Goal: Task Accomplishment & Management: Complete application form

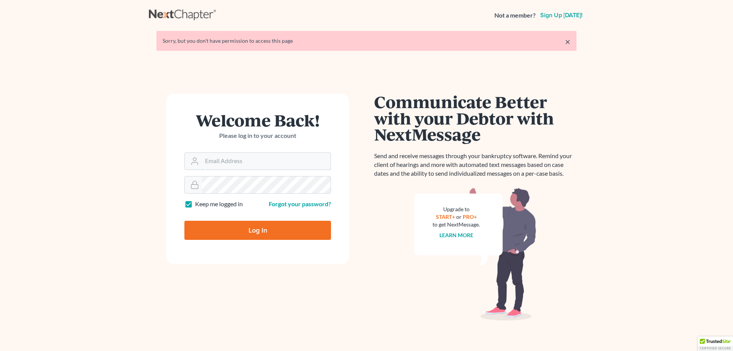
type input "ca4783ca"
click at [254, 227] on input "Log In" at bounding box center [257, 230] width 147 height 19
type input "Thinking..."
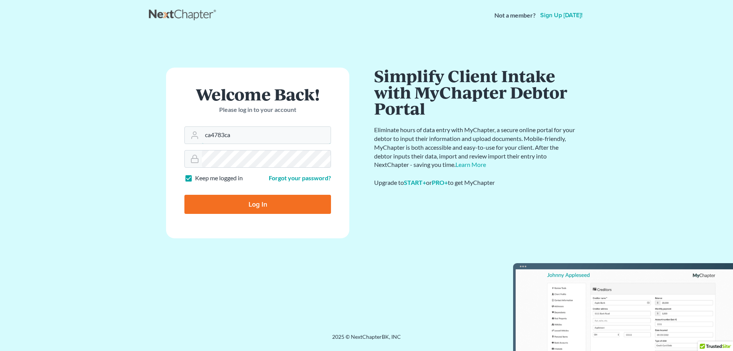
drag, startPoint x: 237, startPoint y: 164, endPoint x: 192, endPoint y: 166, distance: 45.8
click at [192, 166] on form "Welcome Back! Please log in to your account Email Address ca4783ca Password Kee…" at bounding box center [257, 153] width 183 height 171
type input "[PERSON_NAME][EMAIL_ADDRESS][DOMAIN_NAME]"
click at [268, 206] on input "Log In" at bounding box center [257, 204] width 147 height 19
type input "Thinking..."
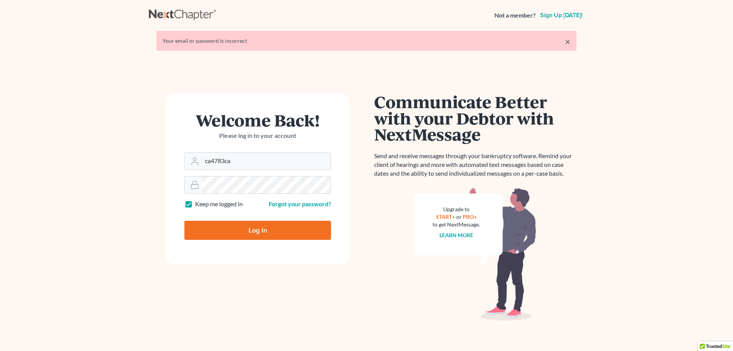
drag, startPoint x: 238, startPoint y: 163, endPoint x: 153, endPoint y: 162, distance: 85.5
click at [153, 162] on div "Welcome Back! Please log in to your account Email Address ca4783ca Password Kee…" at bounding box center [257, 207] width 217 height 229
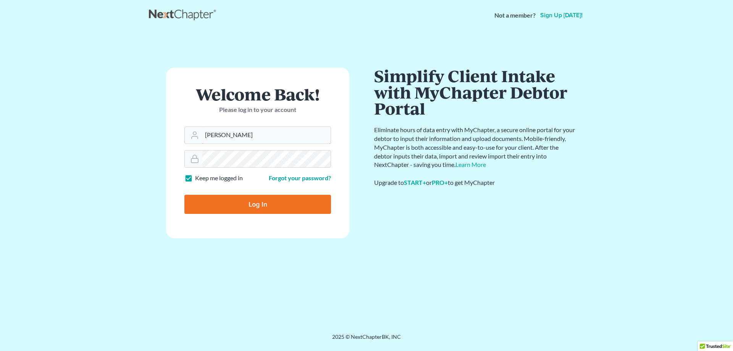
type input "pasquale@firstgotham.com"
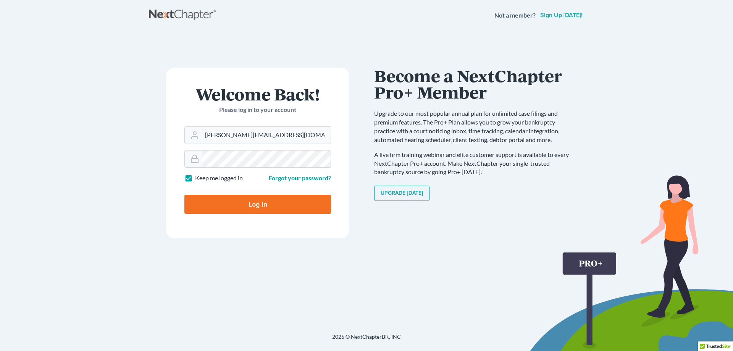
click at [155, 159] on div "Welcome Back! Please log in to your account Email Address pasquale@firstgotham.…" at bounding box center [257, 182] width 217 height 229
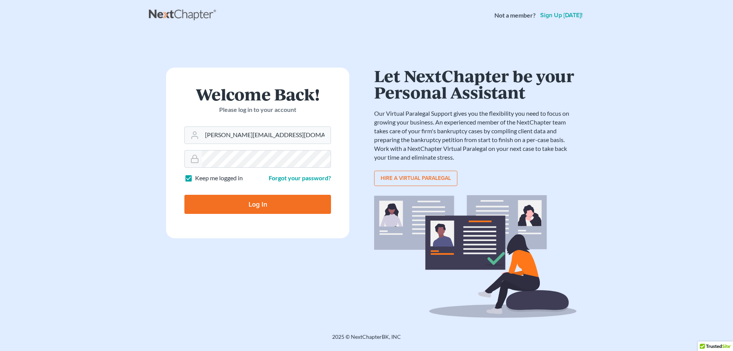
click at [209, 204] on input "Log In" at bounding box center [257, 204] width 147 height 19
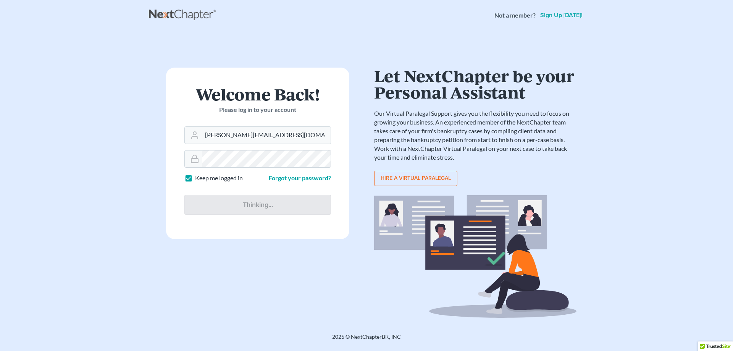
type input "Thinking..."
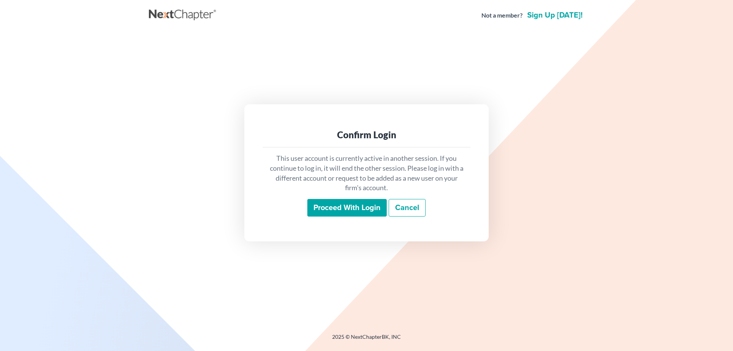
click at [356, 206] on input "Proceed with login" at bounding box center [346, 208] width 79 height 18
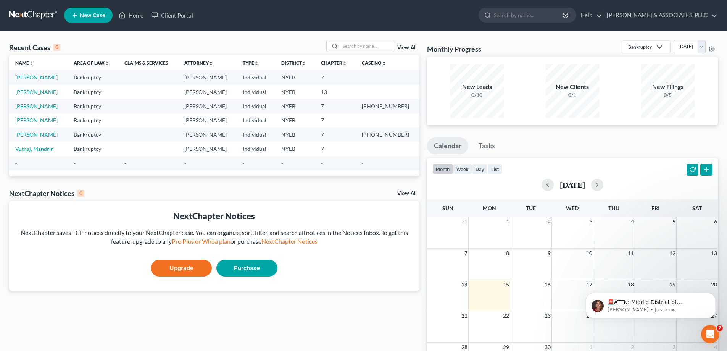
click at [88, 11] on link "New Case" at bounding box center [88, 15] width 48 height 15
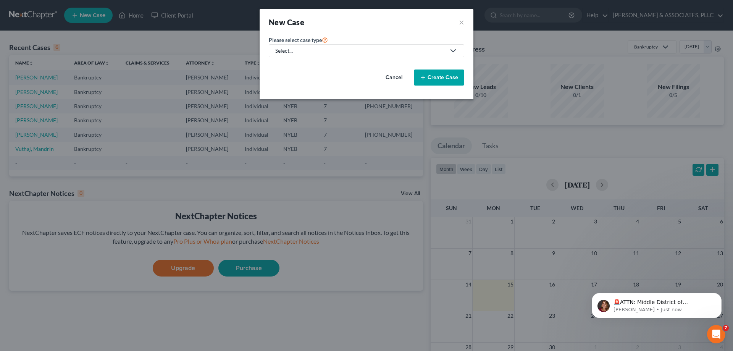
click at [328, 52] on div "Select..." at bounding box center [360, 51] width 170 height 8
click at [303, 61] on link "Bankruptcy" at bounding box center [312, 66] width 87 height 12
select select "53"
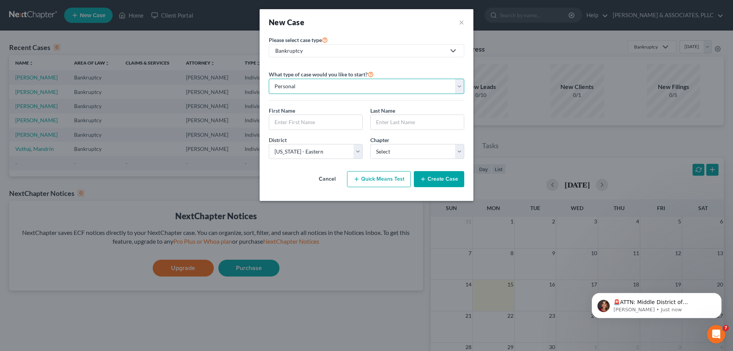
click at [460, 88] on select "Personal Business" at bounding box center [366, 86] width 195 height 15
click at [299, 122] on input "text" at bounding box center [315, 122] width 93 height 14
type input "Usman"
type input "Ahmed"
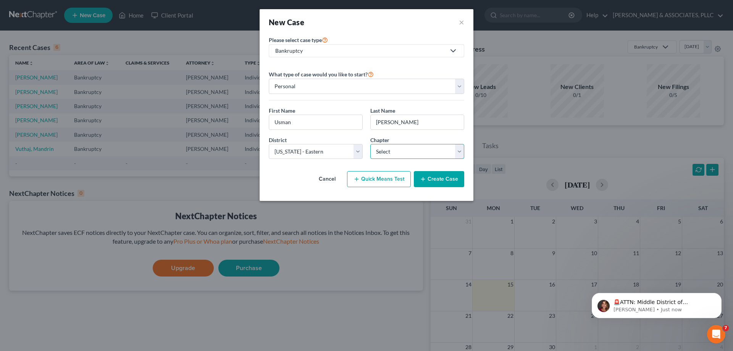
click at [457, 153] on select "Select 7 11 12 13" at bounding box center [417, 151] width 94 height 15
select select "0"
click at [370, 144] on select "Select 7 11 12 13" at bounding box center [417, 151] width 94 height 15
click at [377, 178] on button "Quick Means Test" at bounding box center [379, 179] width 64 height 16
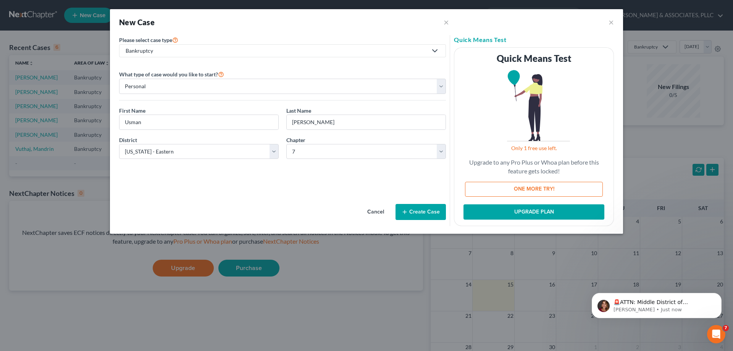
click at [528, 189] on button "ONE MORE TRY!" at bounding box center [534, 189] width 138 height 15
select select "35"
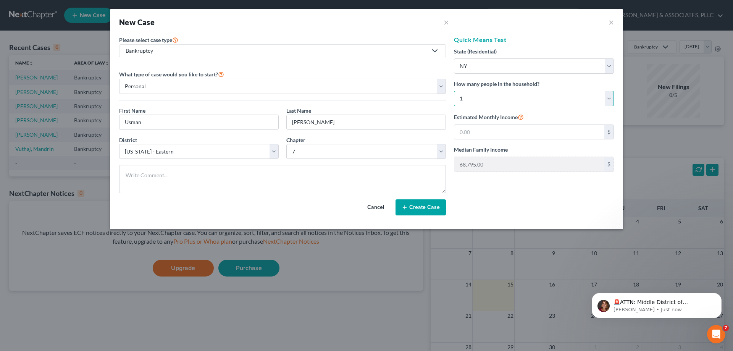
click at [609, 96] on select "Select 1 2 3 4 5 6 7 8 9 10 11 12 13 14 15 16 17 18 19 20" at bounding box center [534, 98] width 160 height 15
select select "3"
click at [454, 91] on select "Select 1 2 3 4 5 6 7 8 9 10 11 12 13 14 15 16 17 18 19 20" at bounding box center [534, 98] width 160 height 15
type input "134,443.00"
click at [491, 134] on input "text" at bounding box center [529, 132] width 150 height 14
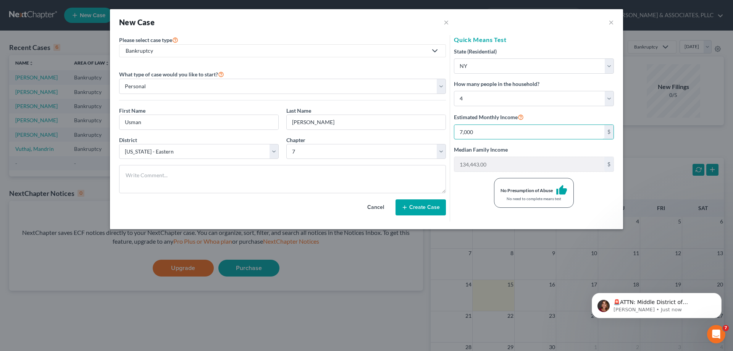
type input "7,000"
click at [424, 204] on button "Create Case" at bounding box center [420, 207] width 50 height 16
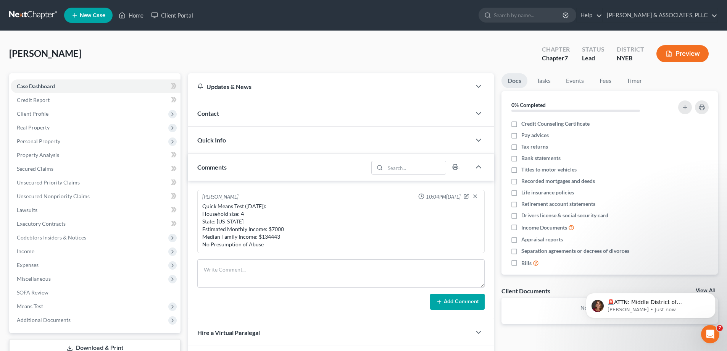
click at [277, 117] on div "Contact" at bounding box center [329, 113] width 283 height 26
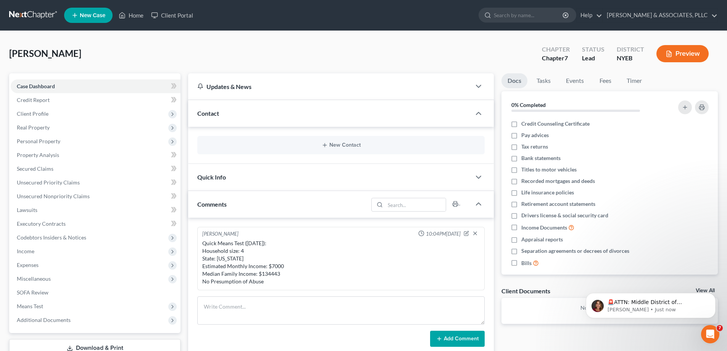
click at [258, 172] on div "Quick Info" at bounding box center [329, 177] width 283 height 26
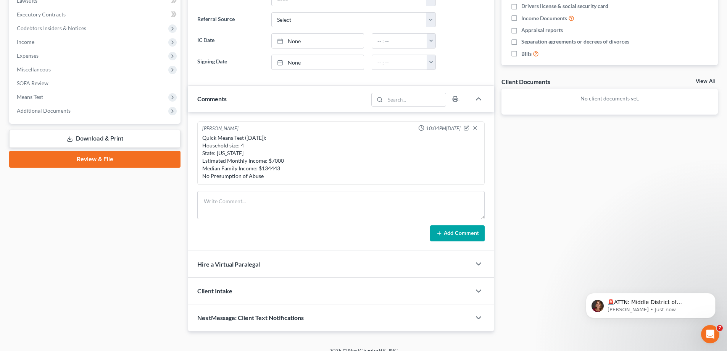
scroll to position [219, 0]
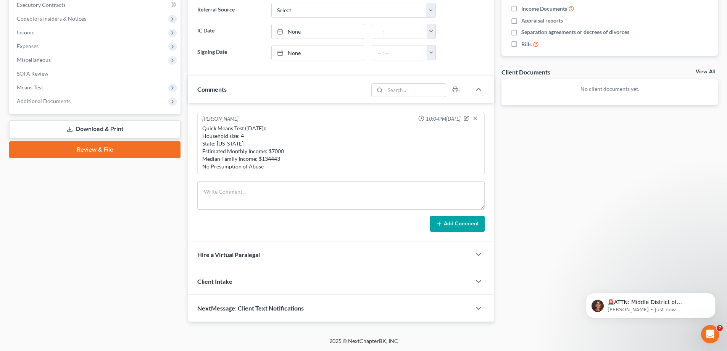
click at [256, 280] on div "Client Intake" at bounding box center [329, 281] width 283 height 26
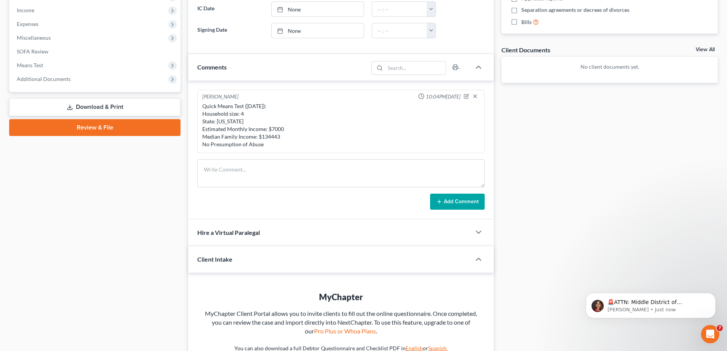
scroll to position [323, 0]
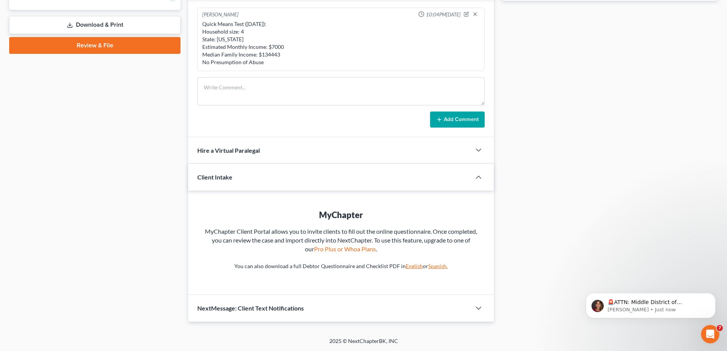
click at [268, 306] on span "NextMessage: Client Text Notifications" at bounding box center [250, 307] width 106 height 7
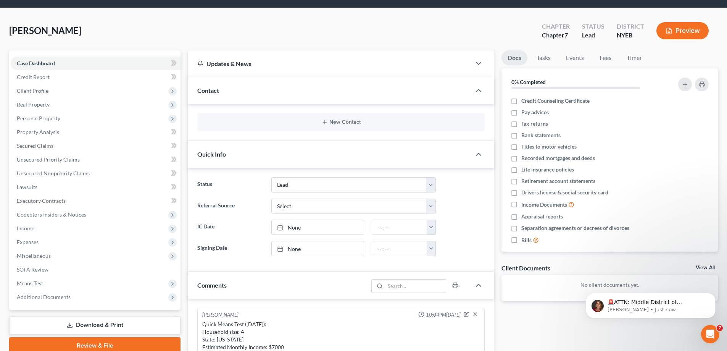
scroll to position [0, 0]
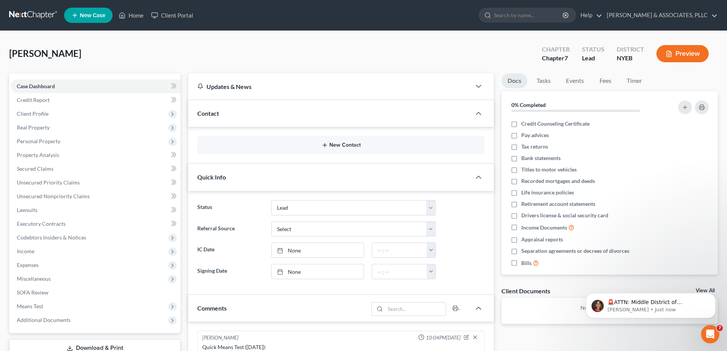
click at [338, 144] on button "New Contact" at bounding box center [340, 145] width 275 height 6
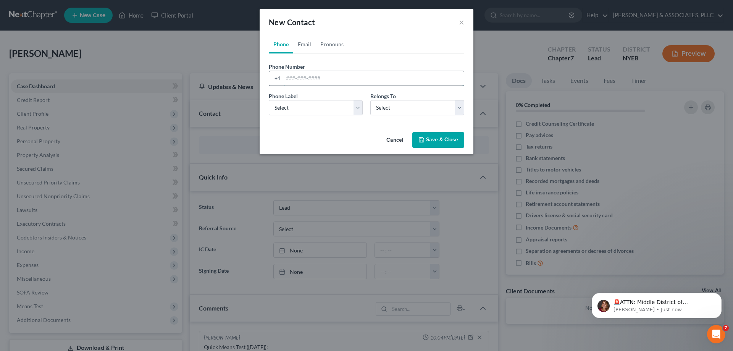
click at [290, 78] on input "tel" at bounding box center [373, 78] width 180 height 14
click at [237, 149] on div "New Contact × Phone Email Pronouns Phone Number * +1 Ext. Phone Label * Select …" at bounding box center [366, 175] width 733 height 351
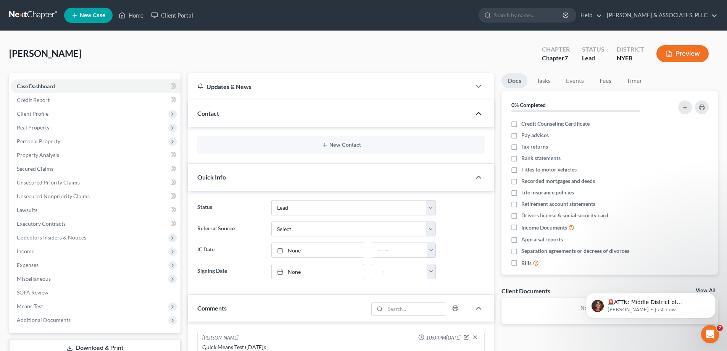
click at [478, 113] on icon "button" at bounding box center [478, 113] width 9 height 9
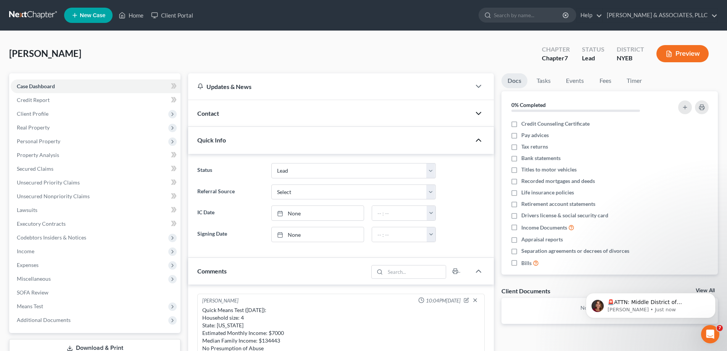
click at [480, 140] on icon "button" at bounding box center [478, 139] width 9 height 9
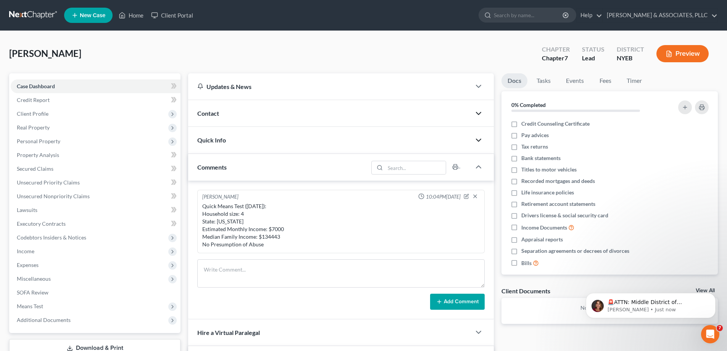
click at [480, 140] on polyline "button" at bounding box center [478, 140] width 5 height 2
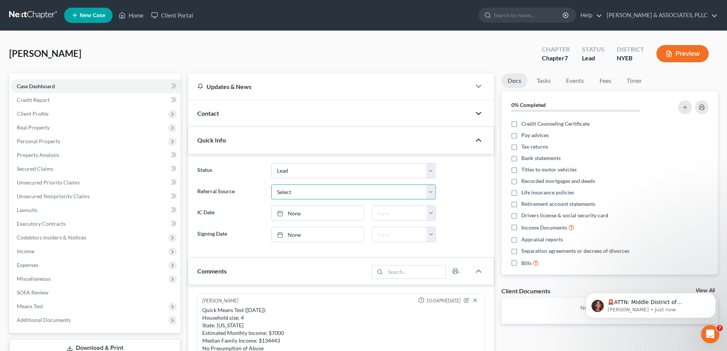
click at [427, 192] on select "Select Word Of Mouth Previous Clients Direct Mail Website Google Search Modern …" at bounding box center [353, 191] width 164 height 15
select select "4"
click at [271, 184] on select "Select Word Of Mouth Previous Clients Direct Mail Website Google Search Modern …" at bounding box center [353, 191] width 164 height 15
click at [308, 117] on div "Contact" at bounding box center [329, 113] width 283 height 26
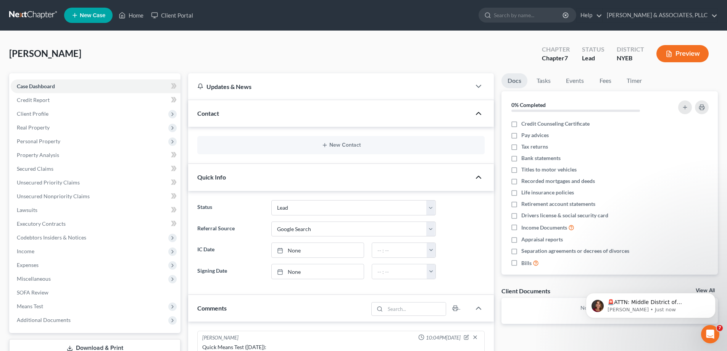
click at [249, 178] on div "Quick Info" at bounding box center [329, 177] width 283 height 26
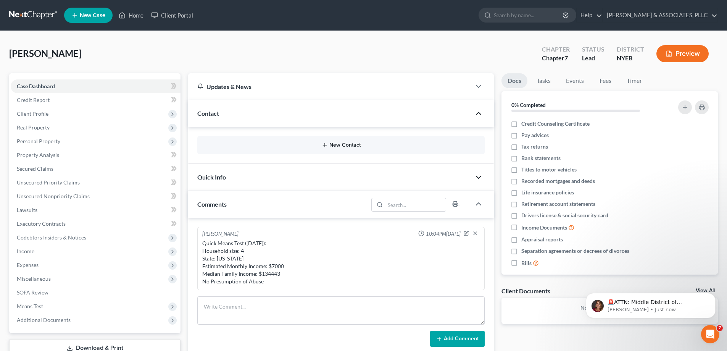
click at [259, 146] on button "New Contact" at bounding box center [340, 145] width 275 height 6
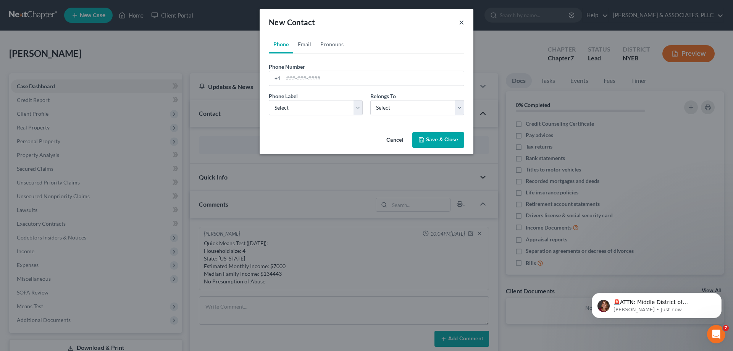
drag, startPoint x: 462, startPoint y: 22, endPoint x: 370, endPoint y: 55, distance: 98.3
click at [370, 55] on div "New Contact × Phone Email Pronouns Phone Number * +1 Ext. Phone Label * Select …" at bounding box center [366, 81] width 214 height 145
click at [284, 75] on input "tel" at bounding box center [373, 78] width 180 height 14
type input "7189685812"
click at [358, 108] on select "Select Mobile Home Work Other" at bounding box center [316, 107] width 94 height 15
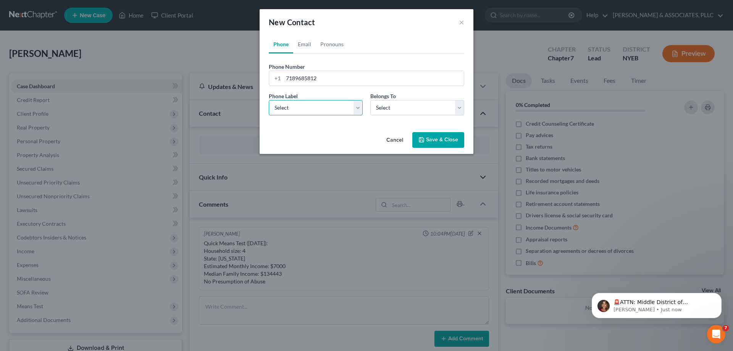
select select "0"
click at [269, 100] on select "Select Mobile Home Work Other" at bounding box center [316, 107] width 94 height 15
click at [460, 108] on select "Select Client Other" at bounding box center [417, 107] width 94 height 15
select select "0"
click at [370, 100] on select "Select Client Other" at bounding box center [417, 107] width 94 height 15
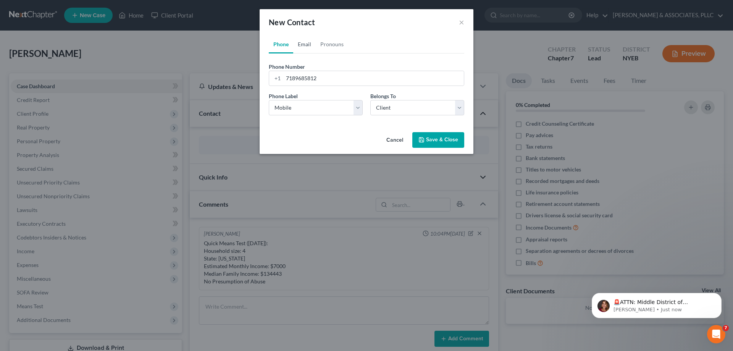
click at [305, 43] on link "Email" at bounding box center [304, 44] width 23 height 18
click at [292, 76] on input "email" at bounding box center [373, 78] width 180 height 14
type input "usmanwah1@outlook.com"
click at [359, 108] on select "Select Home Work Other" at bounding box center [316, 107] width 94 height 15
select select "0"
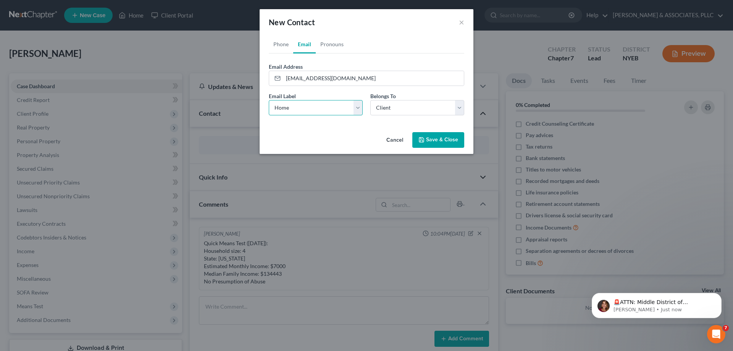
click at [269, 100] on select "Select Home Work Other" at bounding box center [316, 107] width 94 height 15
click at [460, 108] on select "Select Client Other" at bounding box center [417, 107] width 94 height 15
click at [370, 100] on select "Select Client Other" at bounding box center [417, 107] width 94 height 15
click at [432, 139] on button "Save & Close" at bounding box center [438, 140] width 52 height 16
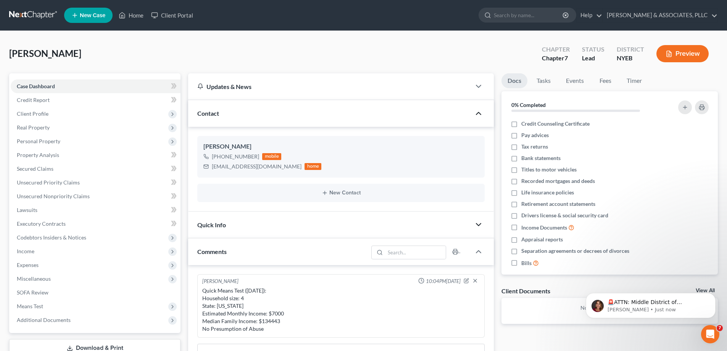
click at [406, 118] on div "Contact" at bounding box center [329, 113] width 283 height 26
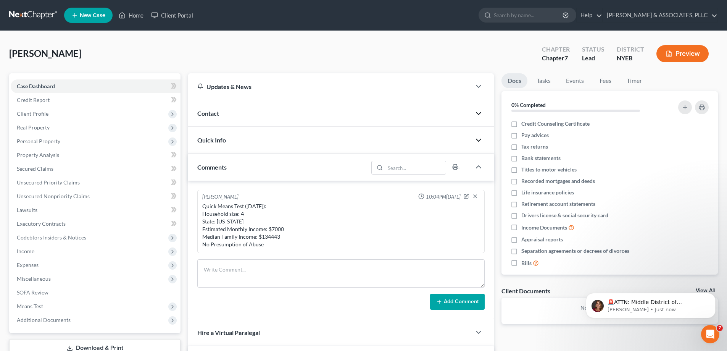
click at [412, 115] on div "Contact" at bounding box center [329, 113] width 283 height 26
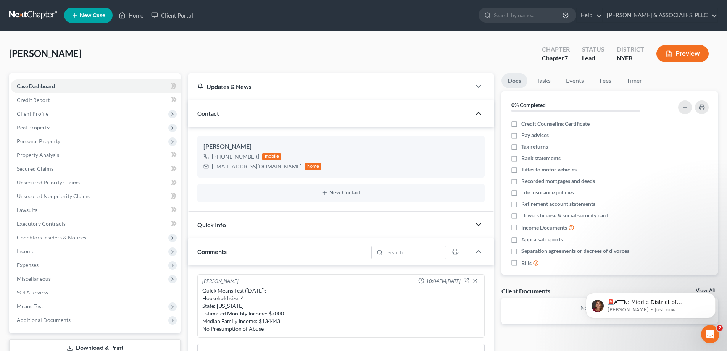
click at [264, 221] on div "Quick Info" at bounding box center [329, 224] width 283 height 26
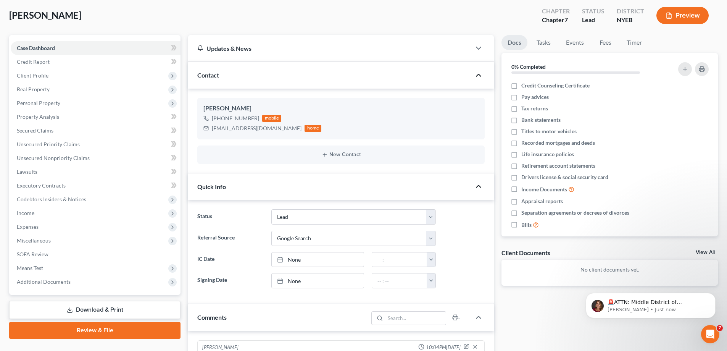
scroll to position [76, 0]
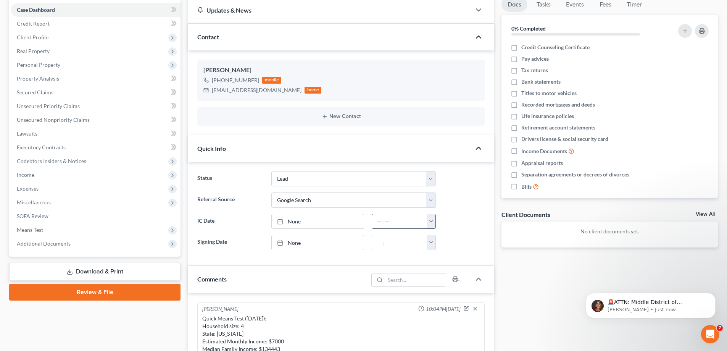
click at [433, 221] on button "button" at bounding box center [431, 221] width 9 height 14
click at [478, 149] on icon "button" at bounding box center [478, 147] width 9 height 9
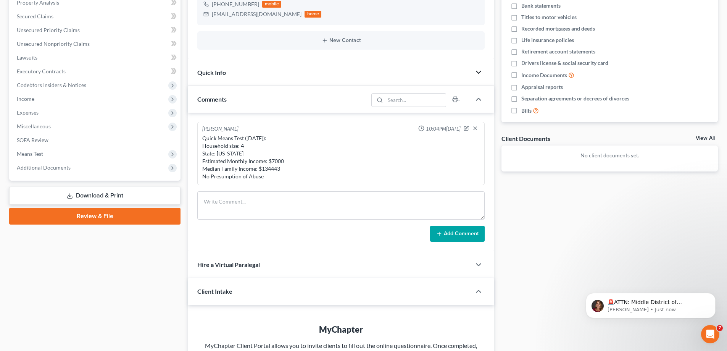
scroll to position [153, 0]
click at [275, 288] on div "Client Intake" at bounding box center [324, 290] width 272 height 26
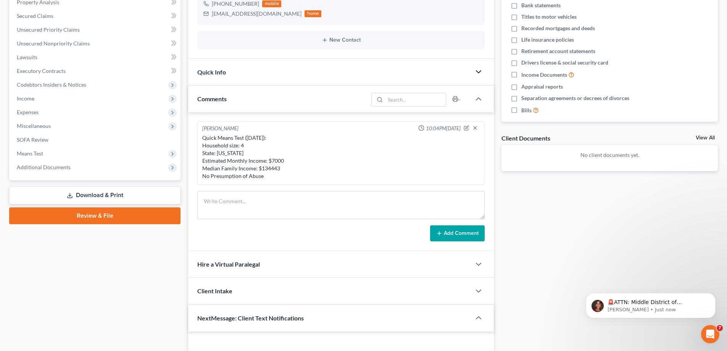
click at [274, 318] on span "NextMessage: Client Text Notifications" at bounding box center [250, 317] width 106 height 7
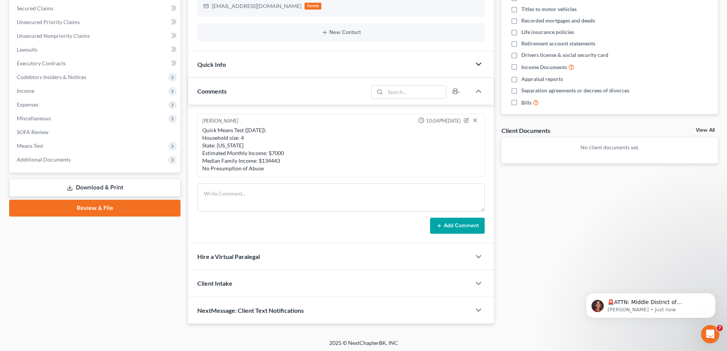
scroll to position [162, 0]
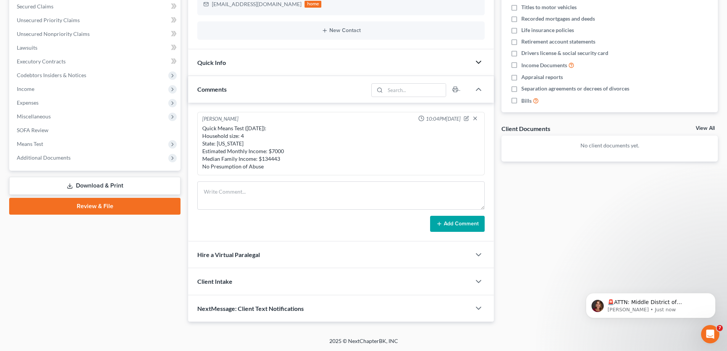
click at [271, 309] on span "NextMessage: Client Text Notifications" at bounding box center [250, 307] width 106 height 7
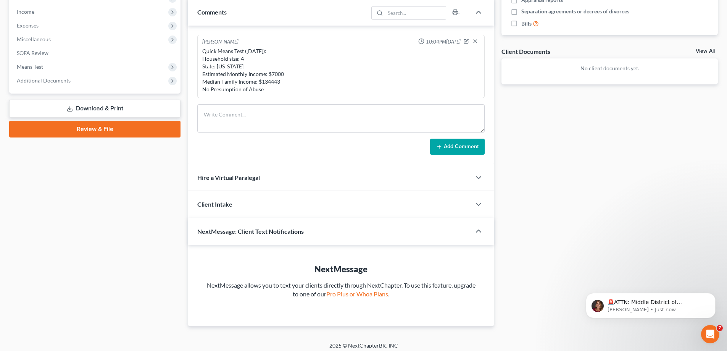
scroll to position [244, 0]
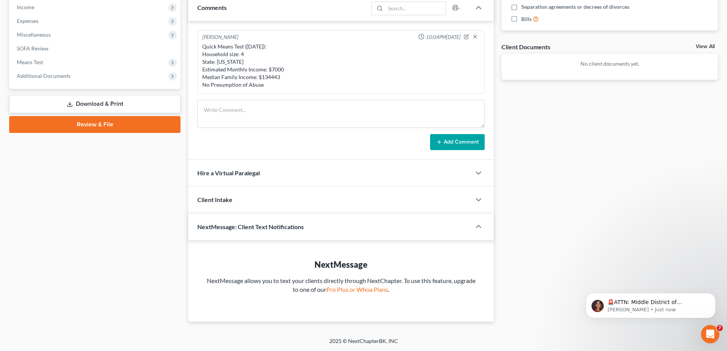
click at [241, 196] on div "Client Intake" at bounding box center [329, 199] width 283 height 26
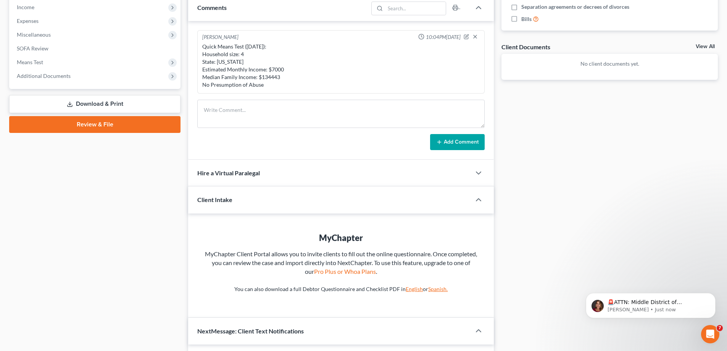
click at [409, 289] on link "English" at bounding box center [414, 288] width 17 height 6
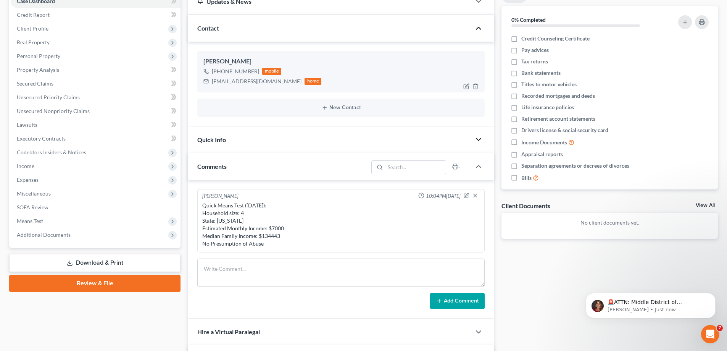
scroll to position [0, 0]
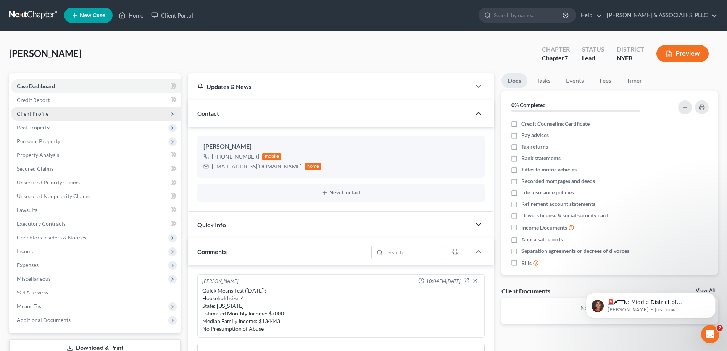
click at [33, 111] on span "Client Profile" at bounding box center [33, 113] width 32 height 6
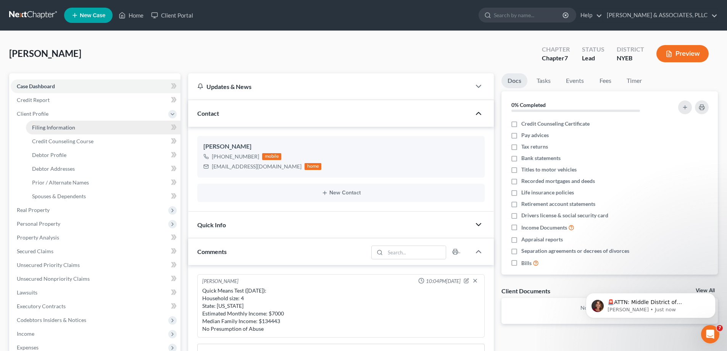
click at [50, 128] on span "Filing Information" at bounding box center [53, 127] width 43 height 6
select select "1"
select select "0"
select select "53"
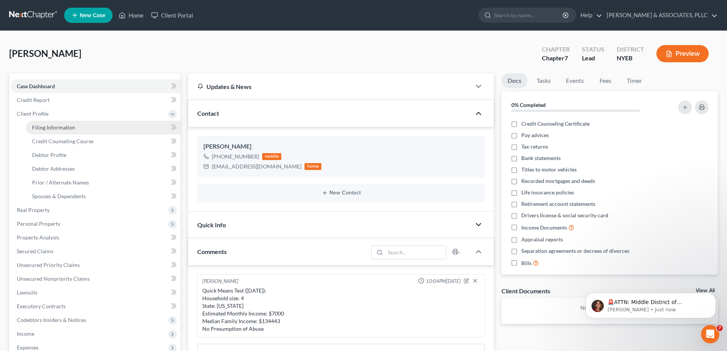
select select "35"
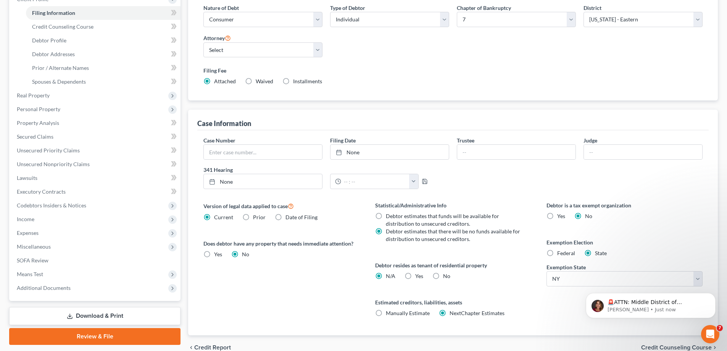
scroll to position [152, 0]
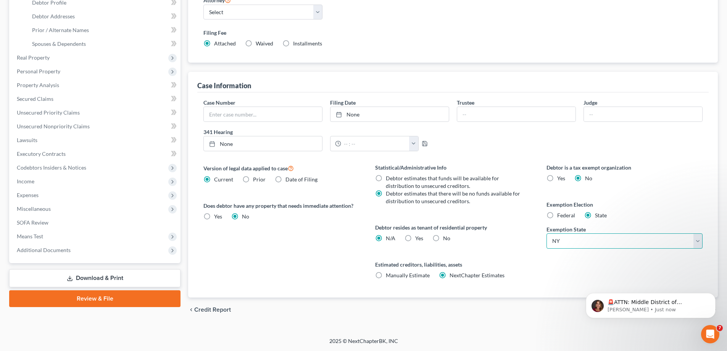
click at [697, 243] on select "State AL AK AR AZ CA CO CT DE DC FL GA GU HI ID IL IN IA KS KY LA ME MD MA MI M…" at bounding box center [624, 240] width 156 height 15
click at [546, 233] on select "State AL AK AR AZ CA CO CT DE DC FL GA GU HI ID IL IN IA KS KY LA ME MD MA MI M…" at bounding box center [624, 240] width 156 height 15
click at [557, 215] on label "Federal" at bounding box center [566, 215] width 18 height 8
click at [560, 215] on input "Federal" at bounding box center [562, 213] width 5 height 5
radio input "true"
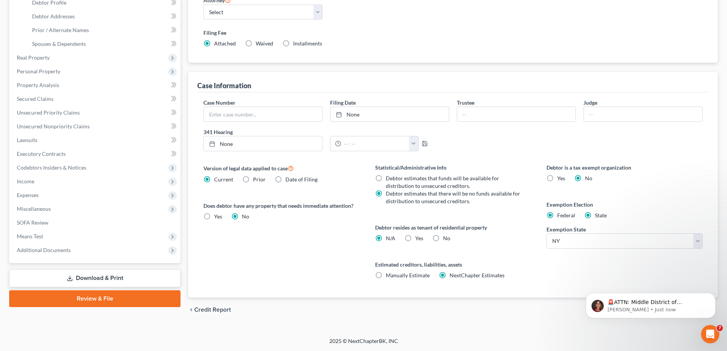
radio input "false"
click at [415, 237] on label "Yes Yes" at bounding box center [419, 238] width 8 height 8
click at [418, 237] on input "Yes Yes" at bounding box center [420, 236] width 5 height 5
radio input "true"
radio input "false"
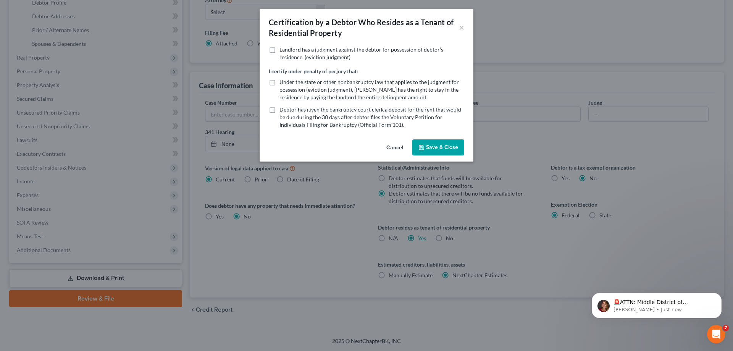
click at [393, 146] on button "Cancel" at bounding box center [394, 147] width 29 height 15
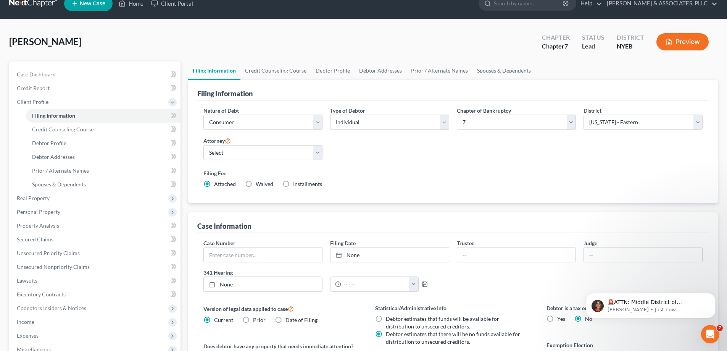
scroll to position [0, 0]
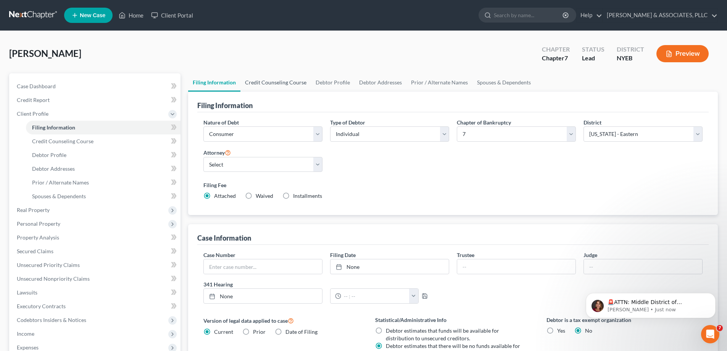
click at [273, 82] on link "Credit Counseling Course" at bounding box center [275, 82] width 71 height 18
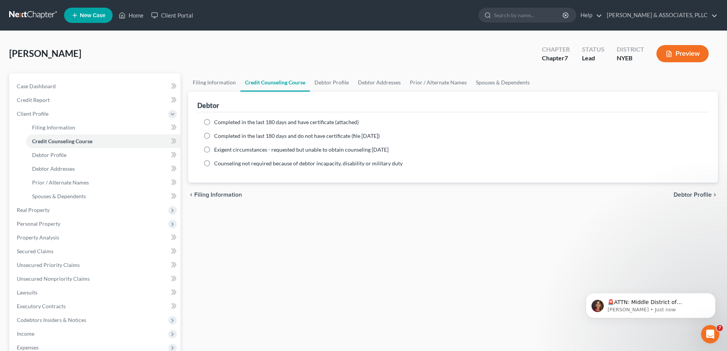
click at [214, 122] on label "Completed in the last 180 days and have certificate (attached)" at bounding box center [286, 122] width 145 height 8
click at [217, 122] on input "Completed in the last 180 days and have certificate (attached)" at bounding box center [219, 120] width 5 height 5
radio input "true"
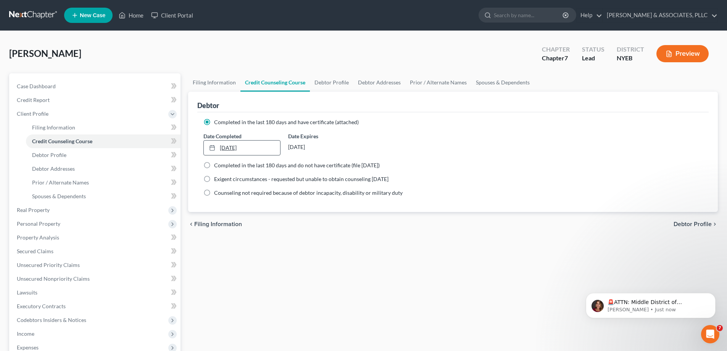
click at [228, 147] on link "9/15/2025" at bounding box center [242, 147] width 76 height 14
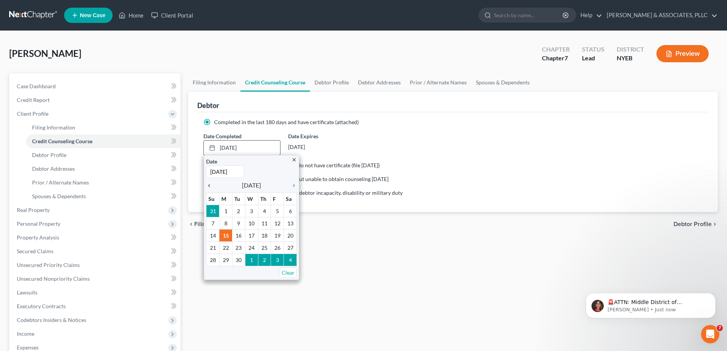
click at [208, 187] on icon "chevron_left" at bounding box center [211, 185] width 10 height 6
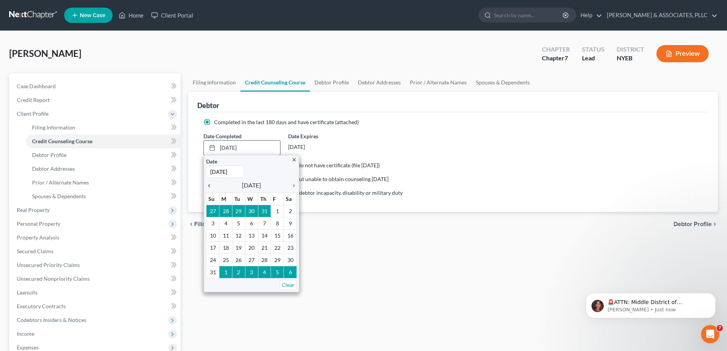
click at [208, 187] on icon "chevron_left" at bounding box center [211, 185] width 10 height 6
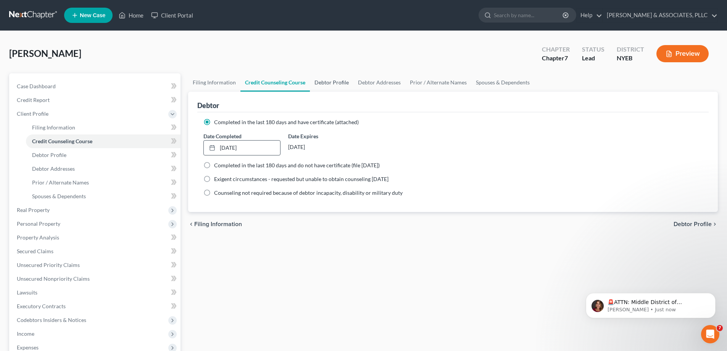
click at [332, 83] on link "Debtor Profile" at bounding box center [331, 82] width 43 height 18
select select "0"
select select "3"
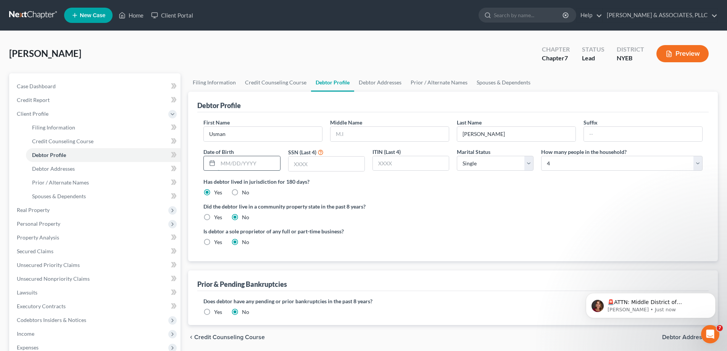
click at [224, 162] on input "text" at bounding box center [249, 163] width 62 height 14
click at [317, 163] on input "text" at bounding box center [326, 163] width 76 height 14
click at [225, 162] on input "07301991" at bounding box center [249, 163] width 62 height 14
click at [235, 164] on input "07/301991" at bounding box center [249, 163] width 62 height 14
type input "07/30/1991"
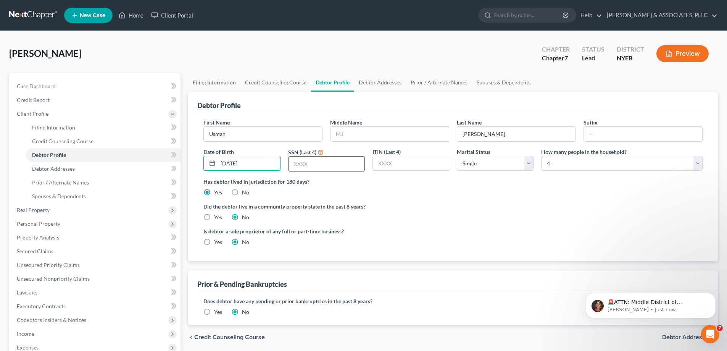
click at [292, 166] on input "text" at bounding box center [326, 163] width 76 height 14
type input "3275"
click at [528, 161] on select "Select Single Married Separated Divorced Widowed" at bounding box center [495, 163] width 77 height 15
select select "1"
click at [457, 156] on select "Select Single Married Separated Divorced Widowed" at bounding box center [495, 163] width 77 height 15
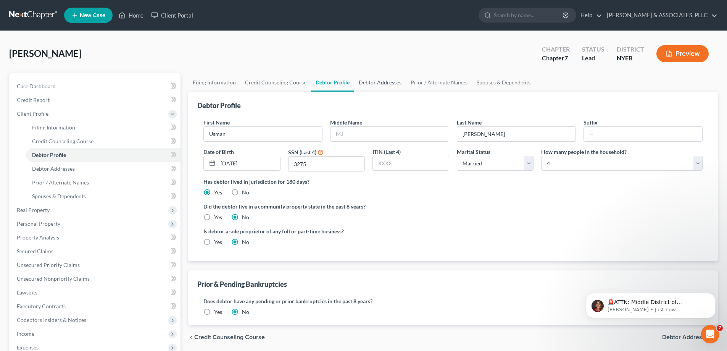
click at [379, 84] on link "Debtor Addresses" at bounding box center [380, 82] width 52 height 18
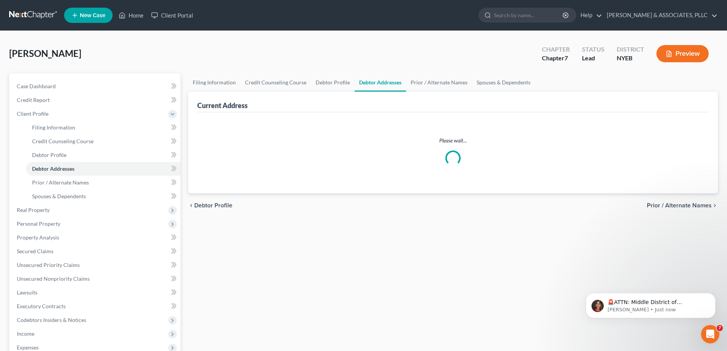
select select "0"
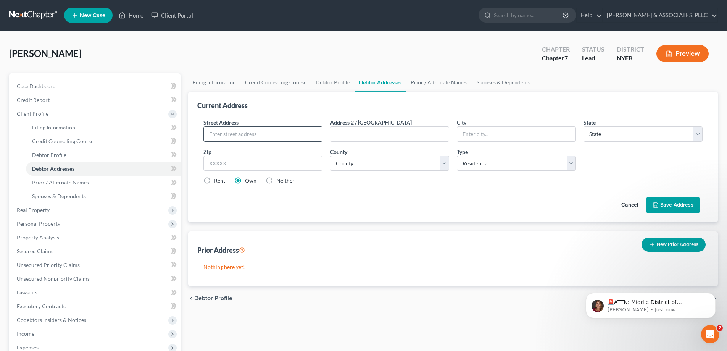
click at [225, 133] on input "text" at bounding box center [263, 134] width 118 height 14
type input "1028 Vanduzer St"
type input "Staten Island"
select select "35"
type input "10304"
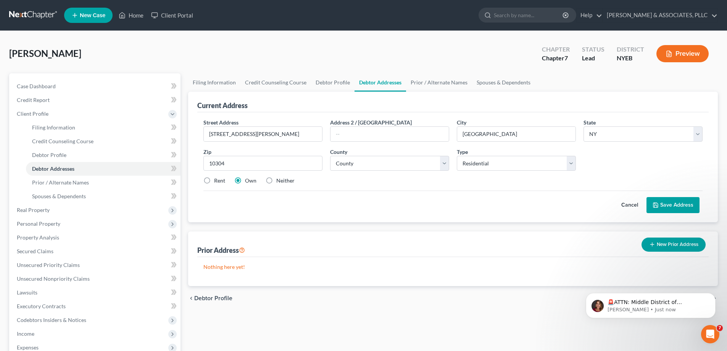
click at [214, 183] on label "Rent" at bounding box center [219, 181] width 11 height 8
click at [217, 182] on input "Rent" at bounding box center [219, 179] width 5 height 5
radio input "true"
click at [668, 202] on button "Save Address" at bounding box center [672, 205] width 53 height 16
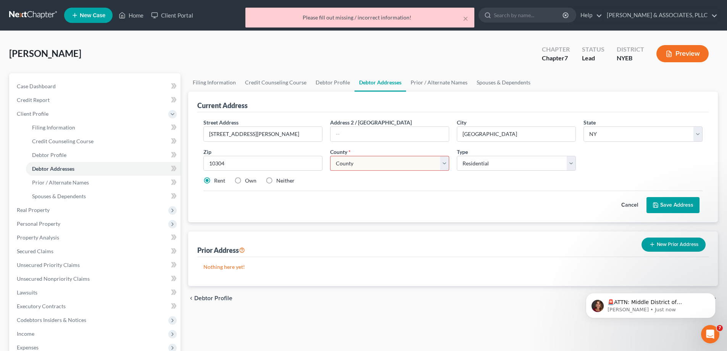
click at [444, 163] on select "County Albany County Allegany County Bronx County Broome County Cattaraugus Cou…" at bounding box center [389, 163] width 119 height 15
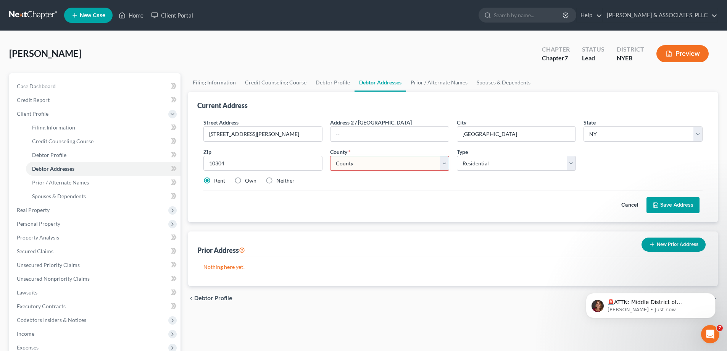
select select "42"
click at [330, 156] on select "County Albany County Allegany County Bronx County Broome County Cattaraugus Cou…" at bounding box center [389, 163] width 119 height 15
click at [670, 204] on button "Save Address" at bounding box center [672, 205] width 53 height 16
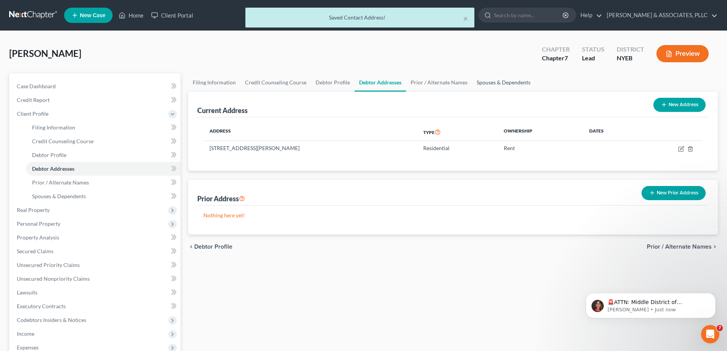
click at [490, 81] on link "Spouses & Dependents" at bounding box center [503, 82] width 63 height 18
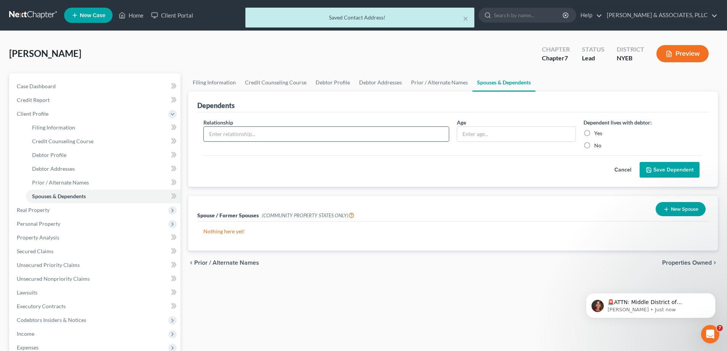
click at [226, 132] on input "text" at bounding box center [326, 134] width 245 height 14
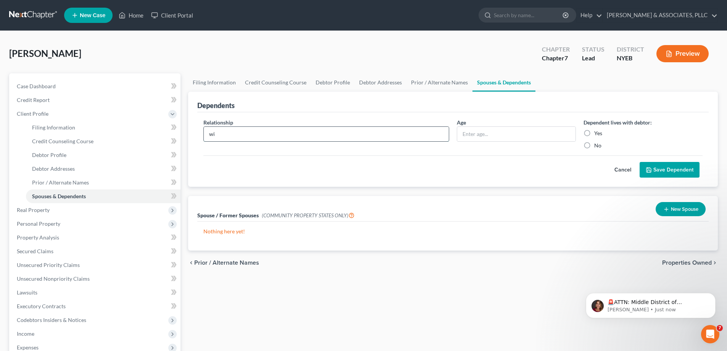
type input "w"
type input "Anber Khaliq - Wife"
type input "31"
click at [594, 133] on label "Yes" at bounding box center [598, 133] width 8 height 8
click at [597, 133] on input "Yes" at bounding box center [599, 131] width 5 height 5
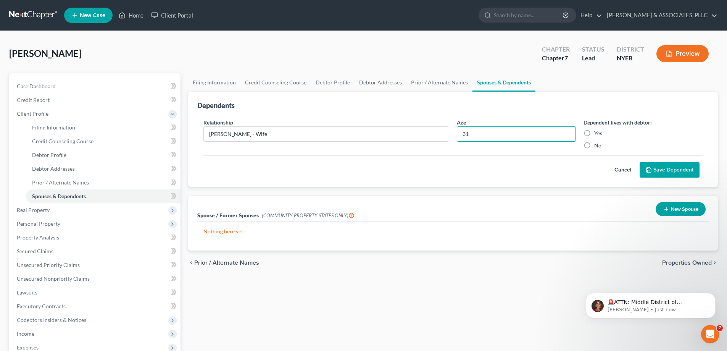
radio input "true"
click at [658, 169] on button "Save Dependent" at bounding box center [669, 170] width 60 height 16
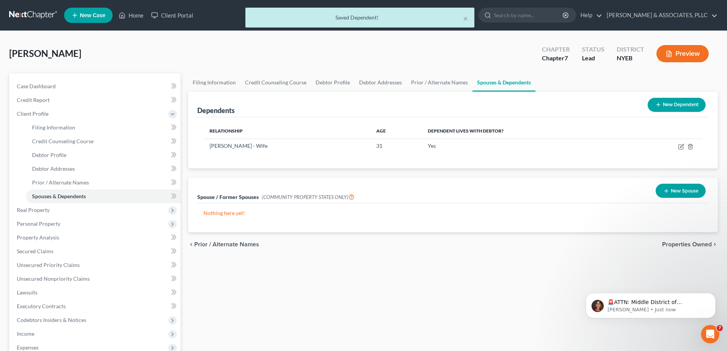
click at [679, 106] on button "New Dependent" at bounding box center [676, 105] width 58 height 14
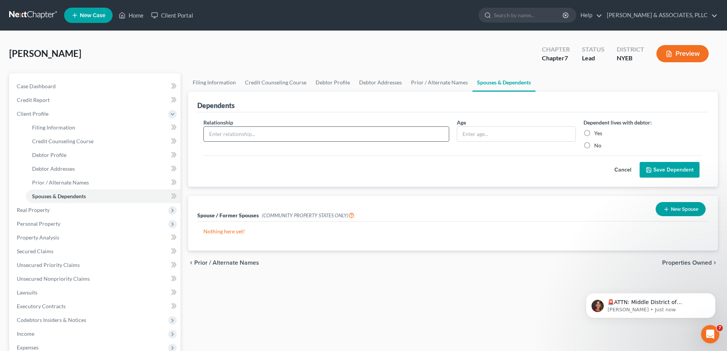
click at [212, 136] on input "text" at bounding box center [326, 134] width 245 height 14
type input "Nasreen Gul - Mother"
type input "64"
click at [594, 133] on label "Yes" at bounding box center [598, 133] width 8 height 8
click at [597, 133] on input "Yes" at bounding box center [599, 131] width 5 height 5
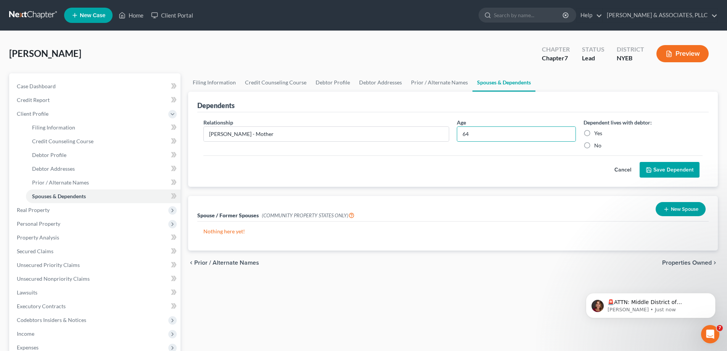
radio input "true"
click at [662, 170] on button "Save Dependent" at bounding box center [669, 170] width 60 height 16
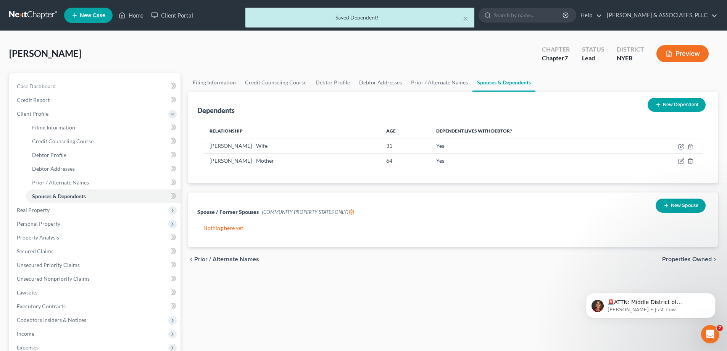
click at [665, 105] on button "New Dependent" at bounding box center [676, 105] width 58 height 14
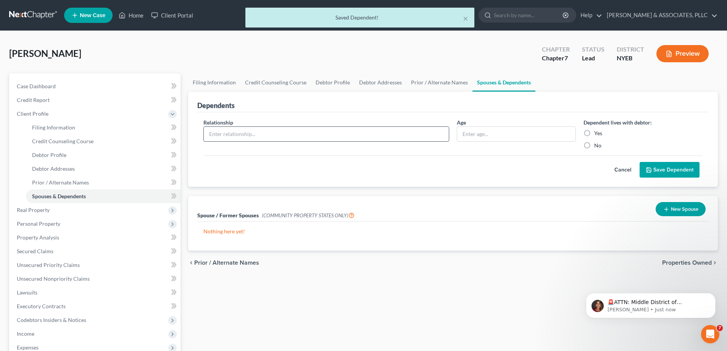
click at [234, 134] on input "text" at bounding box center [326, 134] width 245 height 14
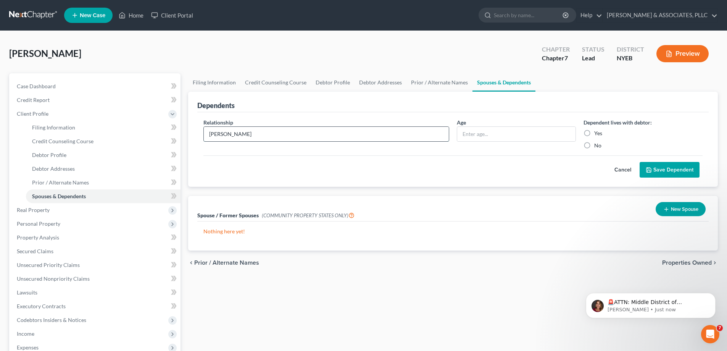
type input "Mumtaz Ahmad - Dad"
type input "67"
click at [594, 132] on label "Yes" at bounding box center [598, 133] width 8 height 8
click at [597, 132] on input "Yes" at bounding box center [599, 131] width 5 height 5
radio input "true"
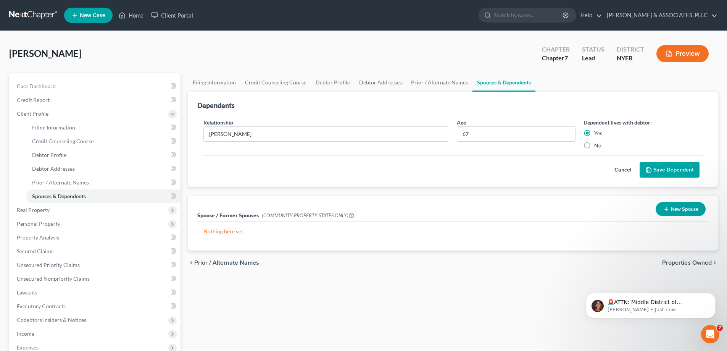
click at [676, 169] on button "Save Dependent" at bounding box center [669, 170] width 60 height 16
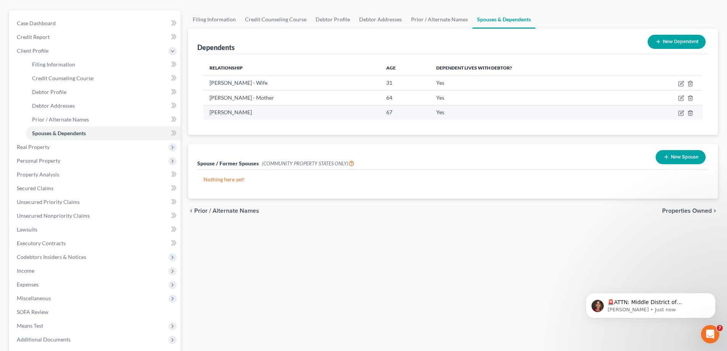
scroll to position [76, 0]
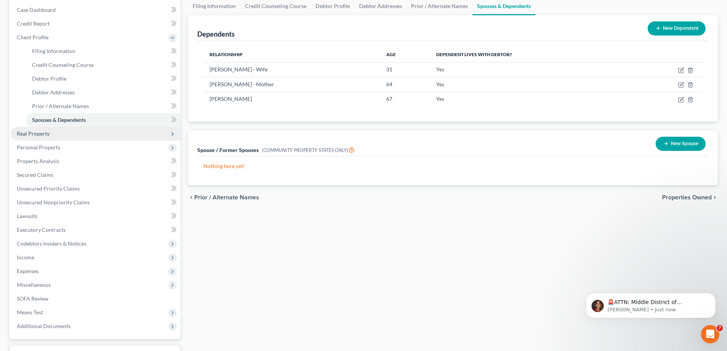
click at [32, 130] on span "Real Property" at bounding box center [33, 133] width 33 height 6
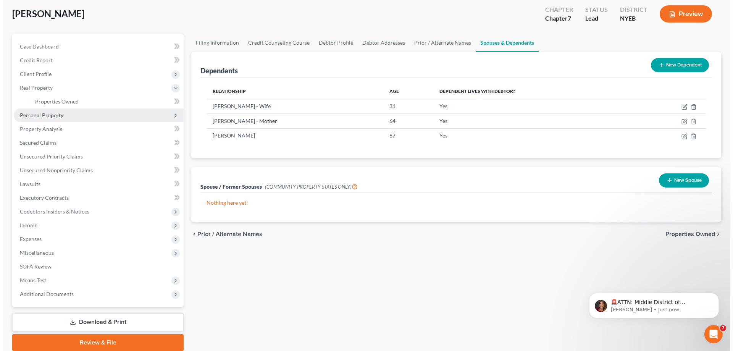
scroll to position [0, 0]
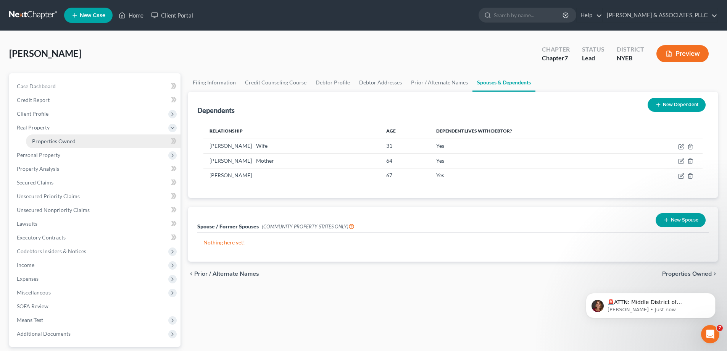
click at [52, 139] on span "Properties Owned" at bounding box center [53, 141] width 43 height 6
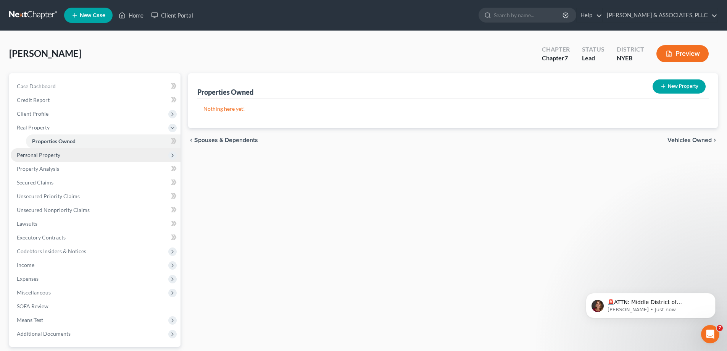
click at [42, 152] on span "Personal Property" at bounding box center [38, 154] width 43 height 6
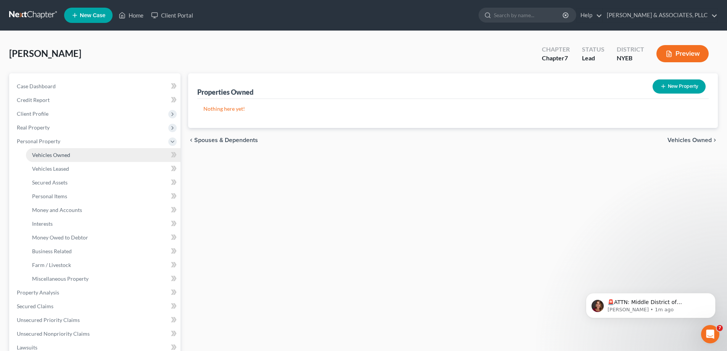
click at [58, 152] on span "Vehicles Owned" at bounding box center [51, 154] width 38 height 6
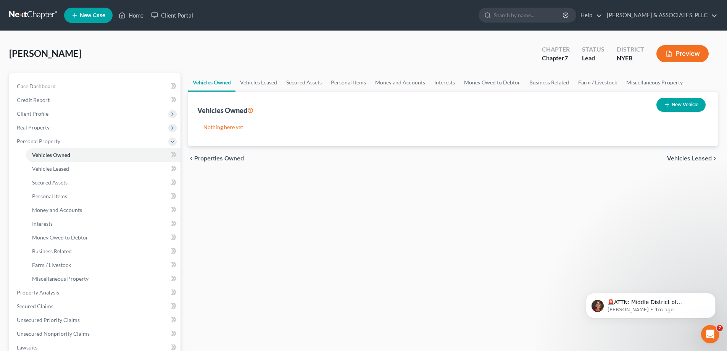
click at [681, 104] on button "New Vehicle" at bounding box center [680, 105] width 49 height 14
select select "0"
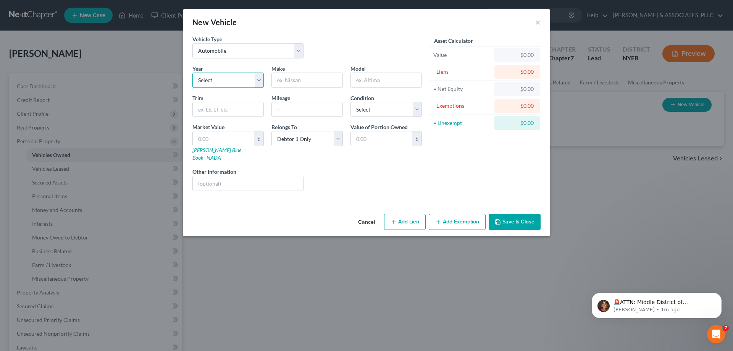
click at [260, 78] on select "Select 2026 2025 2024 2023 2022 2021 2020 2019 2018 2017 2016 2015 2014 2013 20…" at bounding box center [227, 79] width 71 height 15
select select "5"
click at [192, 72] on select "Select 2026 2025 2024 2023 2022 2021 2020 2019 2018 2017 2016 2015 2014 2013 20…" at bounding box center [227, 79] width 71 height 15
click at [328, 82] on input "text" at bounding box center [307, 80] width 71 height 14
type input "V"
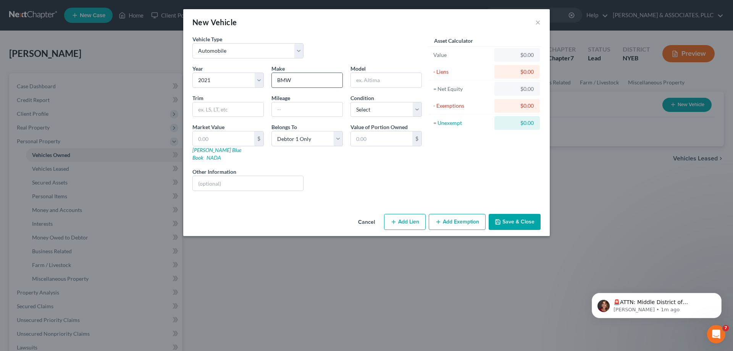
type input "BMW"
type input "330"
click at [291, 110] on input "text" at bounding box center [307, 109] width 71 height 14
type input "98000"
click at [416, 109] on select "Select Excellent Very Good Good Fair Poor" at bounding box center [385, 109] width 71 height 15
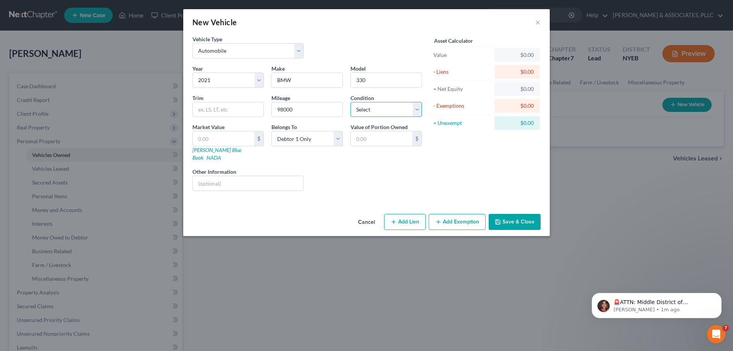
select select "3"
click at [350, 102] on select "Select Excellent Very Good Good Fair Poor" at bounding box center [385, 109] width 71 height 15
click at [207, 137] on input "text" at bounding box center [223, 138] width 61 height 14
type input "1"
type input "1.00"
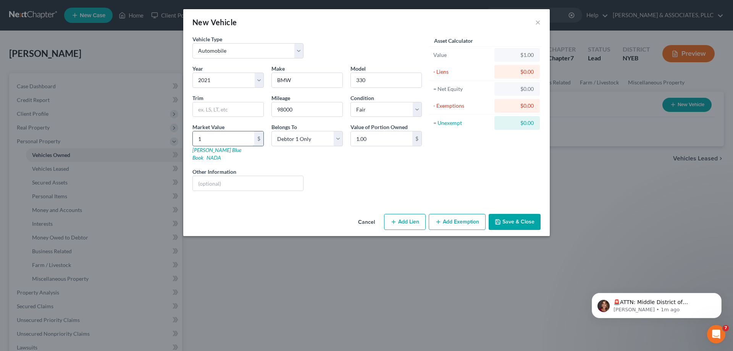
type input "18"
type input "18.00"
type input "180"
type input "180.00"
type input "1800"
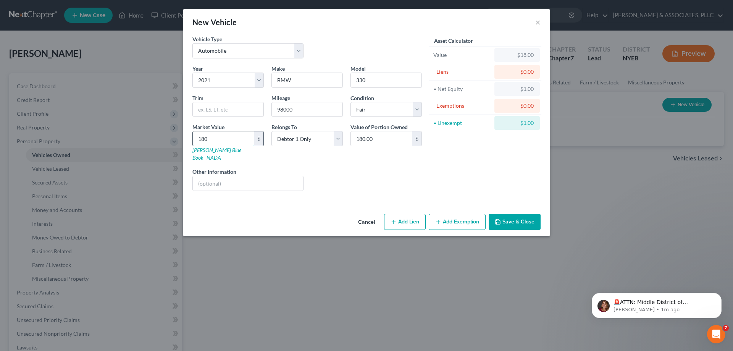
type input "1,800.00"
type input "1,8000"
type input "18,000.00"
type input "18,000"
click at [408, 214] on button "Add Lien" at bounding box center [405, 222] width 42 height 16
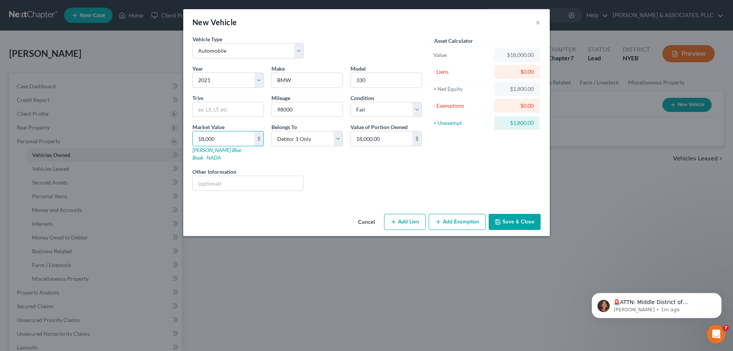
select select "0"
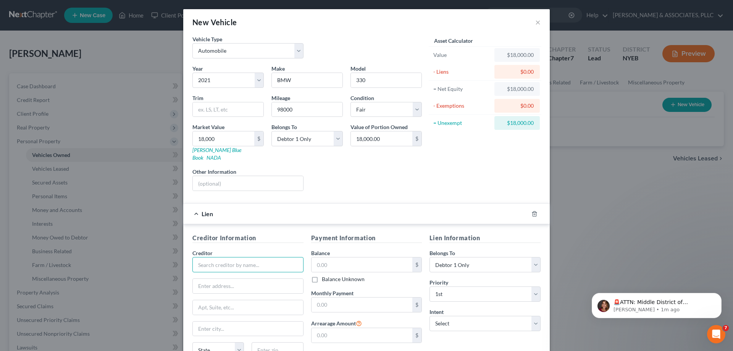
click at [219, 257] on input "text" at bounding box center [247, 264] width 111 height 15
click at [237, 280] on input "text" at bounding box center [248, 286] width 110 height 14
type input "PNC Bank"
click at [378, 259] on input "text" at bounding box center [361, 264] width 101 height 14
type input "28,000"
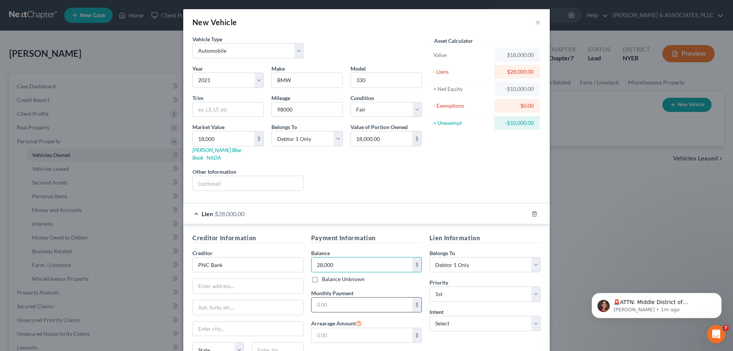
click at [320, 297] on input "text" at bounding box center [361, 304] width 101 height 14
type input "590"
click at [465, 317] on select "Select Surrender Redeem Reaffirm Avoid Other" at bounding box center [484, 323] width 111 height 15
select select "2"
click at [429, 316] on select "Select Surrender Redeem Reaffirm Avoid Other" at bounding box center [484, 323] width 111 height 15
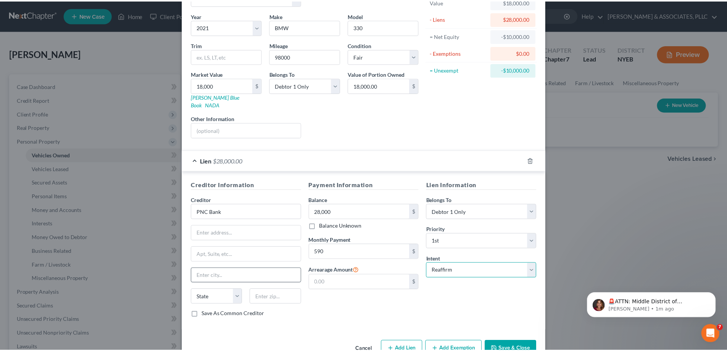
scroll to position [67, 0]
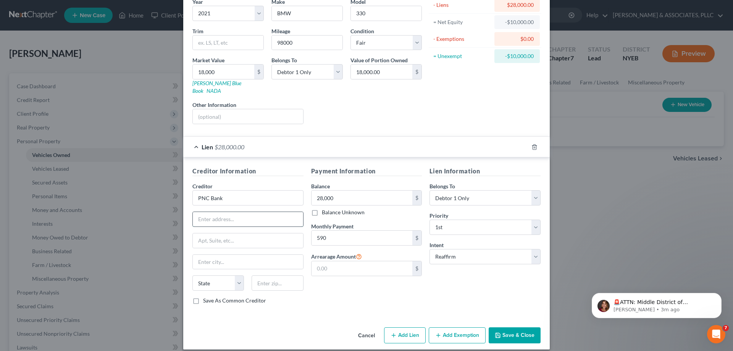
click at [218, 212] on input "text" at bounding box center [248, 219] width 110 height 14
type input "222 Delaware Ave"
type input "Wilmington"
select select "7"
type input "19801"
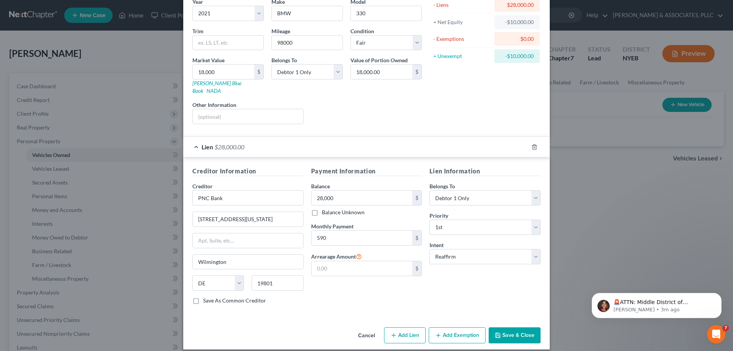
click at [515, 327] on button "Save & Close" at bounding box center [514, 335] width 52 height 16
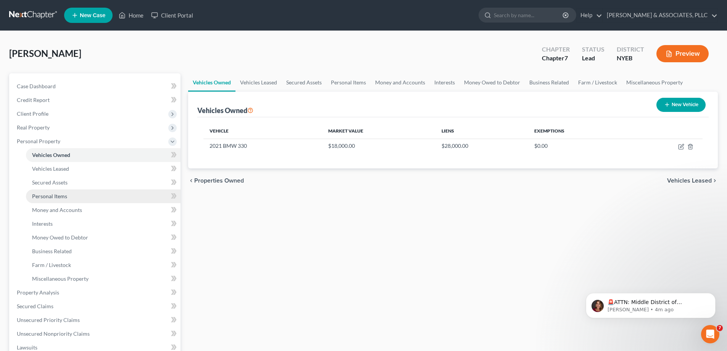
click at [62, 194] on span "Personal Items" at bounding box center [49, 196] width 35 height 6
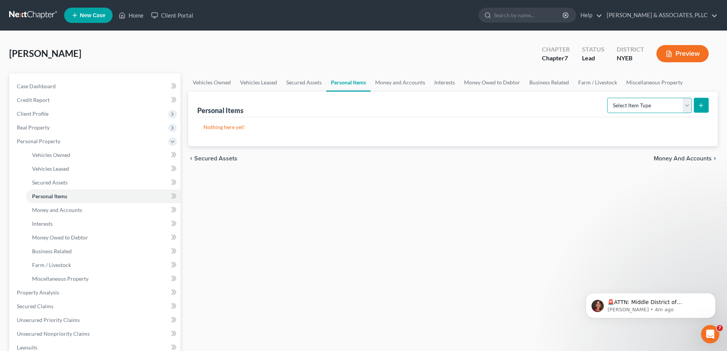
click at [684, 106] on select "Select Item Type Clothing Collectibles Of Value Electronics Firearms Household …" at bounding box center [649, 105] width 85 height 15
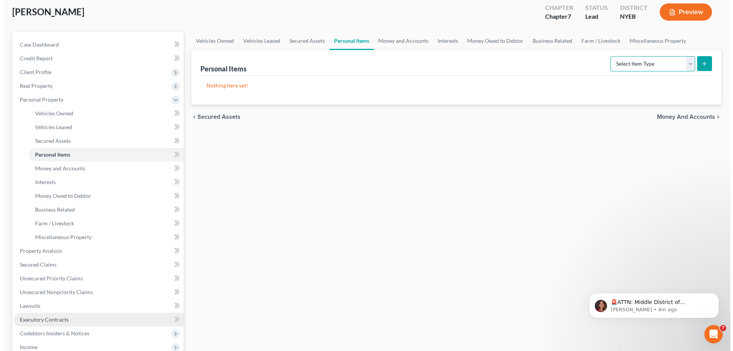
scroll to position [38, 0]
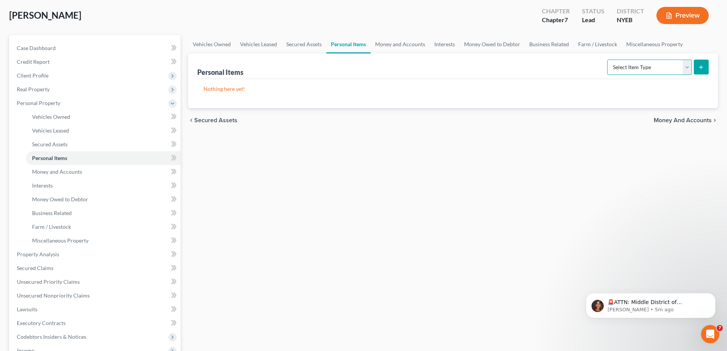
click at [684, 66] on select "Select Item Type Clothing Collectibles Of Value Electronics Firearms Household …" at bounding box center [649, 67] width 85 height 15
select select "clothing"
click at [608, 60] on select "Select Item Type Clothing Collectibles Of Value Electronics Firearms Household …" at bounding box center [649, 67] width 85 height 15
click at [704, 64] on button "submit" at bounding box center [701, 67] width 15 height 15
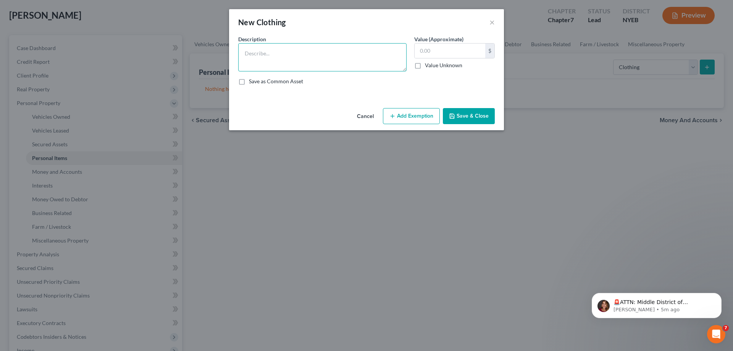
click at [269, 50] on textarea at bounding box center [322, 57] width 168 height 28
type textarea "clothing"
type input "500"
click at [413, 116] on button "Add Exemption" at bounding box center [411, 116] width 57 height 16
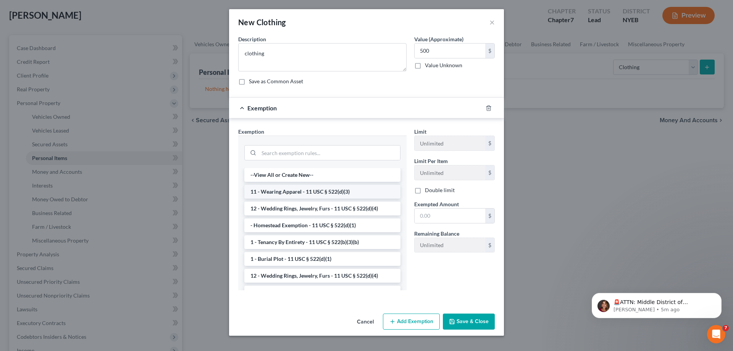
click at [326, 190] on li "11 - Wearing Apparel - 11 USC § 522(d)(3)" at bounding box center [322, 192] width 156 height 14
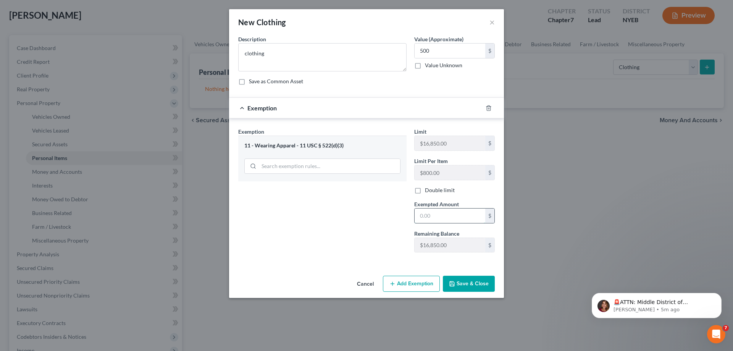
click at [421, 213] on input "text" at bounding box center [449, 215] width 71 height 14
type input "500"
click at [460, 283] on button "Save & Close" at bounding box center [469, 283] width 52 height 16
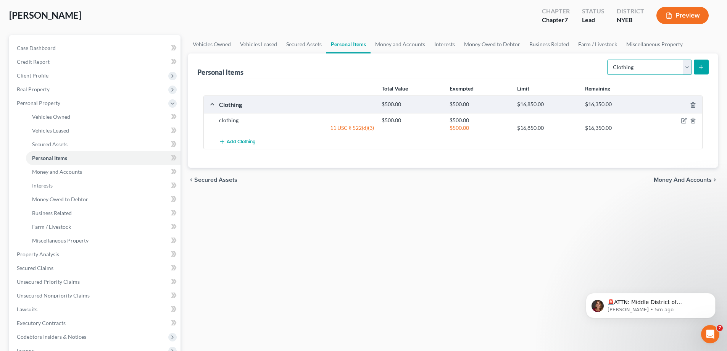
click at [686, 65] on select "Select Item Type Clothing Collectibles Of Value Electronics Firearms Household …" at bounding box center [649, 67] width 85 height 15
select select "electronics"
click at [608, 60] on select "Select Item Type Clothing Collectibles Of Value Electronics Firearms Household …" at bounding box center [649, 67] width 85 height 15
click at [702, 67] on icon "submit" at bounding box center [701, 67] width 6 height 6
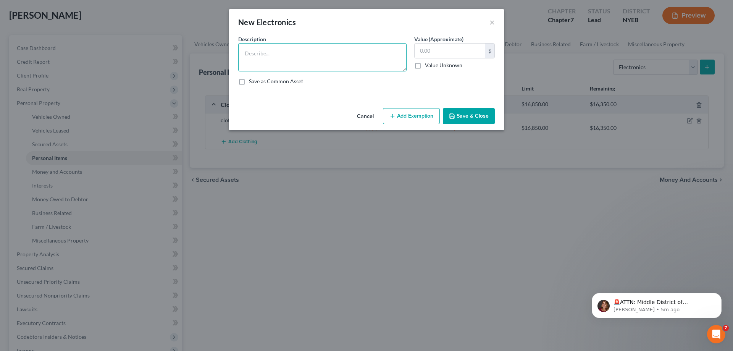
click at [251, 49] on textarea at bounding box center [322, 57] width 168 height 28
type textarea "computer, printer cell phone"
type input "470"
click at [419, 114] on button "Add Exemption" at bounding box center [411, 116] width 57 height 16
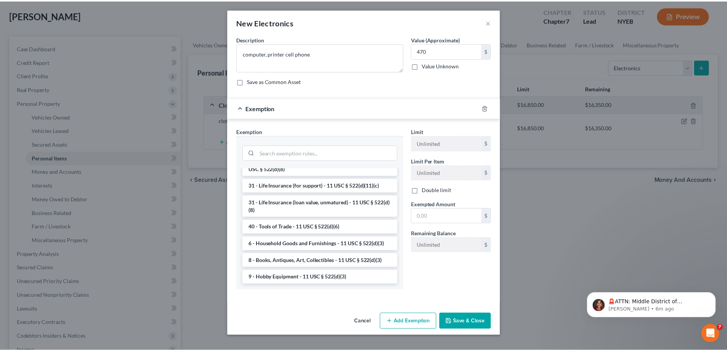
scroll to position [613, 0]
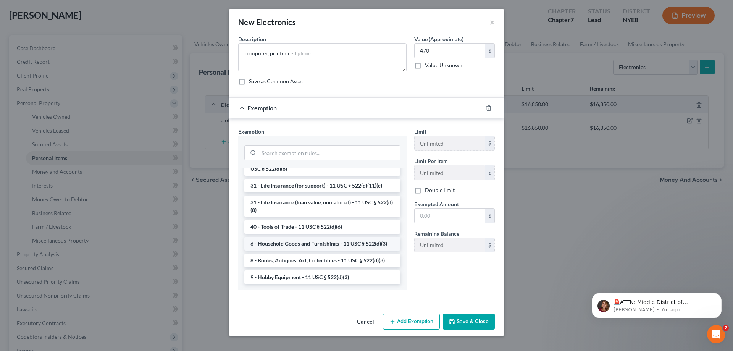
click at [334, 241] on li "6 - Household Goods and Furnishings - 11 USC § 522(d)(3)" at bounding box center [322, 244] width 156 height 14
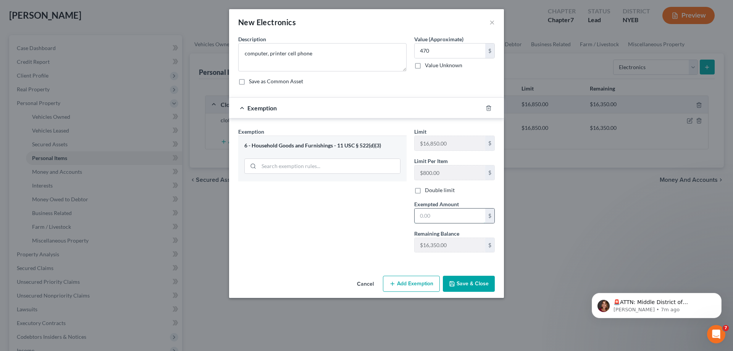
click at [420, 217] on input "text" at bounding box center [449, 215] width 71 height 14
type input "470"
click at [476, 284] on button "Save & Close" at bounding box center [469, 283] width 52 height 16
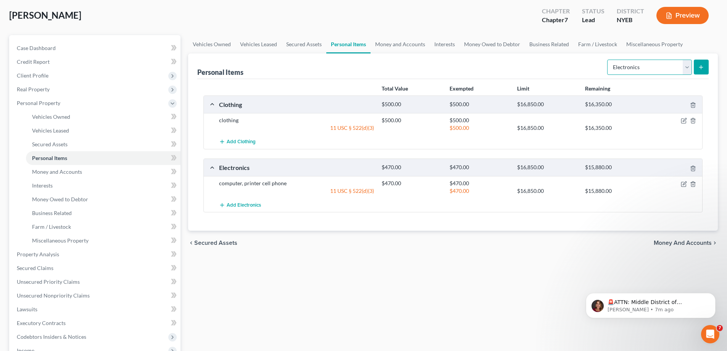
click at [688, 67] on select "Select Item Type Clothing Collectibles Of Value Electronics Firearms Household …" at bounding box center [649, 67] width 85 height 15
select select "household_goods"
click at [608, 60] on select "Select Item Type Clothing Collectibles Of Value Electronics Firearms Household …" at bounding box center [649, 67] width 85 height 15
click at [703, 70] on icon "submit" at bounding box center [701, 67] width 6 height 6
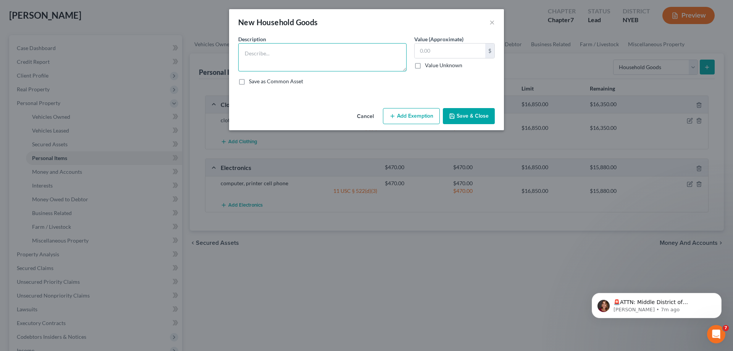
click at [266, 49] on textarea at bounding box center [322, 57] width 168 height 28
type textarea "furniture"
type input "800"
click at [409, 117] on button "Add Exemption" at bounding box center [411, 116] width 57 height 16
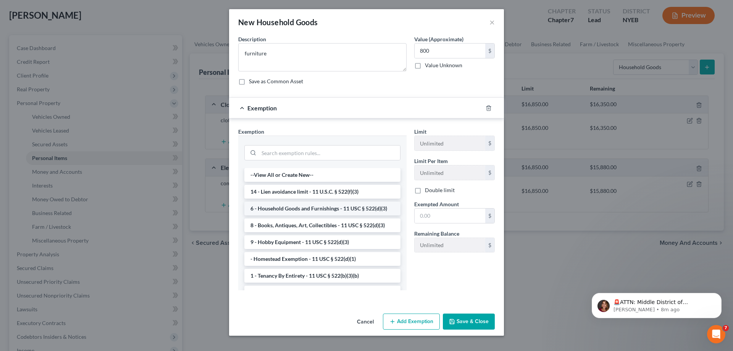
click at [308, 212] on li "6 - Household Goods and Furnishings - 11 USC § 522(d)(3)" at bounding box center [322, 208] width 156 height 14
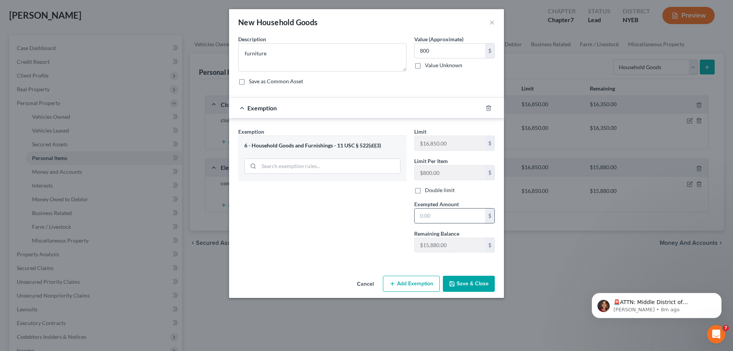
click at [419, 217] on input "text" at bounding box center [449, 215] width 71 height 14
type input "800"
click at [461, 283] on button "Save & Close" at bounding box center [469, 283] width 52 height 16
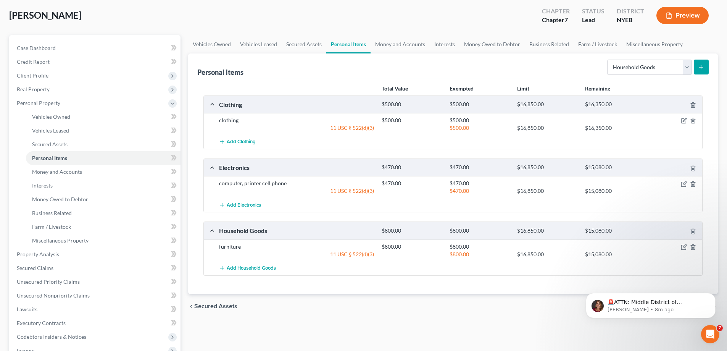
click at [698, 66] on icon "submit" at bounding box center [701, 67] width 6 height 6
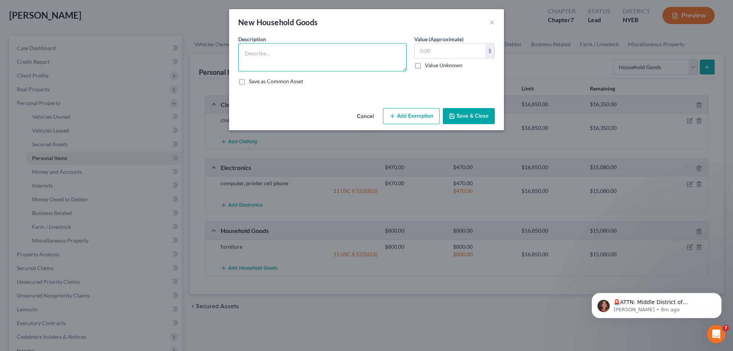
click at [274, 52] on textarea at bounding box center [322, 57] width 168 height 28
type textarea "cookware pots, utensils"
type input "35"
click at [411, 112] on button "Add Exemption" at bounding box center [411, 116] width 57 height 16
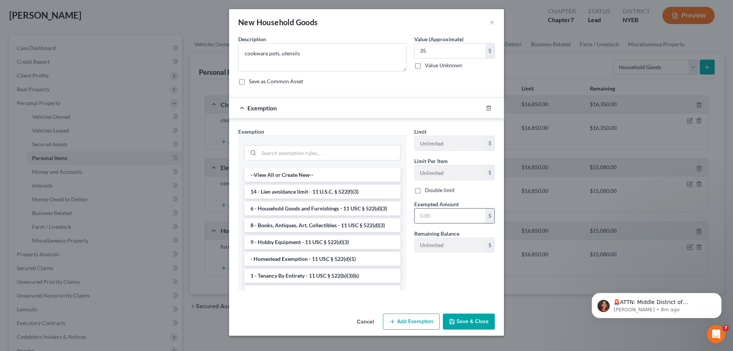
click at [432, 211] on input "text" at bounding box center [449, 215] width 71 height 14
type input "35"
click at [457, 320] on button "Save & Close" at bounding box center [469, 321] width 52 height 16
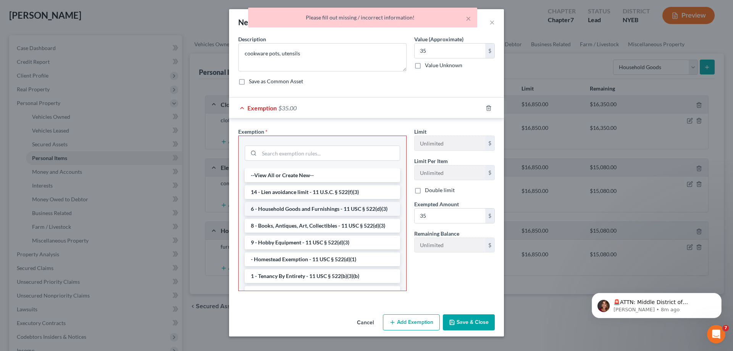
click at [272, 211] on li "6 - Household Goods and Furnishings - 11 USC § 522(d)(3)" at bounding box center [322, 209] width 155 height 14
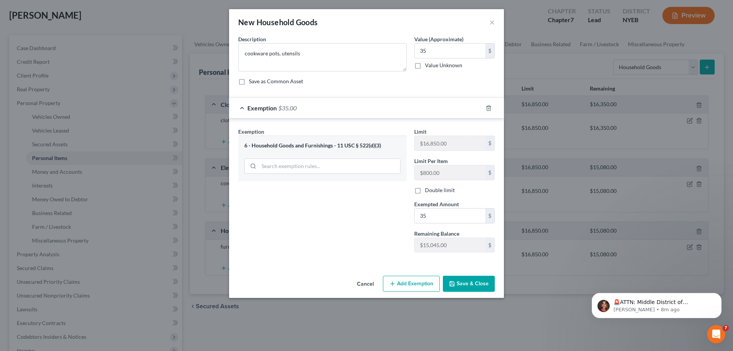
click at [464, 277] on button "Save & Close" at bounding box center [469, 283] width 52 height 16
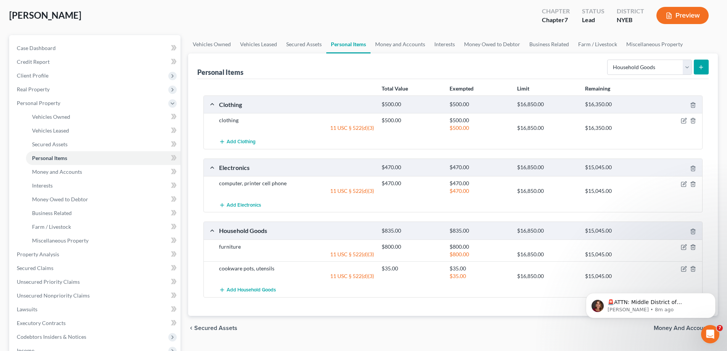
click at [701, 66] on line "submit" at bounding box center [701, 66] width 0 height 3
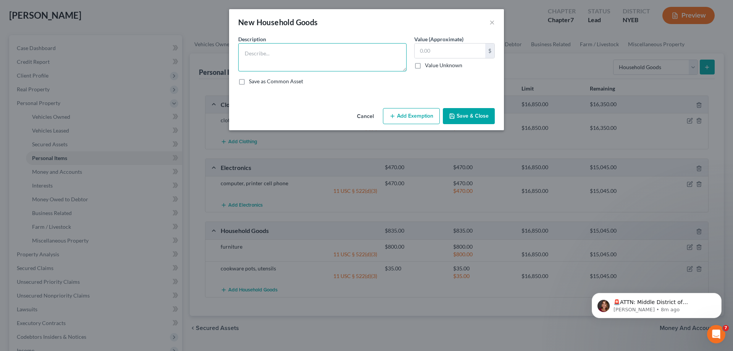
click at [264, 51] on textarea at bounding box center [322, 57] width 168 height 28
type textarea "TVs stereo"
type input "500"
click at [253, 52] on textarea "TVs stereo" at bounding box center [322, 57] width 168 height 28
type textarea "TVs, stereo"
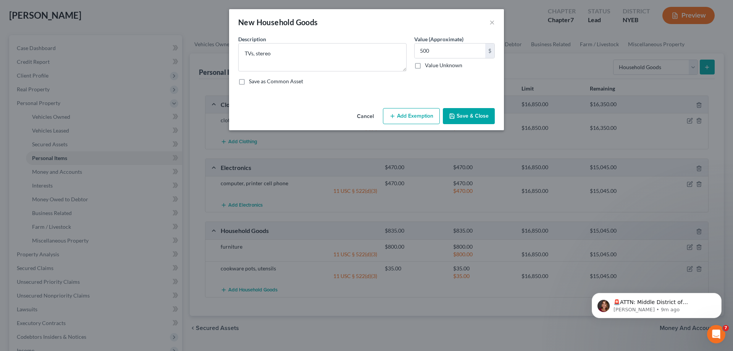
click at [420, 115] on button "Add Exemption" at bounding box center [411, 116] width 57 height 16
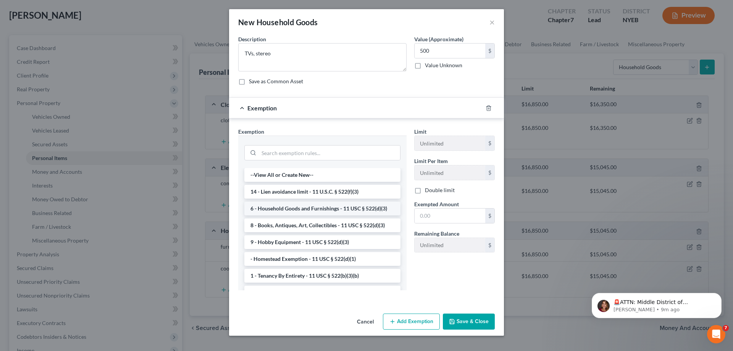
click at [281, 207] on li "6 - Household Goods and Furnishings - 11 USC § 522(d)(3)" at bounding box center [322, 208] width 156 height 14
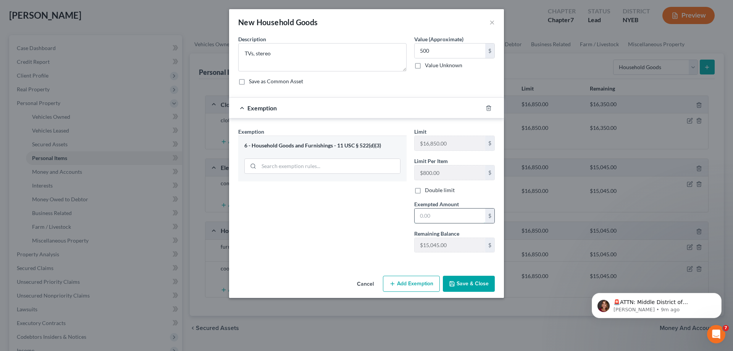
click at [428, 215] on input "text" at bounding box center [449, 215] width 71 height 14
type input "500"
click at [459, 282] on button "Save & Close" at bounding box center [469, 283] width 52 height 16
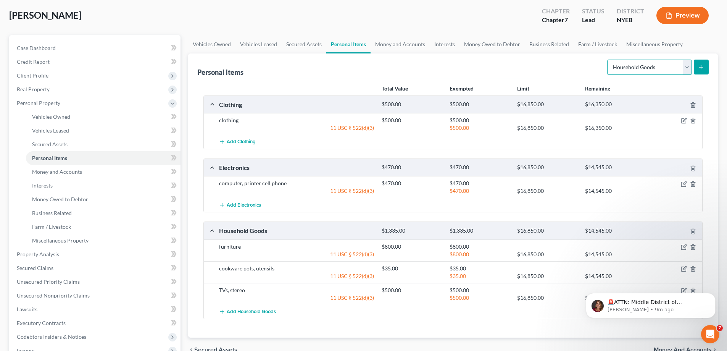
click at [687, 66] on select "Select Item Type Clothing Collectibles Of Value Electronics Firearms Household …" at bounding box center [649, 67] width 85 height 15
select select "jewelry"
click at [608, 60] on select "Select Item Type Clothing Collectibles Of Value Electronics Firearms Household …" at bounding box center [649, 67] width 85 height 15
click at [704, 67] on icon "submit" at bounding box center [701, 67] width 6 height 6
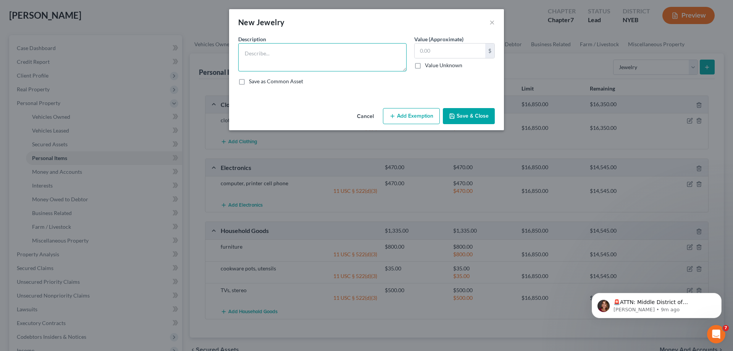
click at [253, 48] on textarea at bounding box center [322, 57] width 168 height 28
type textarea "jewelry"
click at [425, 53] on input "text" at bounding box center [449, 50] width 71 height 14
type input "250"
click at [418, 113] on button "Add Exemption" at bounding box center [411, 116] width 57 height 16
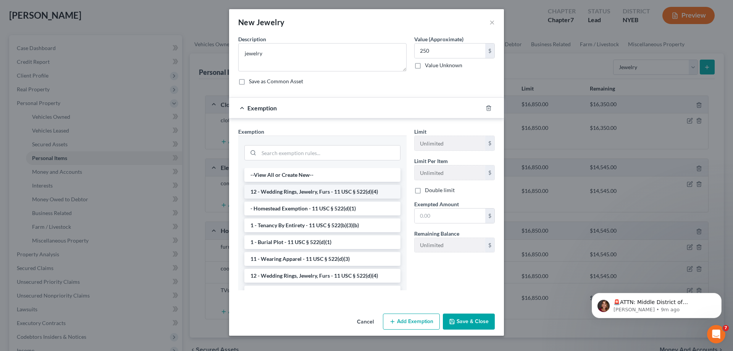
click at [310, 191] on li "12 - Wedding Rings, Jewelry, Furs - 11 USC § 522(d)(4)" at bounding box center [322, 192] width 156 height 14
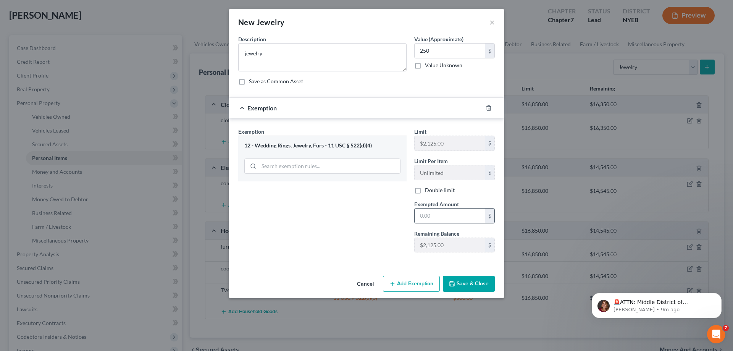
click at [421, 216] on input "text" at bounding box center [449, 215] width 71 height 14
type input "250"
click at [472, 281] on button "Save & Close" at bounding box center [469, 283] width 52 height 16
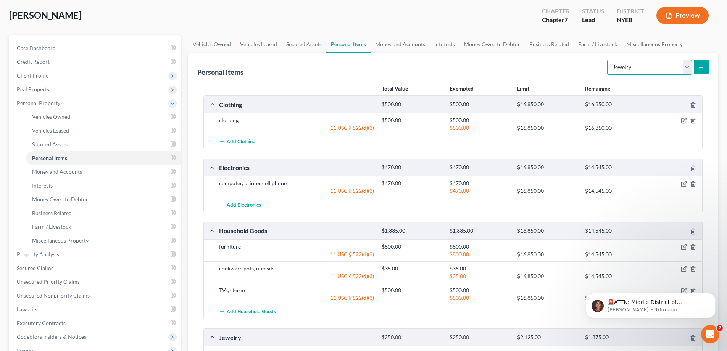
click at [687, 64] on select "Select Item Type Clothing Collectibles Of Value Electronics Firearms Household …" at bounding box center [649, 67] width 85 height 15
select select "household_goods"
click at [608, 60] on select "Select Item Type Clothing Collectibles Of Value Electronics Firearms Household …" at bounding box center [649, 67] width 85 height 15
click at [700, 69] on icon "submit" at bounding box center [701, 67] width 6 height 6
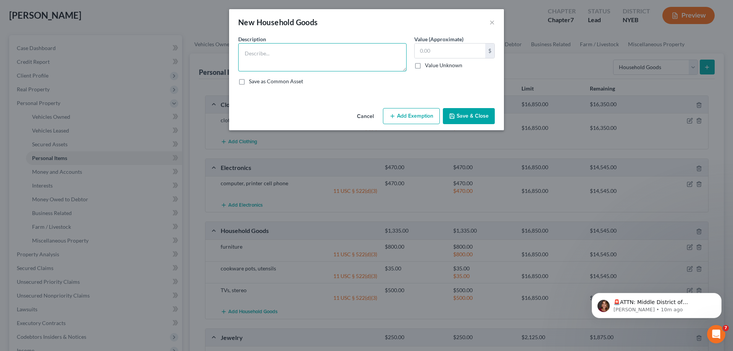
click at [283, 55] on textarea at bounding box center [322, 57] width 168 height 28
type textarea "tools"
type input "50"
click at [407, 111] on button "Add Exemption" at bounding box center [411, 116] width 57 height 16
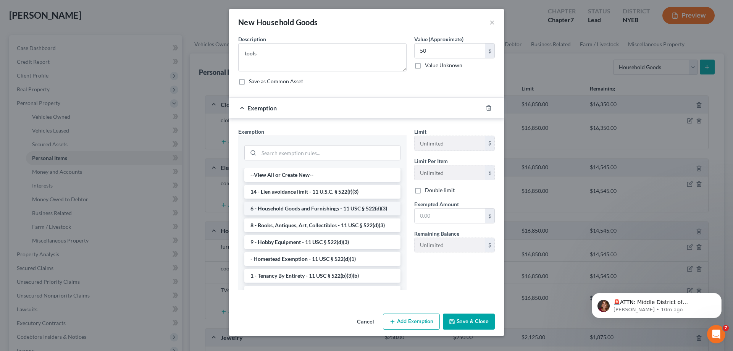
click at [317, 206] on li "6 - Household Goods and Furnishings - 11 USC § 522(d)(3)" at bounding box center [322, 208] width 156 height 14
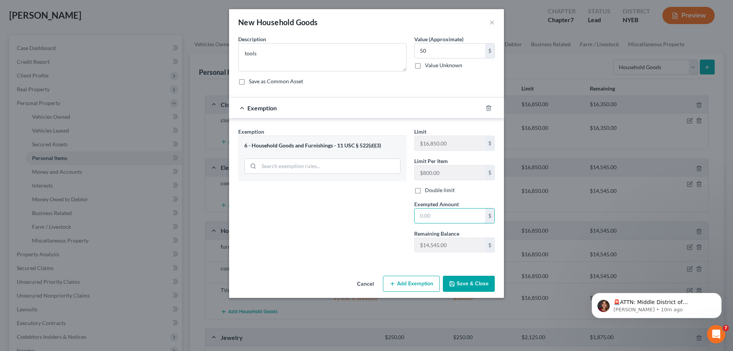
drag, startPoint x: 428, startPoint y: 214, endPoint x: 399, endPoint y: 198, distance: 33.0
click at [428, 214] on input "text" at bounding box center [449, 215] width 71 height 14
type input "50"
click at [454, 284] on icon "button" at bounding box center [452, 283] width 6 height 6
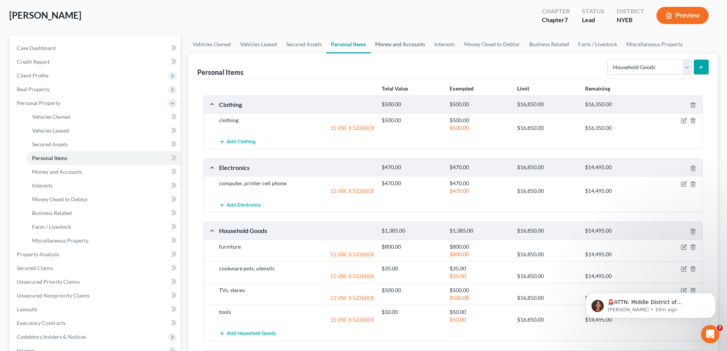
click at [397, 41] on link "Money and Accounts" at bounding box center [399, 44] width 59 height 18
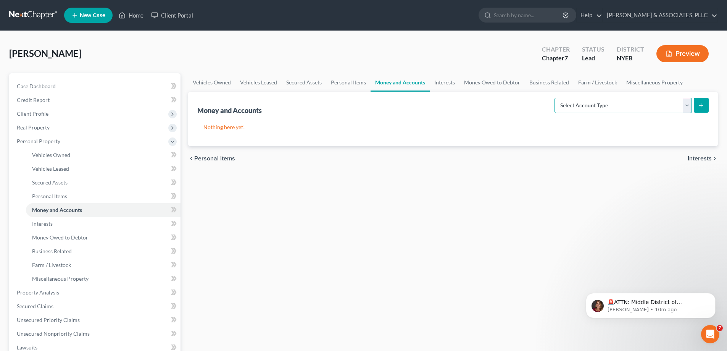
click at [686, 103] on select "Select Account Type Brokerage Cash on Hand Certificates of Deposit Checking Acc…" at bounding box center [622, 105] width 137 height 15
select select "security_deposits"
click at [556, 98] on select "Select Account Type Brokerage Cash on Hand Certificates of Deposit Checking Acc…" at bounding box center [622, 105] width 137 height 15
click at [703, 106] on icon "submit" at bounding box center [701, 105] width 6 height 6
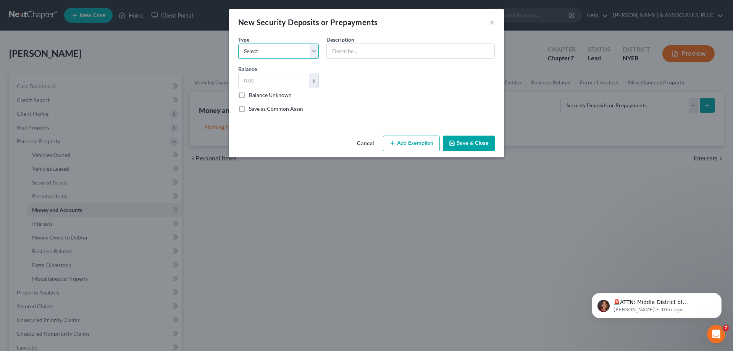
click at [312, 52] on select "Select Electric Gas Heating Oil Security Deposit On Rental Unit Prepaid Rent Te…" at bounding box center [278, 50] width 80 height 15
select select "3"
click at [238, 43] on select "Select Electric Gas Heating Oil Security Deposit On Rental Unit Prepaid Rent Te…" at bounding box center [278, 50] width 80 height 15
click at [335, 50] on input "text" at bounding box center [410, 51] width 167 height 14
type input "security deposit to landlord"
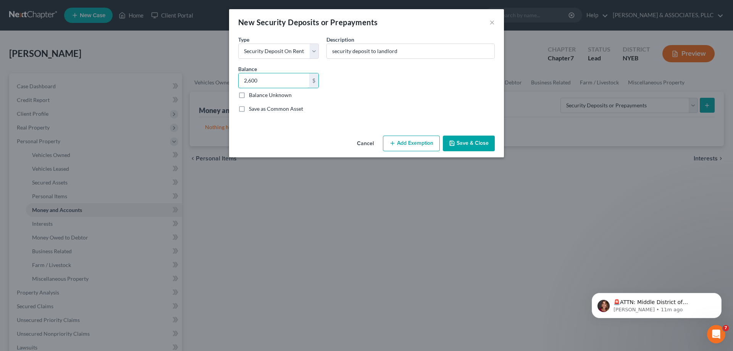
type input "2,600"
click at [403, 140] on button "Add Exemption" at bounding box center [411, 143] width 57 height 16
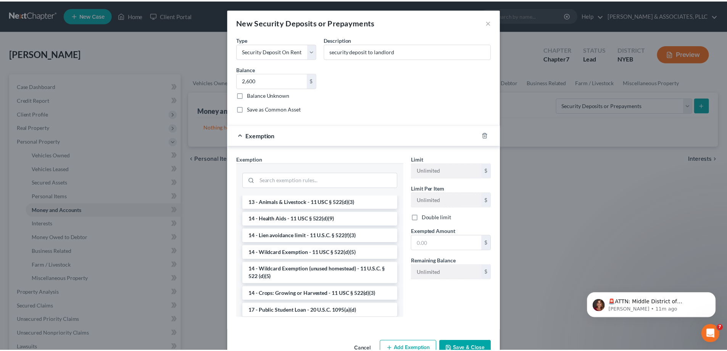
scroll to position [114, 0]
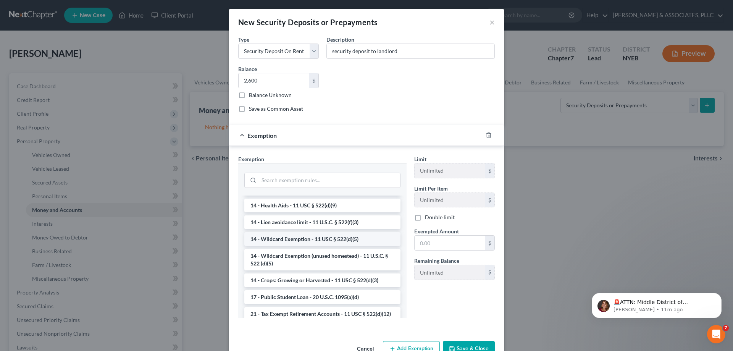
click at [306, 240] on li "14 - Wildcard Exemption - 11 USC § 522(d)(5)" at bounding box center [322, 239] width 156 height 14
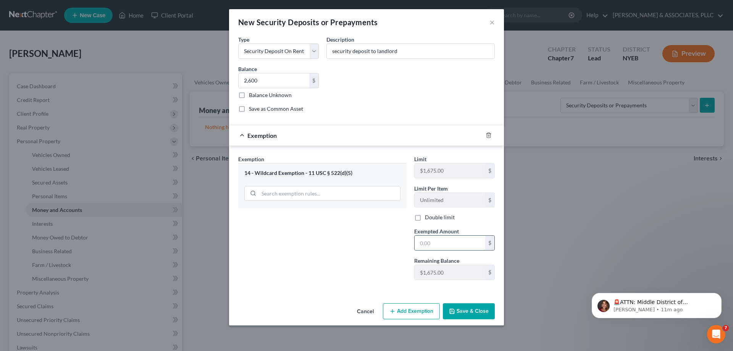
click at [423, 243] on input "text" at bounding box center [449, 242] width 71 height 14
type input "1,675"
click at [466, 311] on button "Save & Close" at bounding box center [469, 311] width 52 height 16
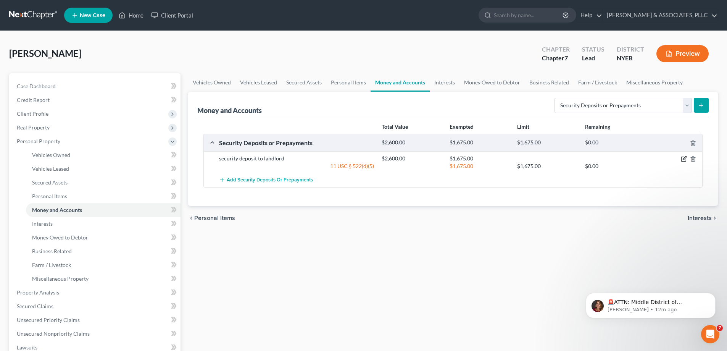
click at [684, 158] on icon "button" at bounding box center [684, 157] width 3 height 3
select select "3"
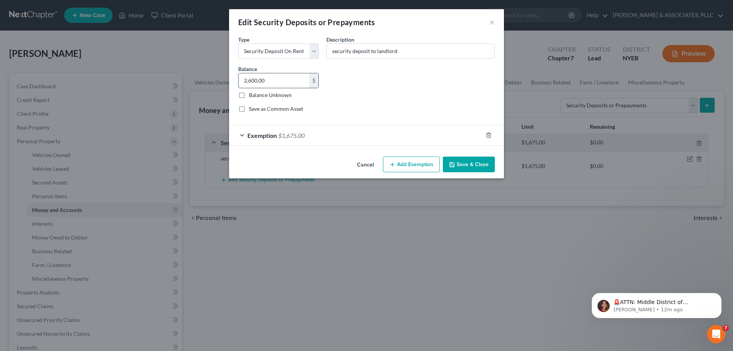
click at [281, 82] on input "2,600.00" at bounding box center [273, 80] width 71 height 14
type input "1,675"
click at [457, 165] on button "Save & Close" at bounding box center [469, 164] width 52 height 16
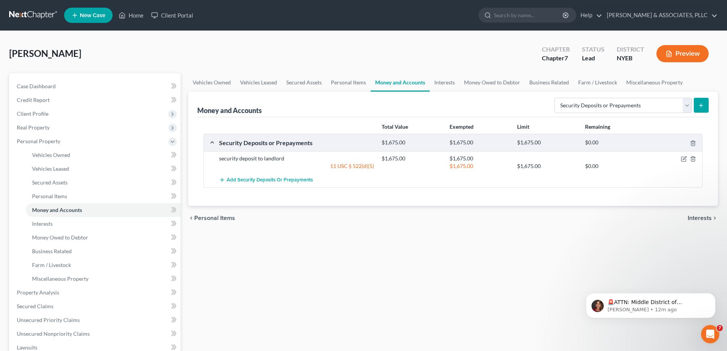
click at [702, 105] on line "submit" at bounding box center [700, 105] width 3 height 0
click at [701, 105] on line "submit" at bounding box center [700, 105] width 3 height 0
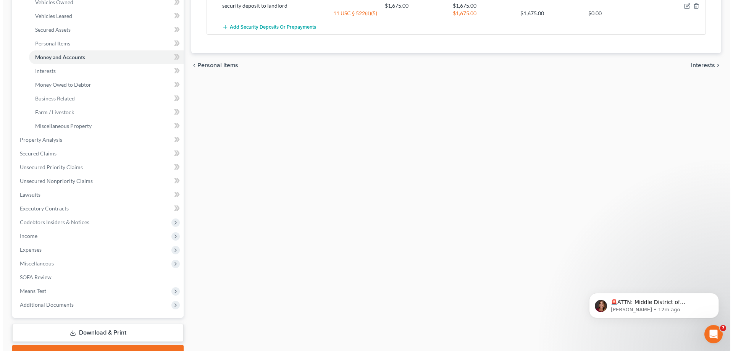
scroll to position [0, 0]
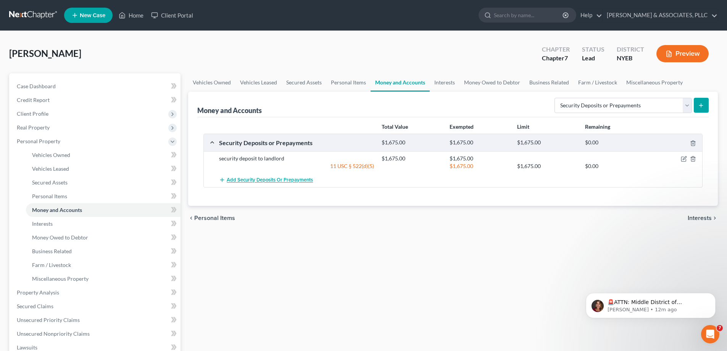
click at [254, 181] on span "Add Security Deposits or Prepayments" at bounding box center [270, 180] width 86 height 6
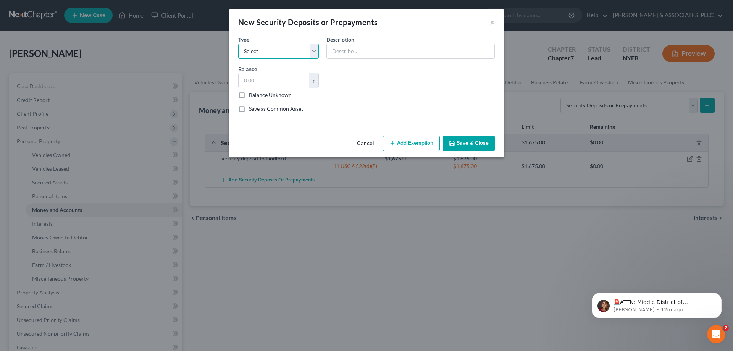
click at [315, 49] on select "Select Electric Gas Heating Oil Security Deposit On Rental Unit Prepaid Rent Te…" at bounding box center [278, 50] width 80 height 15
select select "3"
click at [238, 43] on select "Select Electric Gas Heating Oil Security Deposit On Rental Unit Prepaid Rent Te…" at bounding box center [278, 50] width 80 height 15
click at [345, 51] on input "text" at bounding box center [410, 51] width 167 height 14
type input "security deposit"
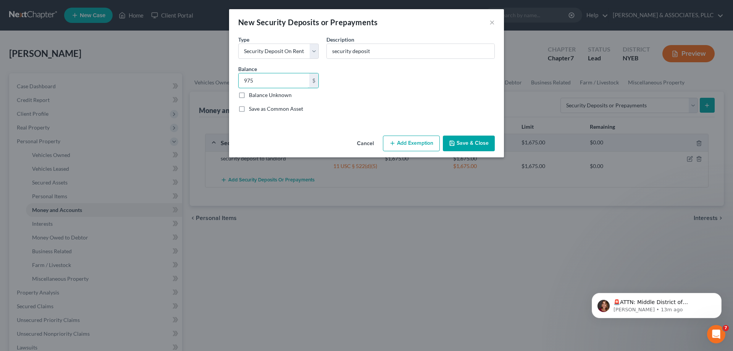
type input "975"
click at [392, 144] on line "button" at bounding box center [392, 143] width 0 height 3
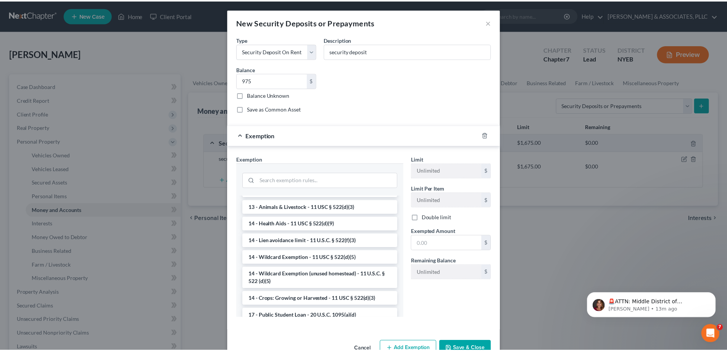
scroll to position [114, 0]
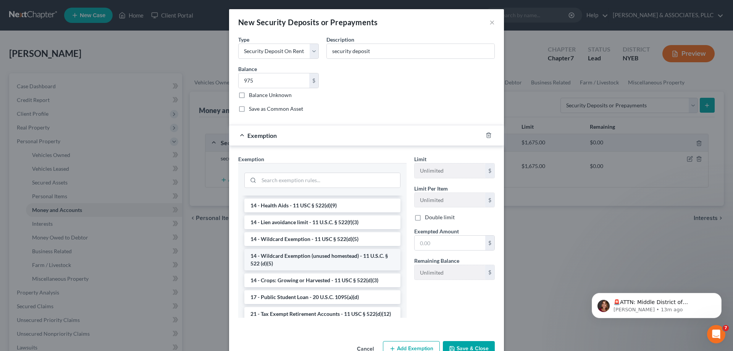
click at [308, 257] on li "14 - Wildcard Exemption (unused homestead) - 11 U.S.C. § 522 (d)(5)" at bounding box center [322, 259] width 156 height 21
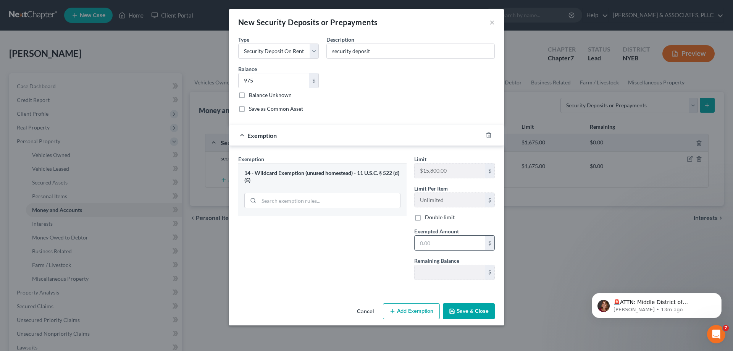
click at [425, 244] on input "text" at bounding box center [449, 242] width 71 height 14
type input "975"
click at [460, 312] on button "Save & Close" at bounding box center [469, 311] width 52 height 16
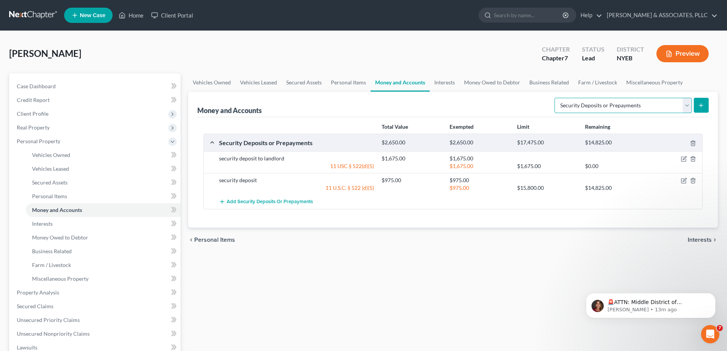
click at [686, 106] on select "Select Account Type Brokerage Cash on Hand Certificates of Deposit Checking Acc…" at bounding box center [622, 105] width 137 height 15
select select "checking"
click at [556, 98] on select "Select Account Type Brokerage Cash on Hand Certificates of Deposit Checking Acc…" at bounding box center [622, 105] width 137 height 15
click at [703, 103] on icon "submit" at bounding box center [701, 105] width 6 height 6
click at [700, 105] on icon "submit" at bounding box center [701, 105] width 6 height 6
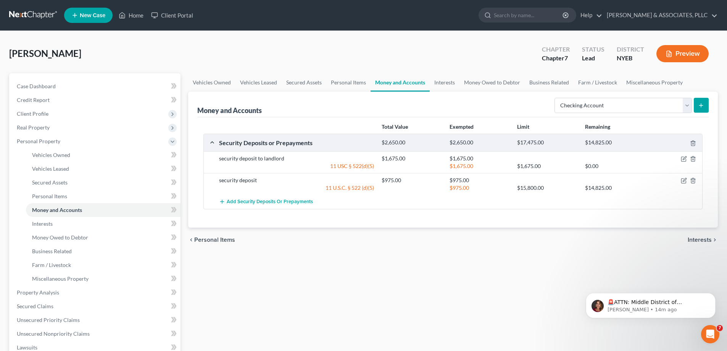
click at [700, 105] on icon "submit" at bounding box center [701, 105] width 6 height 6
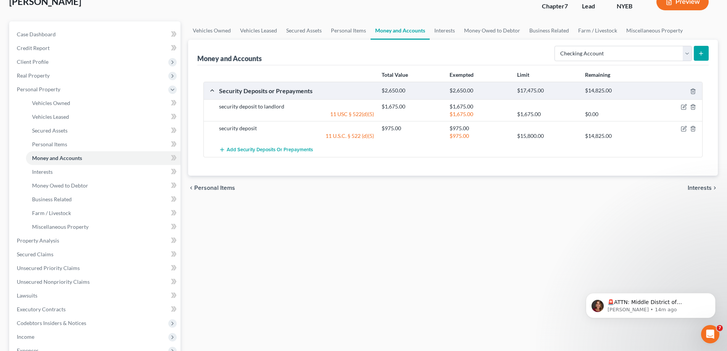
scroll to position [0, 0]
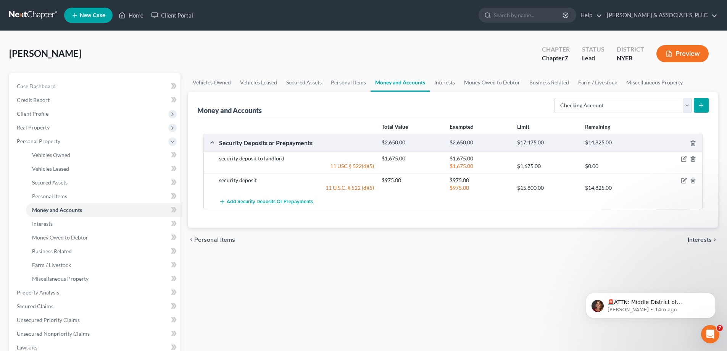
click at [703, 102] on icon "submit" at bounding box center [701, 105] width 6 height 6
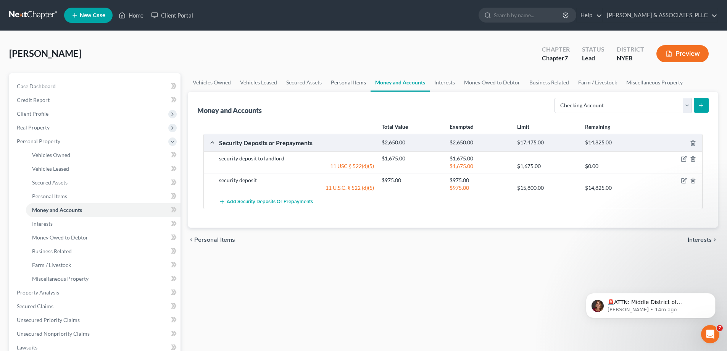
click at [344, 84] on link "Personal Items" at bounding box center [348, 82] width 44 height 18
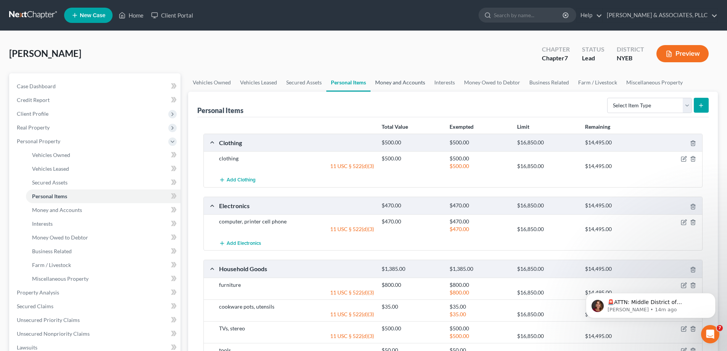
click at [399, 82] on link "Money and Accounts" at bounding box center [399, 82] width 59 height 18
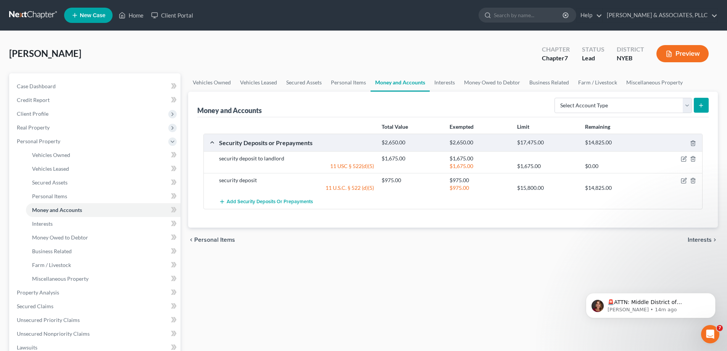
click at [700, 105] on icon "submit" at bounding box center [701, 105] width 6 height 6
click at [687, 103] on select "Select Account Type Brokerage Cash on Hand Certificates of Deposit Checking Acc…" at bounding box center [622, 105] width 137 height 15
select select "checking"
click at [556, 98] on select "Select Account Type Brokerage Cash on Hand Certificates of Deposit Checking Acc…" at bounding box center [622, 105] width 137 height 15
click at [704, 105] on icon "submit" at bounding box center [701, 105] width 6 height 6
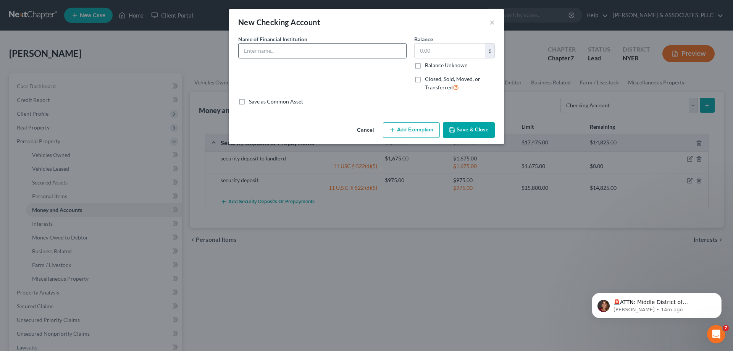
click at [282, 52] on input "text" at bounding box center [321, 50] width 167 height 14
type input "chase"
type input "800"
click at [397, 132] on button "Add Exemption" at bounding box center [411, 130] width 57 height 16
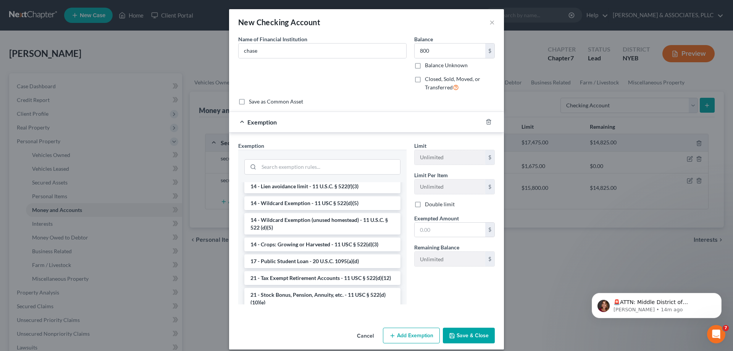
scroll to position [130, 0]
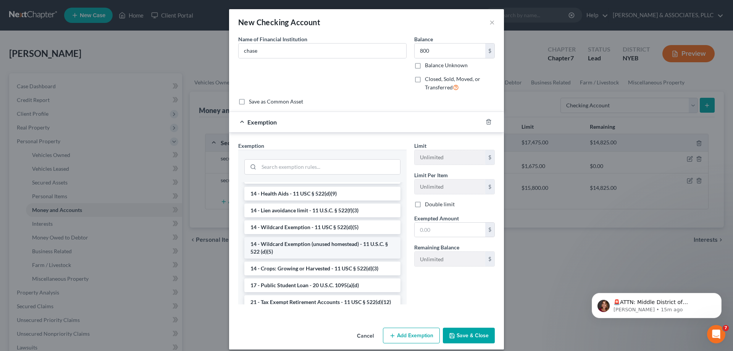
click at [315, 245] on li "14 - Wildcard Exemption (unused homestead) - 11 U.S.C. § 522 (d)(5)" at bounding box center [322, 247] width 156 height 21
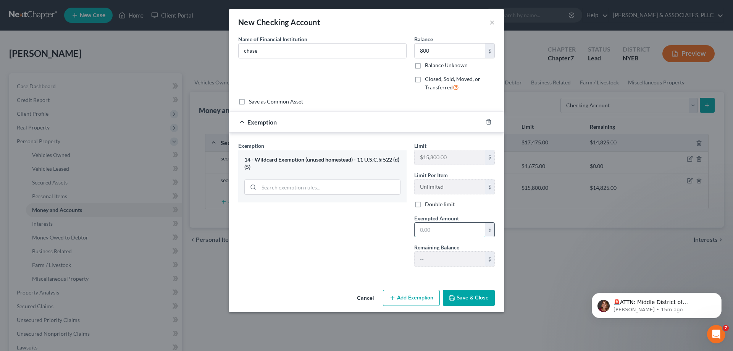
click at [427, 229] on input "text" at bounding box center [449, 229] width 71 height 14
type input "800"
click at [466, 297] on button "Save & Close" at bounding box center [469, 298] width 52 height 16
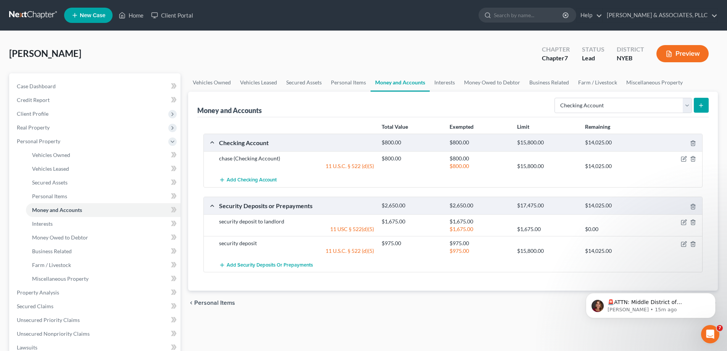
click at [700, 101] on button "submit" at bounding box center [701, 105] width 15 height 15
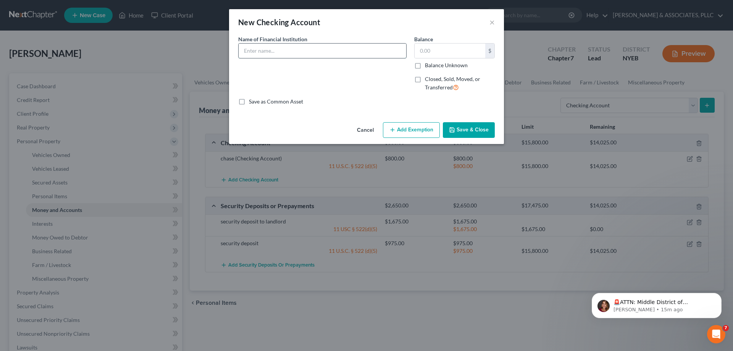
click at [264, 45] on input "text" at bounding box center [321, 50] width 167 height 14
type input "Discover Bank"
type input "10"
click at [413, 132] on button "Add Exemption" at bounding box center [411, 130] width 57 height 16
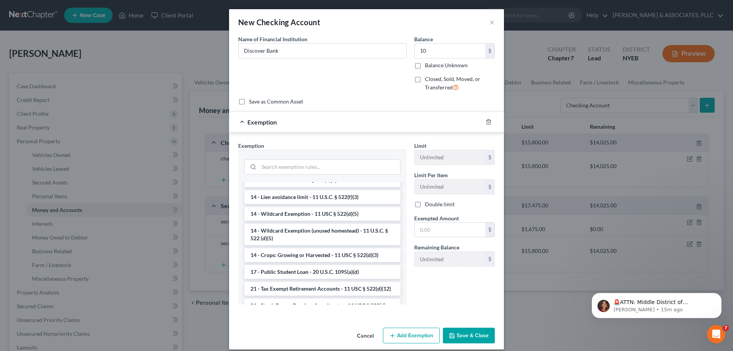
scroll to position [146, 0]
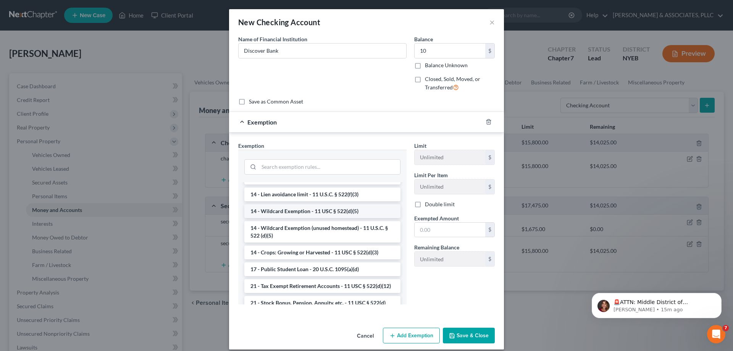
click at [311, 211] on li "14 - Wildcard Exemption - 11 USC § 522(d)(5)" at bounding box center [322, 211] width 156 height 14
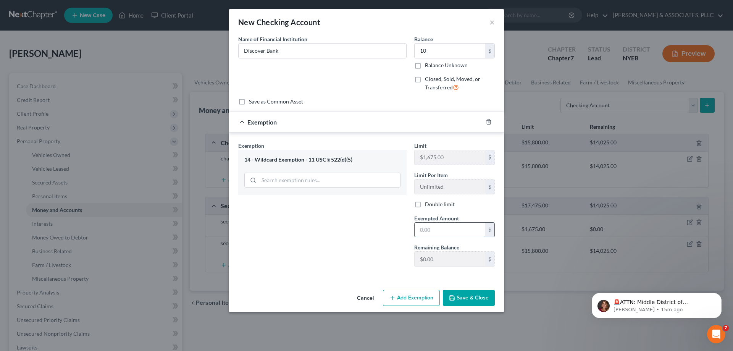
click at [422, 227] on input "text" at bounding box center [449, 229] width 71 height 14
type input "10"
drag, startPoint x: 469, startPoint y: 295, endPoint x: 281, endPoint y: 220, distance: 202.5
click at [281, 220] on div "New Checking Account × An exemption set must first be selected from the Filing …" at bounding box center [366, 160] width 275 height 303
click at [402, 295] on button "Add Exemption" at bounding box center [411, 298] width 57 height 16
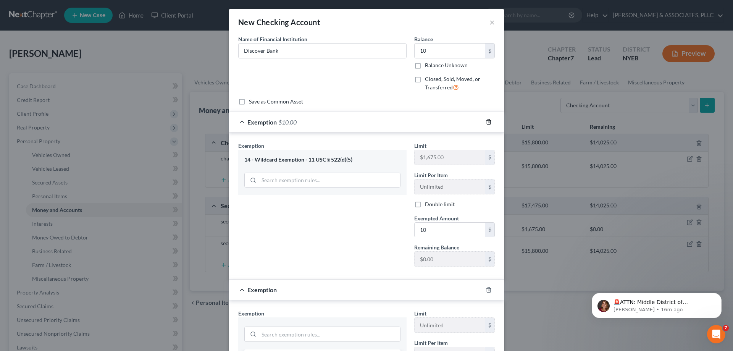
click at [486, 121] on icon "button" at bounding box center [487, 121] width 3 height 5
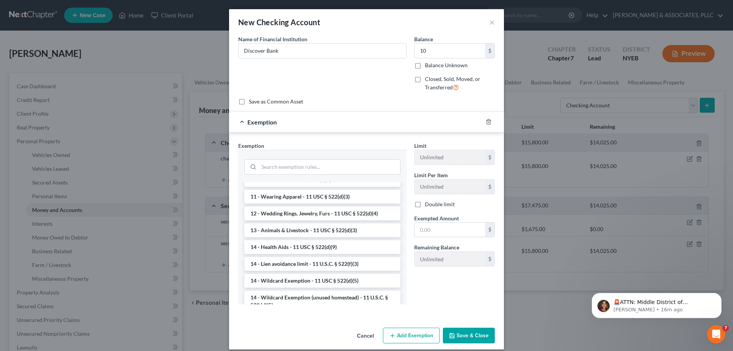
scroll to position [114, 0]
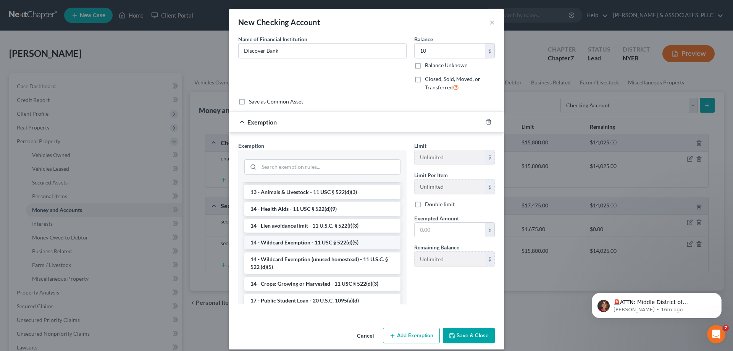
click at [312, 241] on li "14 - Wildcard Exemption - 11 USC § 522(d)(5)" at bounding box center [322, 242] width 156 height 14
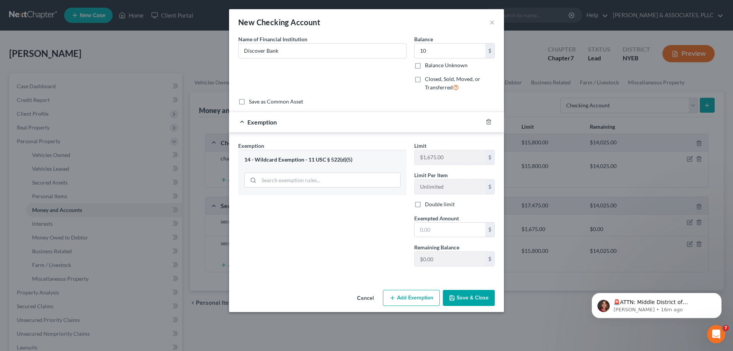
click at [488, 118] on div at bounding box center [492, 122] width 21 height 12
click at [488, 123] on icon "button" at bounding box center [488, 122] width 6 height 6
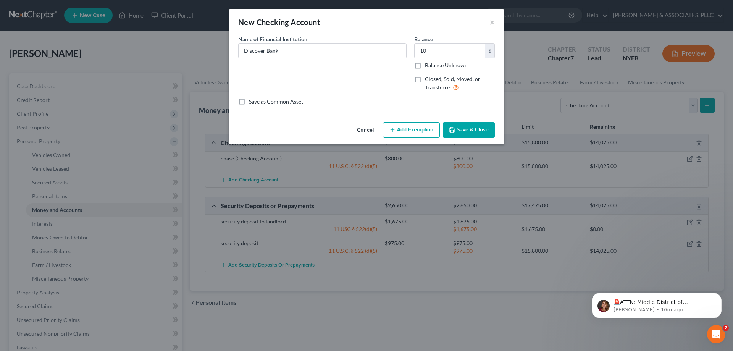
click at [399, 131] on button "Add Exemption" at bounding box center [411, 130] width 57 height 16
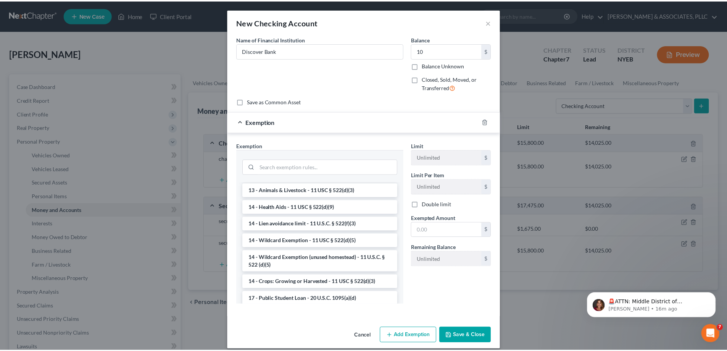
scroll to position [124, 0]
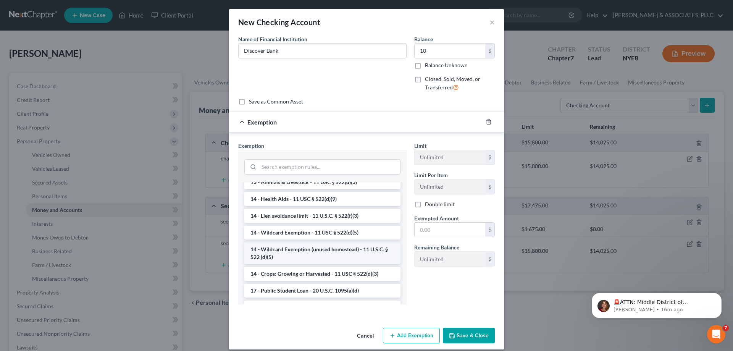
click at [321, 253] on li "14 - Wildcard Exemption (unused homestead) - 11 U.S.C. § 522 (d)(5)" at bounding box center [322, 252] width 156 height 21
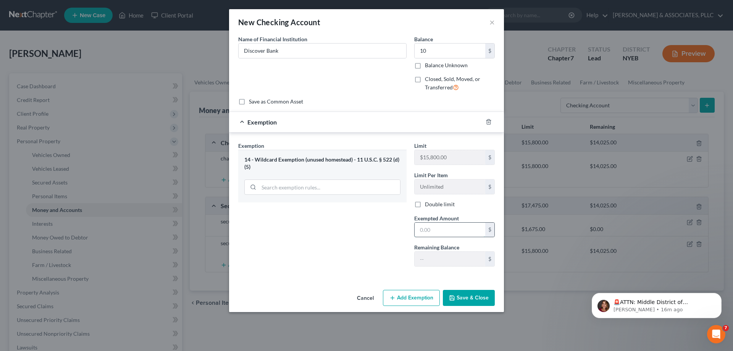
click at [428, 232] on input "text" at bounding box center [449, 229] width 71 height 14
type input "10"
click at [465, 296] on button "Save & Close" at bounding box center [469, 298] width 52 height 16
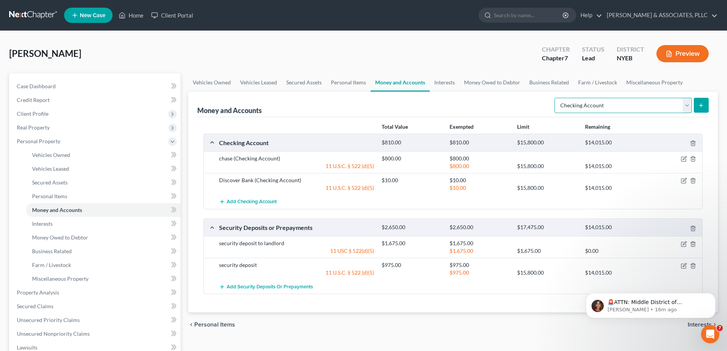
click at [686, 107] on select "Select Account Type Brokerage Cash on Hand Certificates of Deposit Checking Acc…" at bounding box center [622, 105] width 137 height 15
click at [474, 93] on div "Money and Accounts Select Account Type Brokerage Cash on Hand Certificates of D…" at bounding box center [452, 105] width 511 height 26
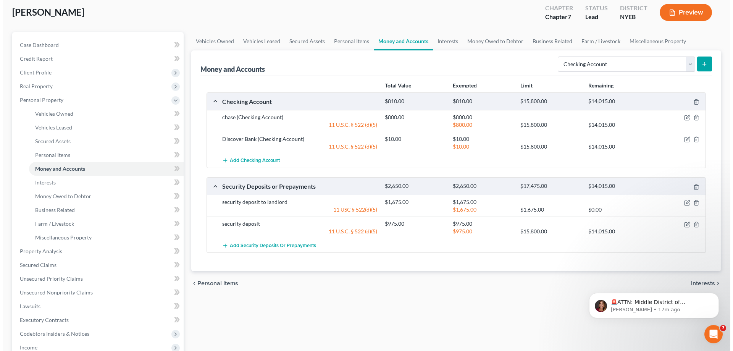
scroll to position [0, 0]
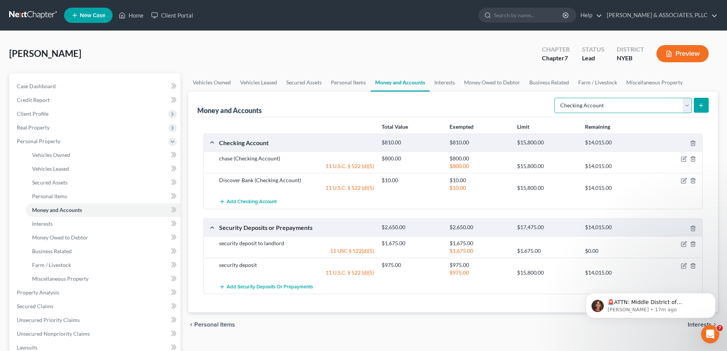
click at [687, 105] on select "Select Account Type Brokerage Cash on Hand Certificates of Deposit Checking Acc…" at bounding box center [622, 105] width 137 height 15
click at [498, 103] on div "Money and Accounts Select Account Type Brokerage Cash on Hand Certificates of D…" at bounding box center [452, 105] width 511 height 26
click at [687, 105] on select "Select Account Type Brokerage Cash on Hand Certificates of Deposit Checking Acc…" at bounding box center [622, 105] width 137 height 15
click at [353, 109] on div "Money and Accounts Select Account Type Brokerage Cash on Hand Certificates of D…" at bounding box center [452, 105] width 511 height 26
click at [447, 81] on link "Interests" at bounding box center [445, 82] width 30 height 18
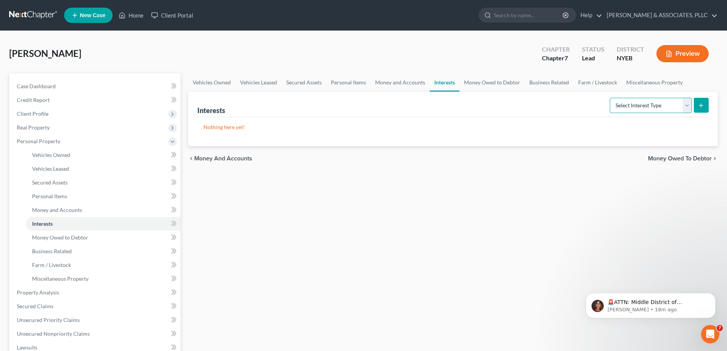
click at [687, 107] on select "Select Interest Type 401K Annuity Bond Education IRA Government Bond Government…" at bounding box center [651, 105] width 82 height 15
select select "401k"
click at [610, 98] on select "Select Interest Type 401K Annuity Bond Education IRA Government Bond Government…" at bounding box center [651, 105] width 82 height 15
click at [705, 103] on button "submit" at bounding box center [701, 105] width 15 height 15
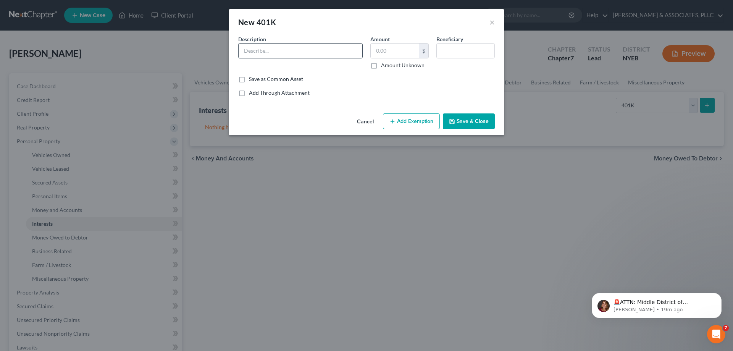
click at [282, 49] on input "text" at bounding box center [300, 50] width 124 height 14
type input "401k"
click at [376, 51] on input "text" at bounding box center [394, 50] width 48 height 14
type input "31,000"
click at [444, 50] on input "text" at bounding box center [465, 50] width 58 height 14
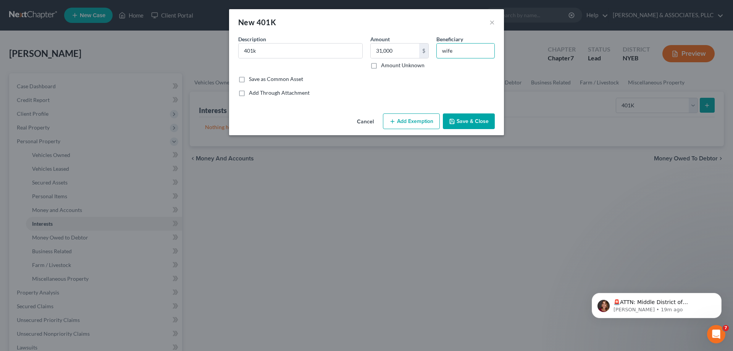
type input "wife"
click at [404, 121] on button "Add Exemption" at bounding box center [411, 121] width 57 height 16
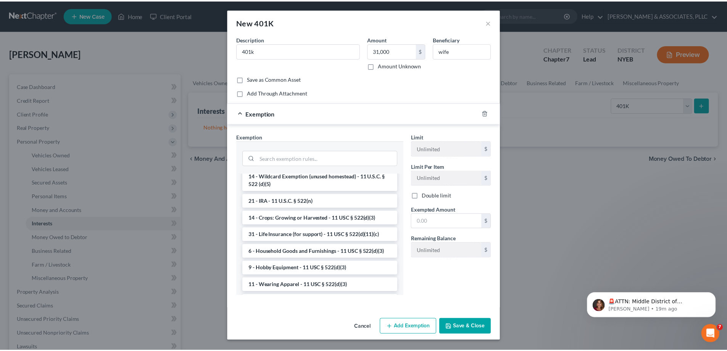
scroll to position [453, 0]
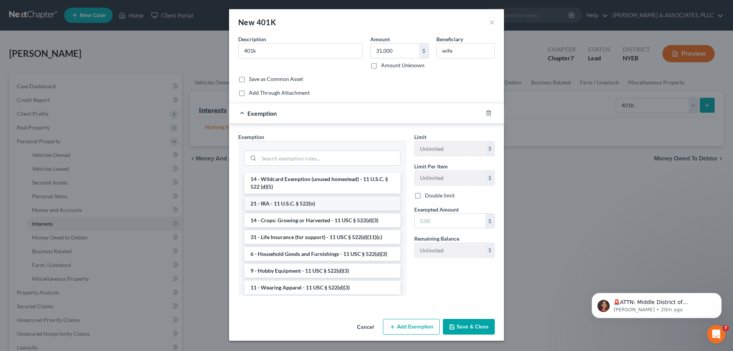
click at [283, 210] on li "21 - IRA - 11 U.S.C. § 522(n)" at bounding box center [322, 203] width 156 height 14
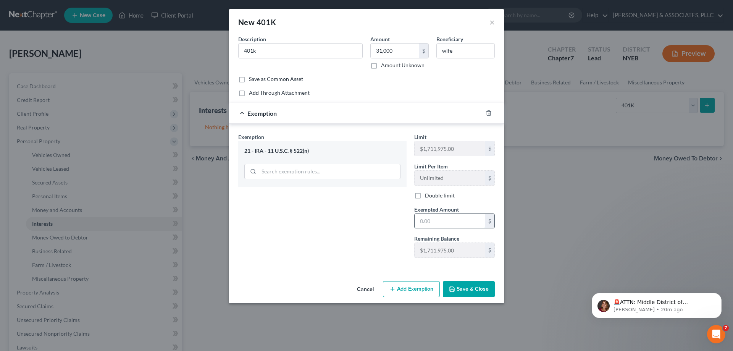
click at [424, 220] on input "text" at bounding box center [449, 221] width 71 height 14
type input "31,000"
click at [245, 52] on input "401k" at bounding box center [300, 50] width 124 height 14
type input "IRA/401k"
click at [467, 288] on button "Save & Close" at bounding box center [469, 289] width 52 height 16
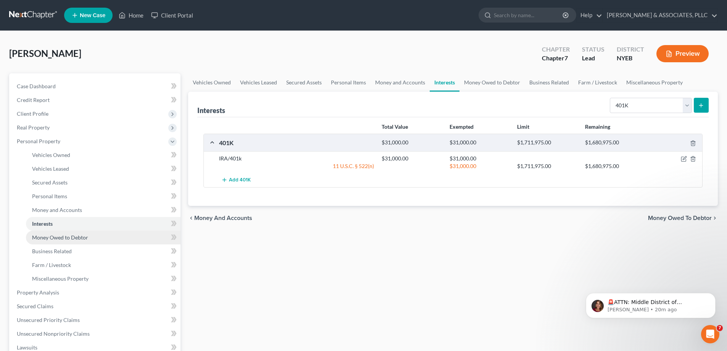
click at [89, 237] on link "Money Owed to Debtor" at bounding box center [103, 237] width 155 height 14
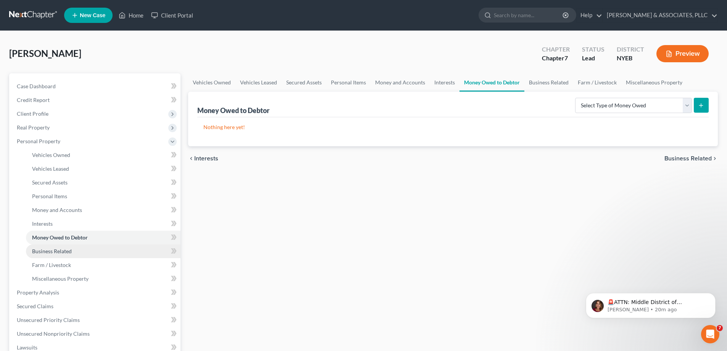
click at [69, 251] on span "Business Related" at bounding box center [52, 251] width 40 height 6
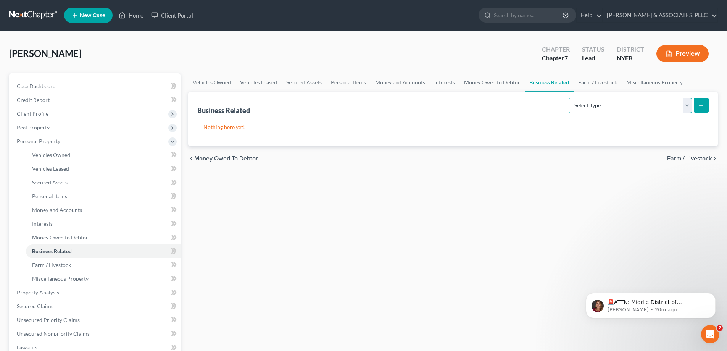
click at [687, 108] on select "Select Type Customer Lists Franchises Inventory Licenses Machinery Office Equip…" at bounding box center [629, 105] width 123 height 15
click at [686, 108] on select "Select Type Customer Lists Franchises Inventory Licenses Machinery Office Equip…" at bounding box center [629, 105] width 123 height 15
click at [72, 280] on span "Miscellaneous Property" at bounding box center [60, 278] width 56 height 6
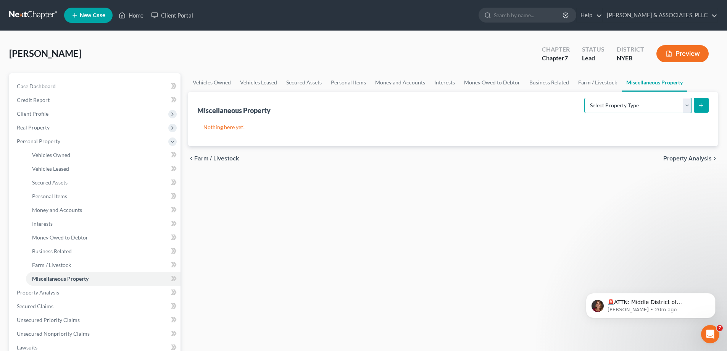
click at [688, 107] on select "Select Property Type Assigned for Creditor Benefit Within 1 Year Holding for An…" at bounding box center [638, 105] width 108 height 15
click at [687, 106] on select "Select Property Type Assigned for Creditor Benefit Within 1 Year Holding for An…" at bounding box center [638, 105] width 108 height 15
click at [66, 293] on link "Property Analysis" at bounding box center [96, 292] width 170 height 14
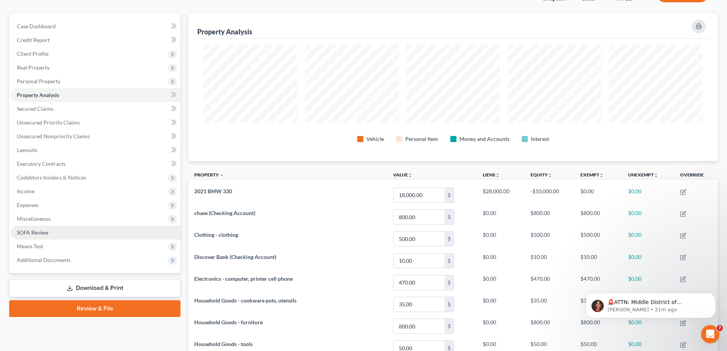
scroll to position [23, 0]
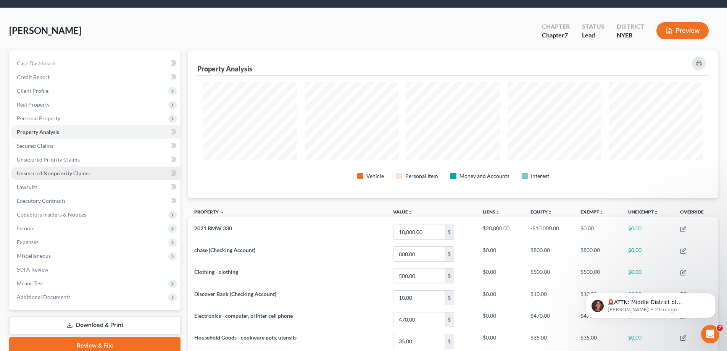
click at [56, 171] on span "Unsecured Nonpriority Claims" at bounding box center [53, 173] width 73 height 6
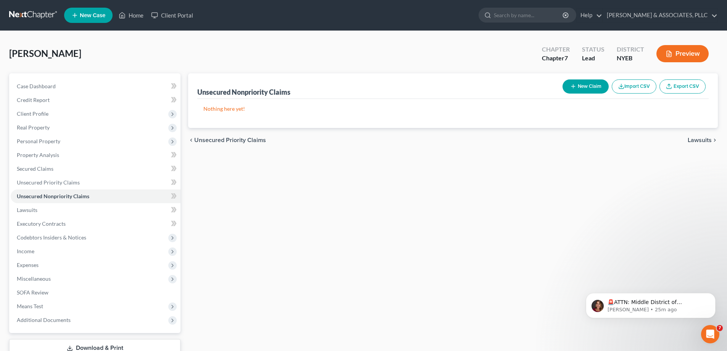
click at [575, 88] on icon "button" at bounding box center [573, 86] width 6 height 6
select select "0"
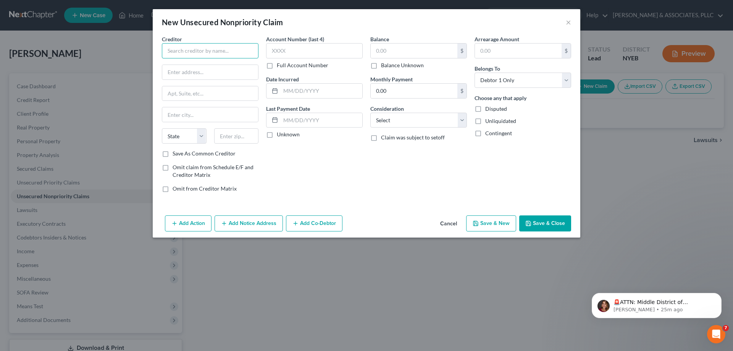
click at [174, 50] on input "text" at bounding box center [210, 50] width 97 height 15
type input "American Express National Bank"
type input "500 North Franklin Tpke"
type input "Ramsey"
select select "33"
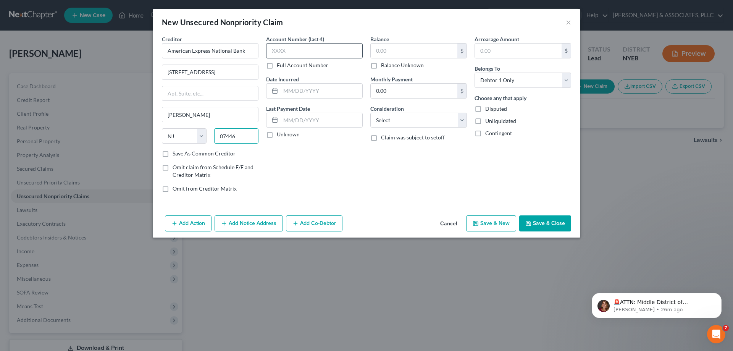
type input "07446"
click at [272, 54] on input "text" at bounding box center [314, 50] width 97 height 15
type input "1004"
click at [373, 50] on input "text" at bounding box center [413, 50] width 87 height 14
type input "19,443"
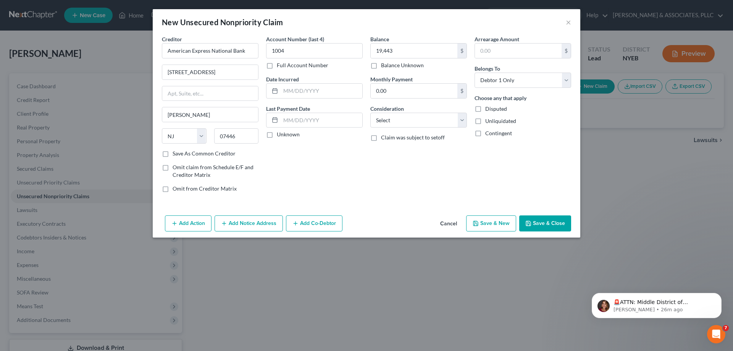
click at [277, 134] on label "Unknown" at bounding box center [288, 134] width 23 height 8
click at [280, 134] on input "Unknown" at bounding box center [282, 132] width 5 height 5
checkbox input "true"
click at [465, 121] on select "Select Cable / Satellite Services Collection Agency Credit Card Debt Debt Couns…" at bounding box center [418, 120] width 97 height 15
select select "2"
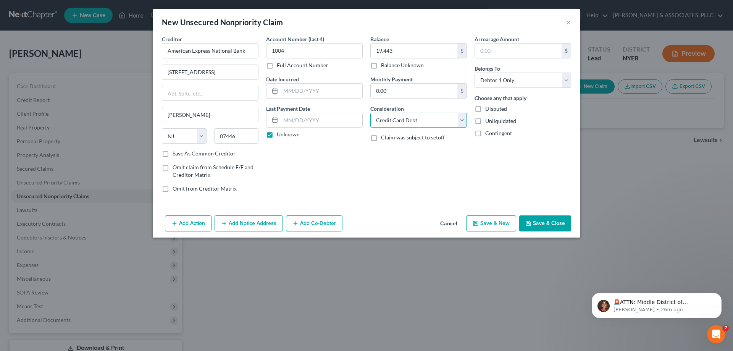
click at [370, 113] on select "Select Cable / Satellite Services Collection Agency Credit Card Debt Debt Couns…" at bounding box center [418, 120] width 97 height 15
click at [498, 222] on button "Save & New" at bounding box center [491, 223] width 50 height 16
select select "0"
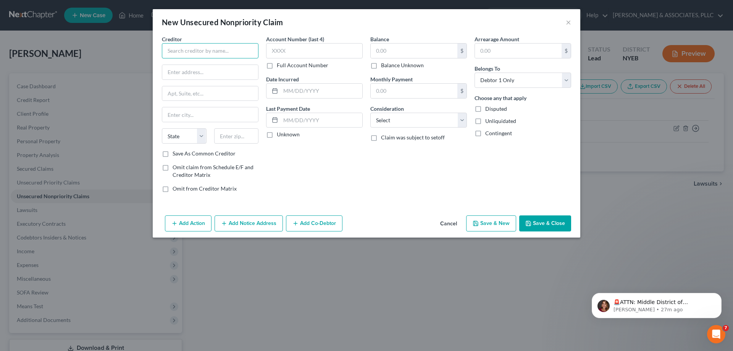
click at [194, 54] on input "text" at bounding box center [210, 50] width 97 height 15
type input "Chase"
type input "PO Box 15548"
type input "Wilmington"
select select "7"
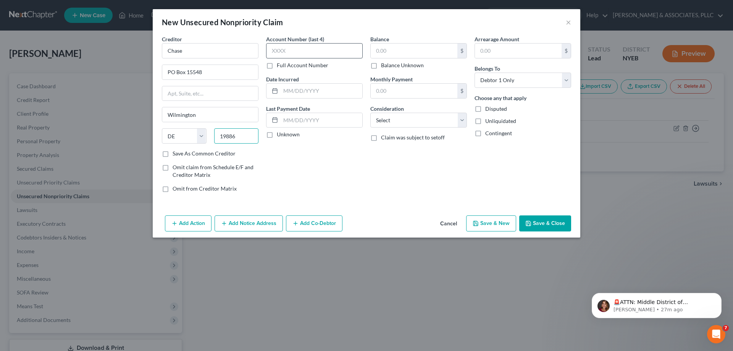
type input "19886"
click at [275, 52] on input "text" at bounding box center [314, 50] width 97 height 15
type input "3372"
click at [277, 135] on label "Unknown" at bounding box center [288, 134] width 23 height 8
click at [280, 135] on input "Unknown" at bounding box center [282, 132] width 5 height 5
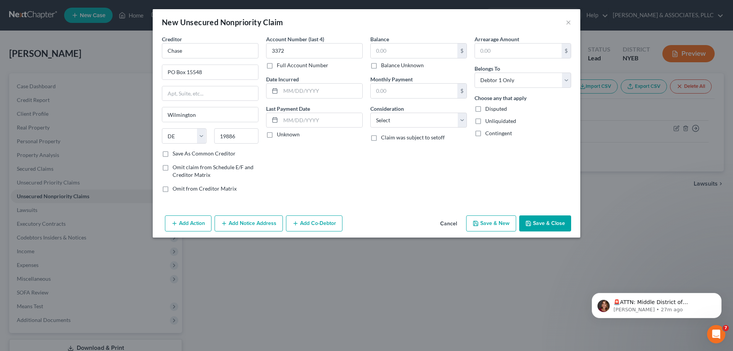
checkbox input "true"
click at [406, 54] on input "text" at bounding box center [413, 50] width 87 height 14
type input "47,618"
click at [390, 116] on select "Select Cable / Satellite Services Collection Agency Credit Card Debt Debt Couns…" at bounding box center [418, 120] width 97 height 15
select select "2"
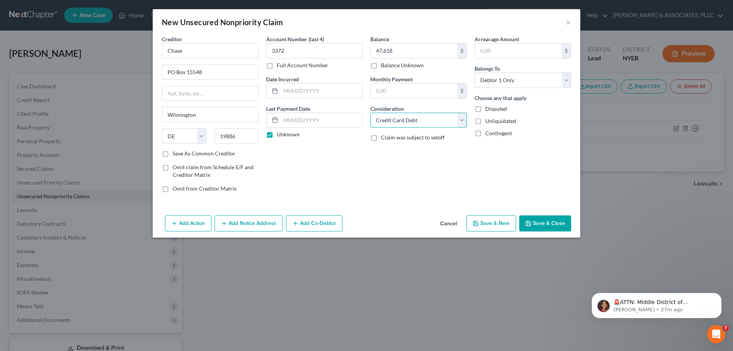
click at [370, 113] on select "Select Cable / Satellite Services Collection Agency Credit Card Debt Debt Couns…" at bounding box center [418, 120] width 97 height 15
click at [501, 224] on button "Save & New" at bounding box center [491, 223] width 50 height 16
select select "0"
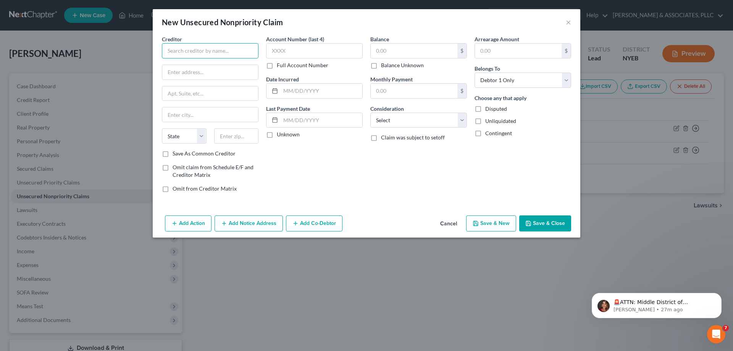
click at [188, 49] on input "text" at bounding box center [210, 50] width 97 height 15
type input "Chase"
type input "PO Box 15548"
click at [175, 112] on input "text" at bounding box center [210, 114] width 96 height 14
type input "Wilmington"
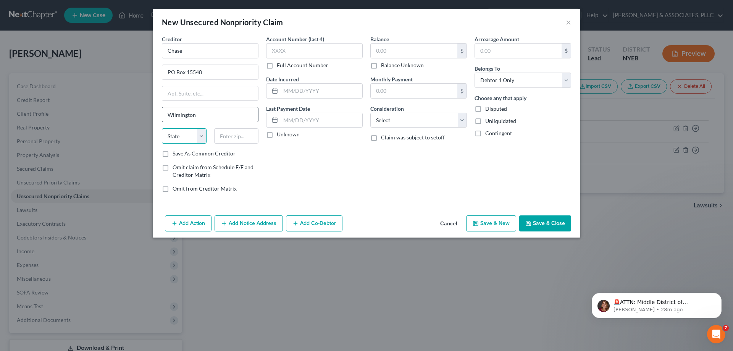
select select "7"
type input "19886"
click at [273, 49] on input "text" at bounding box center [314, 50] width 97 height 15
type input "6361"
click at [374, 52] on input "text" at bounding box center [413, 50] width 87 height 14
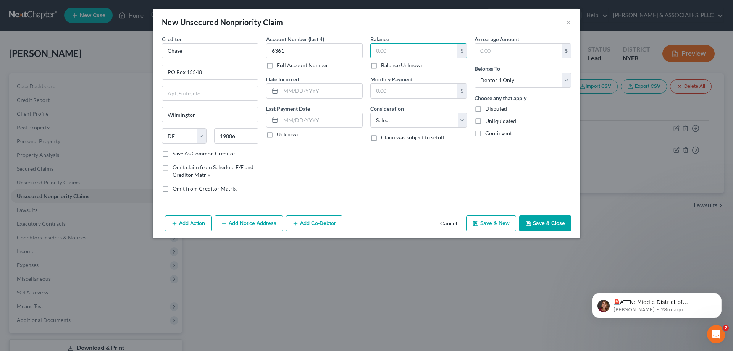
click at [381, 66] on label "Balance Unknown" at bounding box center [402, 65] width 43 height 8
click at [384, 66] on input "Balance Unknown" at bounding box center [386, 63] width 5 height 5
checkbox input "true"
type input "0.00"
click at [277, 134] on label "Unknown" at bounding box center [288, 134] width 23 height 8
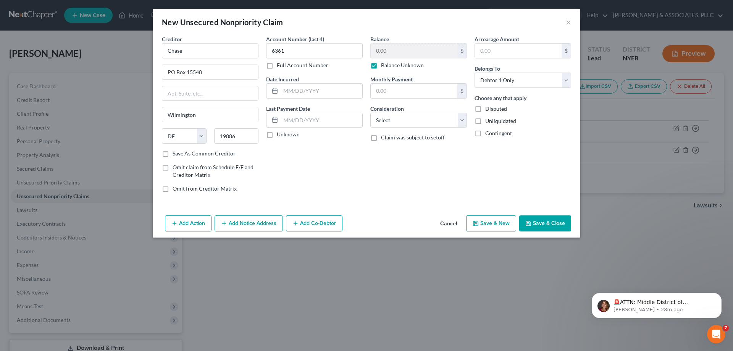
click at [280, 134] on input "Unknown" at bounding box center [282, 132] width 5 height 5
checkbox input "true"
click at [461, 118] on select "Select Cable / Satellite Services Collection Agency Credit Card Debt Debt Couns…" at bounding box center [418, 120] width 97 height 15
select select "2"
click at [370, 113] on select "Select Cable / Satellite Services Collection Agency Credit Card Debt Debt Couns…" at bounding box center [418, 120] width 97 height 15
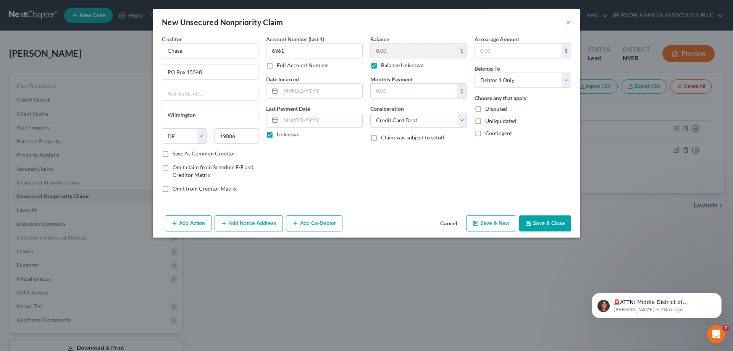
click at [496, 222] on button "Save & New" at bounding box center [491, 223] width 50 height 16
select select "0"
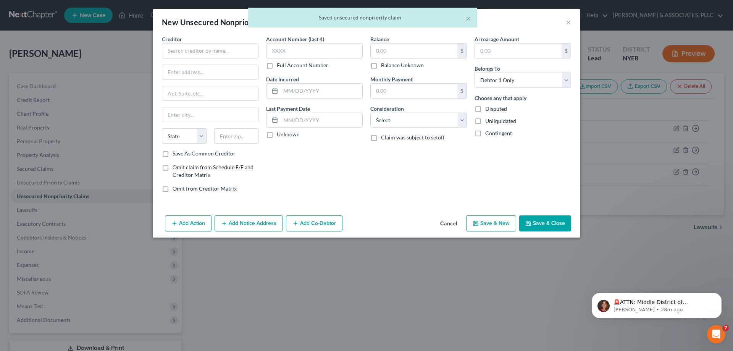
type input "0.00"
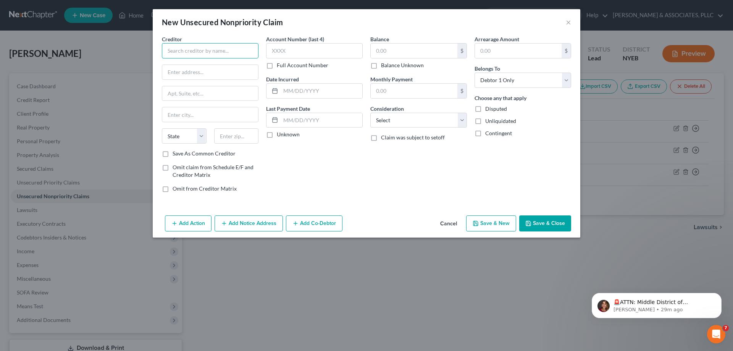
click at [177, 51] on input "text" at bounding box center [210, 50] width 97 height 15
type input "Ocean Shell, LLC"
type input "2955 Shell Rd"
type input "Suite 1P"
type input "Brooklyn"
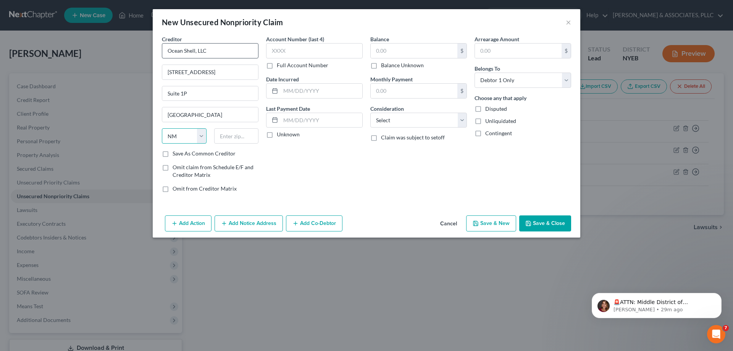
select select "35"
type input "11224"
click at [277, 50] on input "text" at bounding box center [314, 50] width 97 height 15
type input "2025"
click at [277, 135] on label "Unknown" at bounding box center [288, 134] width 23 height 8
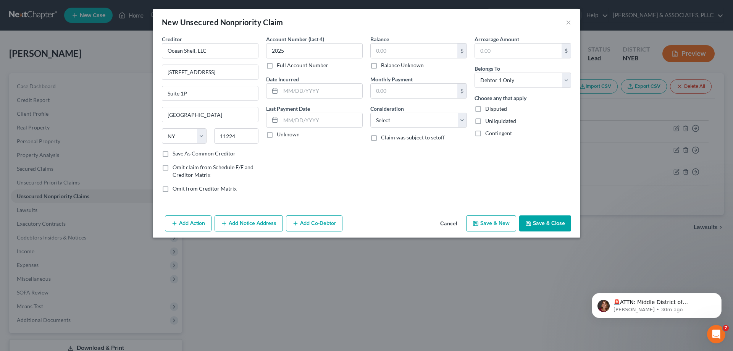
click at [280, 135] on input "Unknown" at bounding box center [282, 132] width 5 height 5
checkbox input "true"
click at [405, 50] on input "text" at bounding box center [413, 50] width 87 height 14
type input "26,563"
click at [460, 118] on select "Select Cable / Satellite Services Collection Agency Credit Card Debt Debt Couns…" at bounding box center [418, 120] width 97 height 15
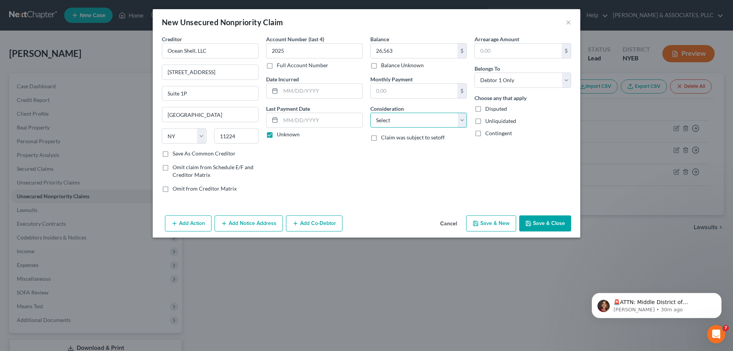
select select "2"
click at [370, 113] on select "Select Cable / Satellite Services Collection Agency Credit Card Debt Debt Couns…" at bounding box center [418, 120] width 97 height 15
click at [491, 224] on button "Save & New" at bounding box center [491, 223] width 50 height 16
select select "0"
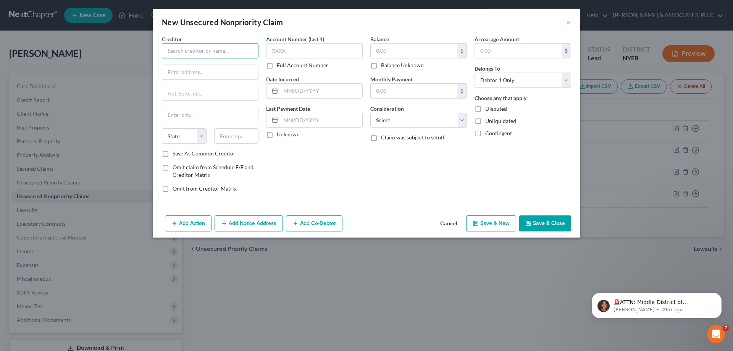
click at [176, 53] on input "text" at bounding box center [210, 50] width 97 height 15
type input "Amex"
type input "PO Box 981535"
click at [187, 115] on input "text" at bounding box center [210, 114] width 96 height 14
type input "El Paso"
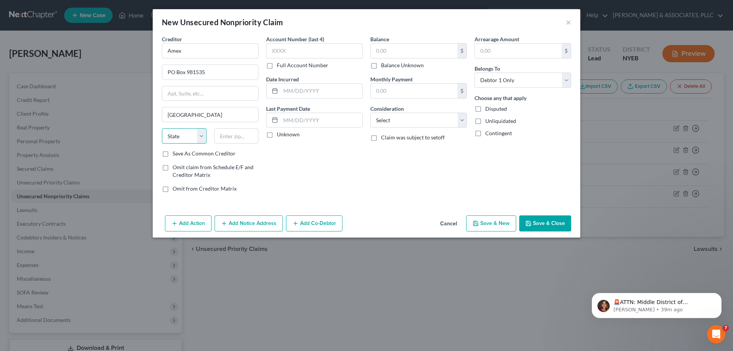
click at [187, 135] on select "State AL AK AR AZ CA CO CT DE DC FL GA GU HI ID IL IN IA KS KY LA ME MD MA MI M…" at bounding box center [184, 135] width 45 height 15
select select "45"
click at [162, 128] on select "State AL AK AR AZ CA CO CT DE DC FL GA GU HI ID IL IN IA KS KY LA ME MD MA MI M…" at bounding box center [184, 135] width 45 height 15
click at [227, 137] on input "text" at bounding box center [236, 135] width 45 height 15
type input "79998"
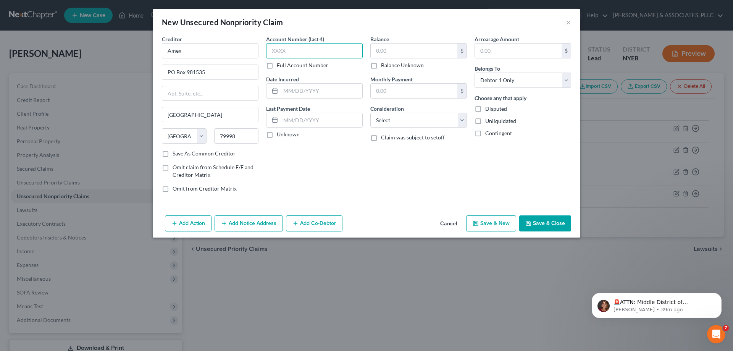
click at [300, 45] on input "text" at bounding box center [314, 50] width 97 height 15
type input "1004"
click at [381, 67] on label "Balance Unknown" at bounding box center [402, 65] width 43 height 8
click at [384, 66] on input "Balance Unknown" at bounding box center [386, 63] width 5 height 5
checkbox input "true"
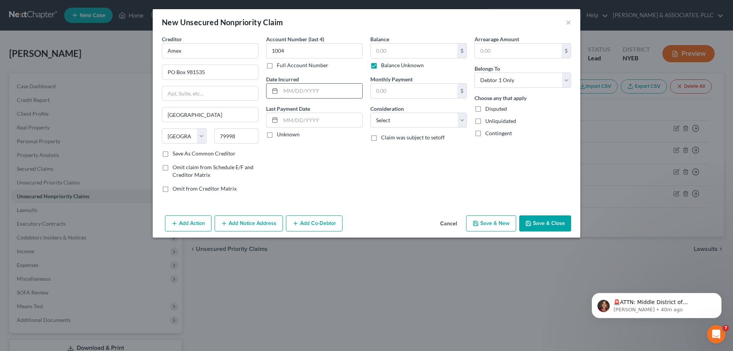
type input "0.00"
click at [277, 135] on label "Unknown" at bounding box center [288, 134] width 23 height 8
click at [280, 135] on input "Unknown" at bounding box center [282, 132] width 5 height 5
checkbox input "true"
click at [462, 121] on select "Select Cable / Satellite Services Collection Agency Credit Card Debt Debt Couns…" at bounding box center [418, 120] width 97 height 15
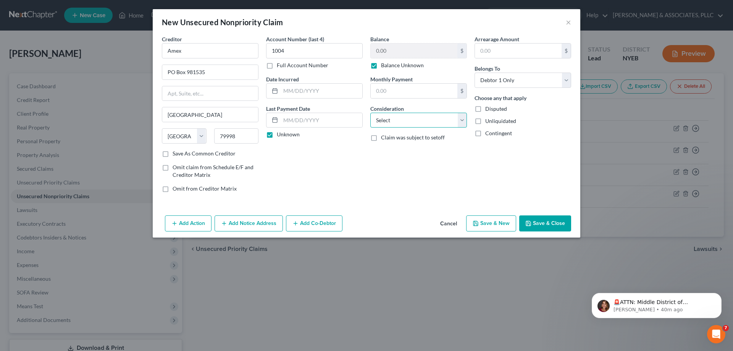
select select "2"
click at [370, 113] on select "Select Cable / Satellite Services Collection Agency Credit Card Debt Debt Couns…" at bounding box center [418, 120] width 97 height 15
drag, startPoint x: 287, startPoint y: 48, endPoint x: 229, endPoint y: 53, distance: 58.2
click at [229, 53] on div "Creditor * Amex PO Box 981535 El Paso State AL AK AR AZ CA CO CT DE DC FL GA GU…" at bounding box center [366, 116] width 417 height 163
type input "4518"
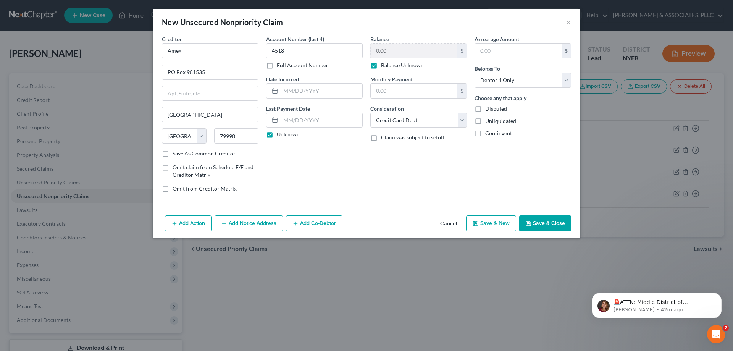
click at [494, 224] on button "Save & New" at bounding box center [491, 223] width 50 height 16
select select "0"
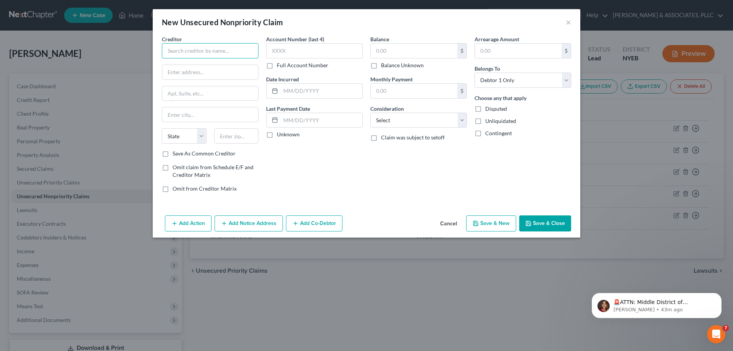
click at [176, 51] on input "text" at bounding box center [210, 50] width 97 height 15
type input "a"
type input "Amex"
type input "PO Box 6789"
click at [181, 93] on input "text" at bounding box center [210, 93] width 96 height 14
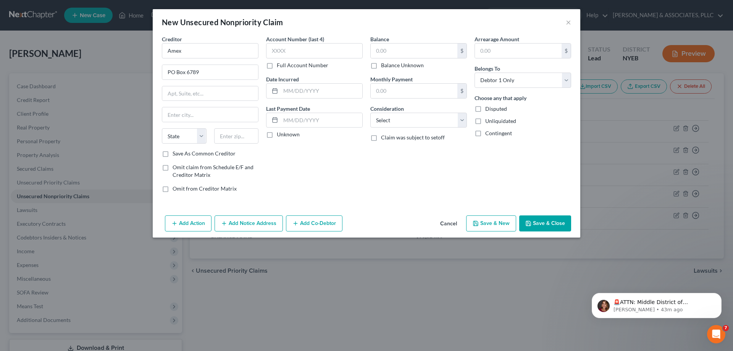
click at [171, 122] on div "Creditor * Amex PO Box 6789 State AL AK AR AZ CA CO CT DE DC FL GA GU HI ID IL …" at bounding box center [210, 92] width 97 height 114
click at [172, 114] on input "text" at bounding box center [210, 114] width 96 height 14
type input "Sioux Falls"
select select "43"
click at [225, 137] on input "text" at bounding box center [236, 135] width 45 height 15
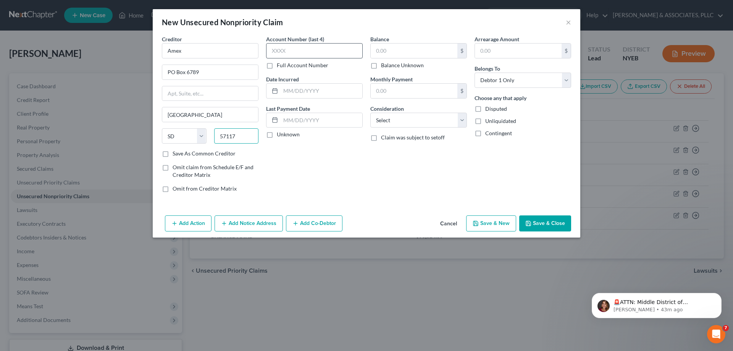
type input "57117"
click at [288, 49] on input "text" at bounding box center [314, 50] width 97 height 15
type input "5813"
click at [277, 136] on label "Unknown" at bounding box center [288, 134] width 23 height 8
click at [280, 135] on input "Unknown" at bounding box center [282, 132] width 5 height 5
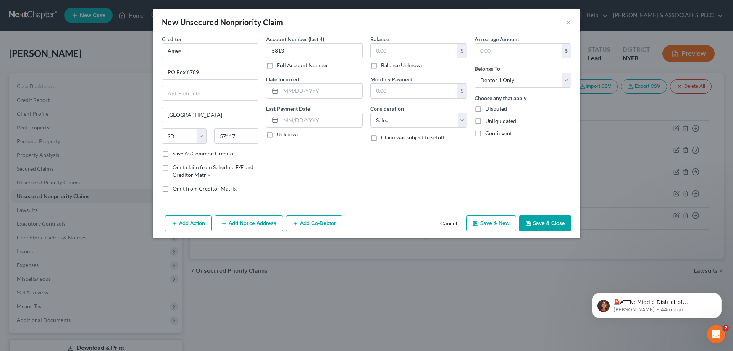
checkbox input "true"
click at [381, 66] on label "Balance Unknown" at bounding box center [402, 65] width 43 height 8
click at [384, 66] on input "Balance Unknown" at bounding box center [386, 63] width 5 height 5
checkbox input "true"
type input "0.00"
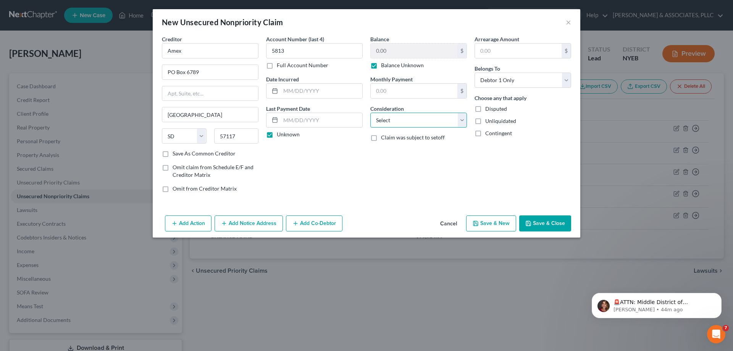
click at [391, 122] on select "Select Cable / Satellite Services Collection Agency Credit Card Debt Debt Couns…" at bounding box center [418, 120] width 97 height 15
select select "2"
click at [370, 113] on select "Select Cable / Satellite Services Collection Agency Credit Card Debt Debt Couns…" at bounding box center [418, 120] width 97 height 15
click at [494, 222] on button "Save & New" at bounding box center [491, 223] width 50 height 16
select select "0"
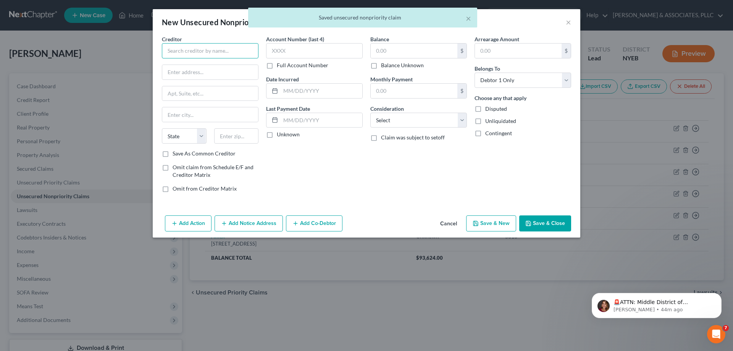
click at [174, 50] on input "text" at bounding box center [210, 50] width 97 height 15
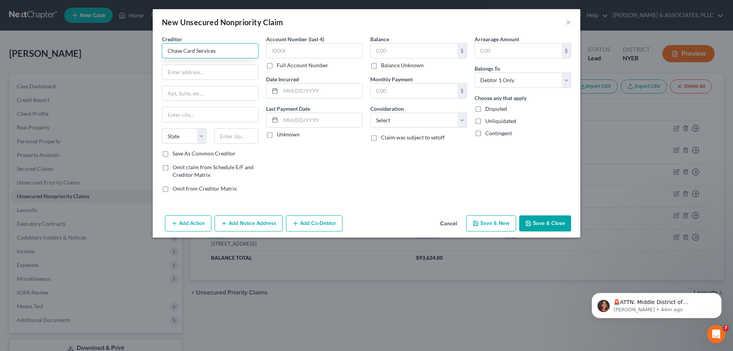
type input "Chase Card Services"
type input "A"
type input "PO Box 15299"
type input "Att Bankruptcy"
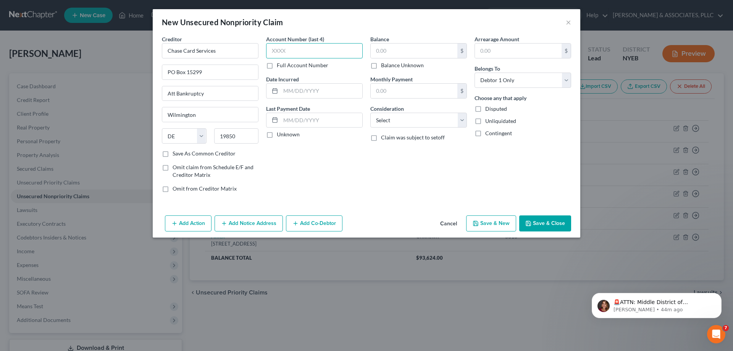
click at [282, 52] on input "text" at bounding box center [314, 50] width 97 height 15
drag, startPoint x: 227, startPoint y: 51, endPoint x: 128, endPoint y: 51, distance: 99.2
click at [130, 51] on div "New Unsecured Nonpriority Claim × Creditor * Chase Card Services PO Box 15299 A…" at bounding box center [366, 175] width 733 height 351
drag, startPoint x: 216, startPoint y: 70, endPoint x: 123, endPoint y: 72, distance: 92.7
click at [124, 72] on div "New Unsecured Nonpriority Claim × Creditor * Synchrony/Pay Pal PO Box 15299 Att…" at bounding box center [366, 175] width 733 height 351
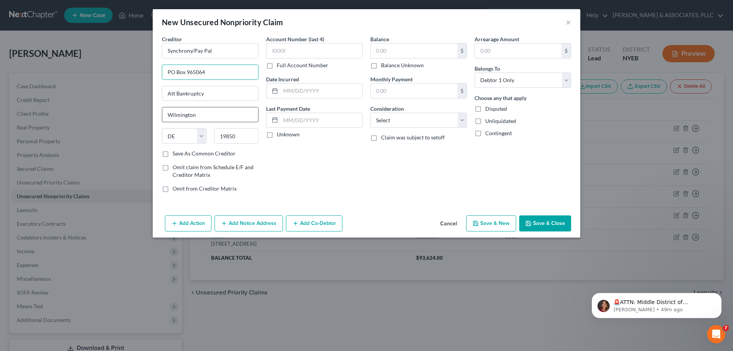
click at [200, 112] on input "Wilmington" at bounding box center [210, 114] width 96 height 14
drag, startPoint x: 200, startPoint y: 112, endPoint x: 82, endPoint y: 121, distance: 118.6
click at [83, 121] on div "New Unsecured Nonpriority Claim × Creditor * Synchrony/Pay Pal PO Box 965064 At…" at bounding box center [366, 175] width 733 height 351
click at [274, 52] on input "text" at bounding box center [314, 50] width 97 height 15
click at [277, 135] on label "Unknown" at bounding box center [288, 134] width 23 height 8
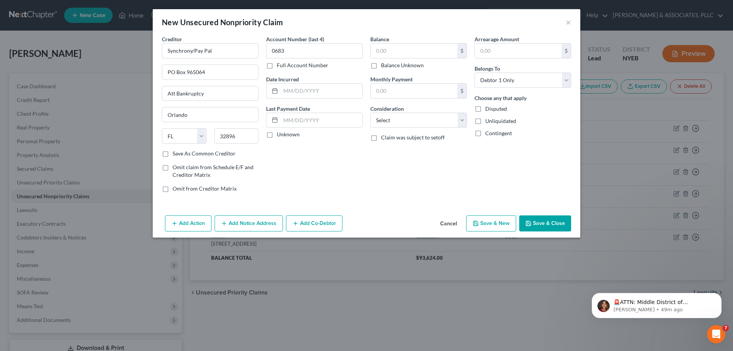
click at [280, 135] on input "Unknown" at bounding box center [282, 132] width 5 height 5
click at [381, 66] on label "Balance Unknown" at bounding box center [402, 65] width 43 height 8
click at [384, 66] on input "Balance Unknown" at bounding box center [386, 63] width 5 height 5
click at [460, 122] on select "Select Cable / Satellite Services Collection Agency Credit Card Debt Debt Couns…" at bounding box center [418, 120] width 97 height 15
click at [370, 113] on select "Select Cable / Satellite Services Collection Agency Credit Card Debt Debt Couns…" at bounding box center [418, 120] width 97 height 15
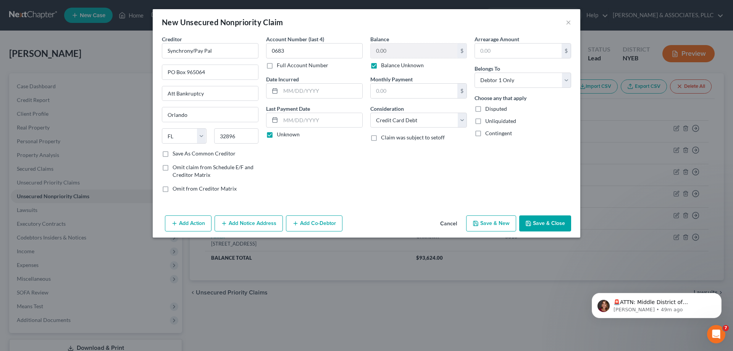
click at [496, 225] on button "Save & New" at bounding box center [491, 223] width 50 height 16
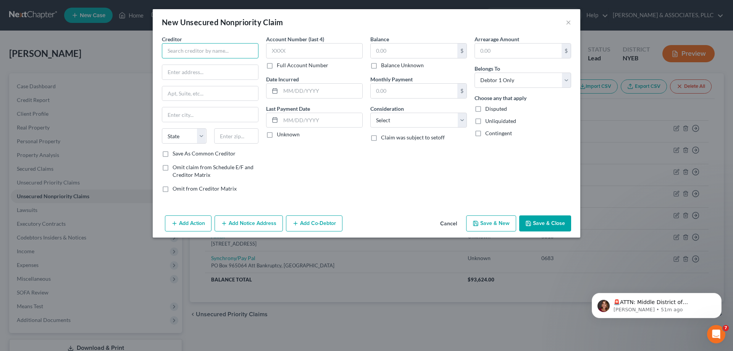
click at [175, 48] on input "text" at bounding box center [210, 50] width 97 height 15
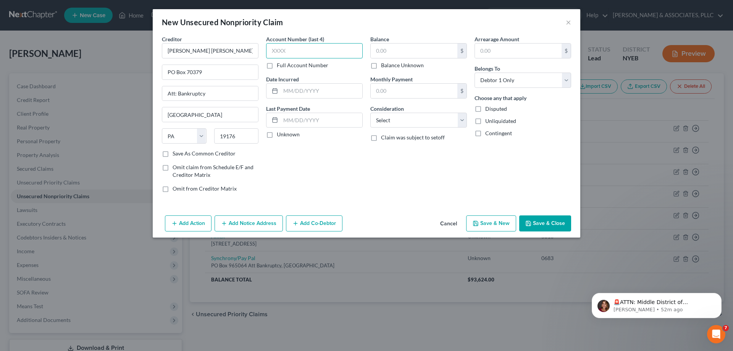
click at [273, 55] on input "text" at bounding box center [314, 50] width 97 height 15
click at [277, 133] on label "Unknown" at bounding box center [288, 134] width 23 height 8
click at [280, 133] on input "Unknown" at bounding box center [282, 132] width 5 height 5
click at [381, 69] on label "Balance Unknown" at bounding box center [402, 65] width 43 height 8
click at [384, 66] on input "Balance Unknown" at bounding box center [386, 63] width 5 height 5
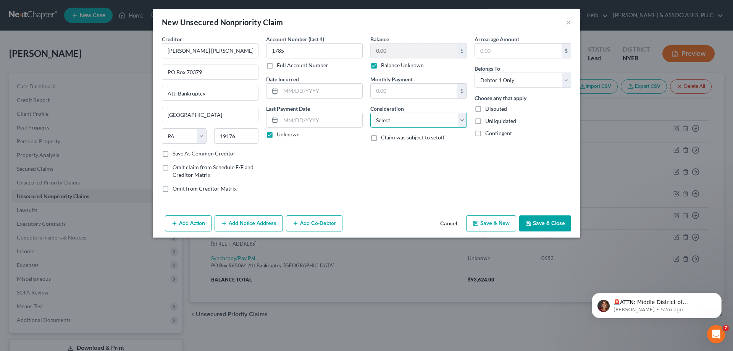
click at [460, 118] on select "Select Cable / Satellite Services Collection Agency Credit Card Debt Debt Couns…" at bounding box center [418, 120] width 97 height 15
click at [370, 113] on select "Select Cable / Satellite Services Collection Agency Credit Card Debt Debt Couns…" at bounding box center [418, 120] width 97 height 15
click at [495, 227] on button "Save & New" at bounding box center [491, 223] width 50 height 16
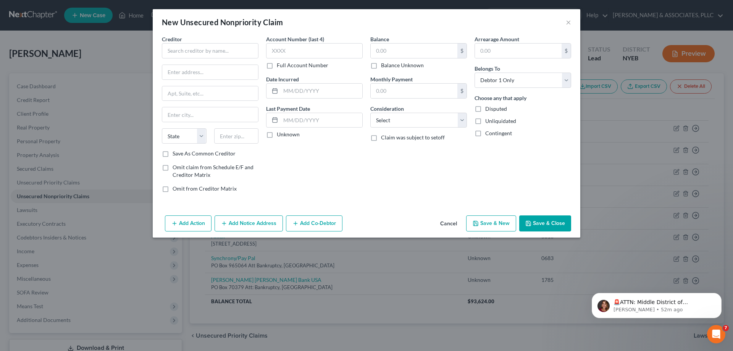
click at [549, 222] on button "Save & Close" at bounding box center [545, 223] width 52 height 16
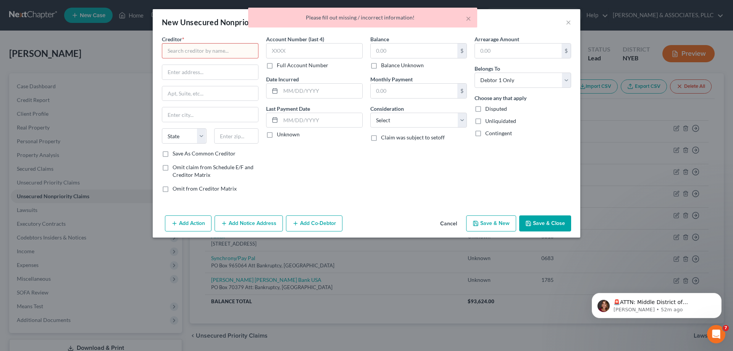
click at [449, 222] on button "Cancel" at bounding box center [448, 223] width 29 height 15
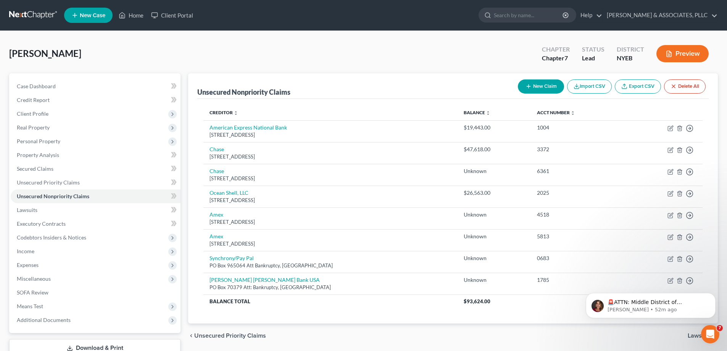
click at [533, 87] on button "New Claim" at bounding box center [541, 86] width 46 height 14
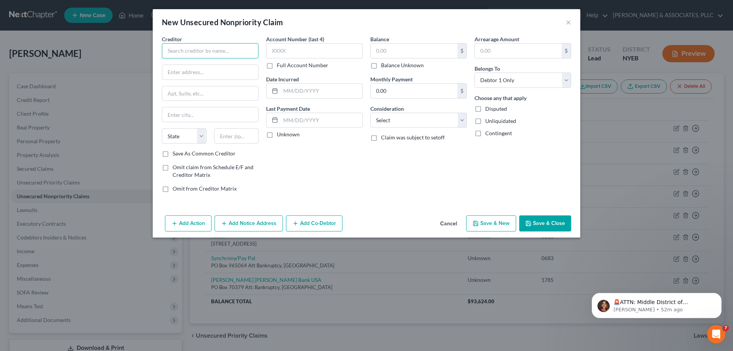
click at [188, 50] on input "text" at bounding box center [210, 50] width 97 height 15
drag, startPoint x: 212, startPoint y: 52, endPoint x: 119, endPoint y: 53, distance: 92.3
click at [121, 53] on div "New Unsecured Nonpriority Claim × Creditor * JPMorgan Chase State AL AK AR AZ C…" at bounding box center [366, 175] width 733 height 351
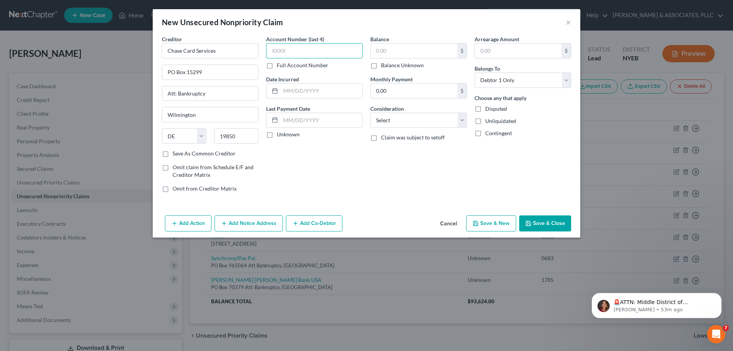
click at [275, 55] on input "text" at bounding box center [314, 50] width 97 height 15
click at [277, 134] on label "Unknown" at bounding box center [288, 134] width 23 height 8
click at [280, 134] on input "Unknown" at bounding box center [282, 132] width 5 height 5
click at [381, 66] on label "Balance Unknown" at bounding box center [402, 65] width 43 height 8
click at [384, 66] on input "Balance Unknown" at bounding box center [386, 63] width 5 height 5
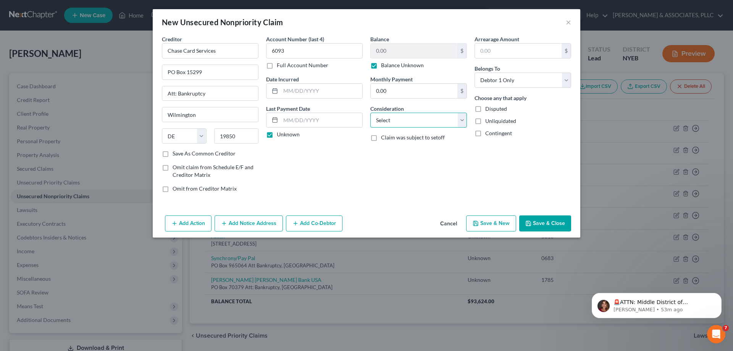
drag, startPoint x: 460, startPoint y: 121, endPoint x: 453, endPoint y: 126, distance: 8.5
click at [460, 121] on select "Select Cable / Satellite Services Collection Agency Credit Card Debt Debt Couns…" at bounding box center [418, 120] width 97 height 15
click at [370, 113] on select "Select Cable / Satellite Services Collection Agency Credit Card Debt Debt Couns…" at bounding box center [418, 120] width 97 height 15
click at [492, 225] on button "Save & New" at bounding box center [491, 223] width 50 height 16
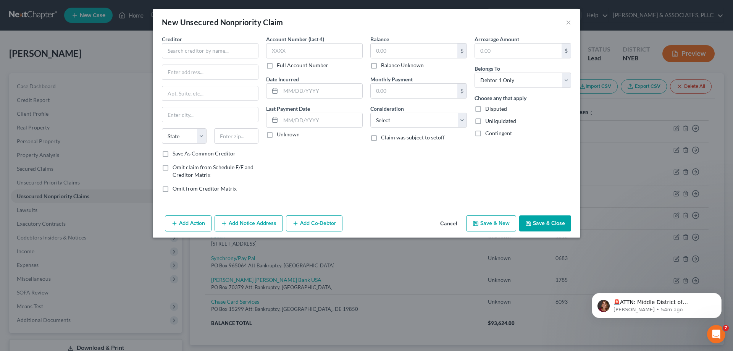
click at [448, 222] on button "Cancel" at bounding box center [448, 223] width 29 height 15
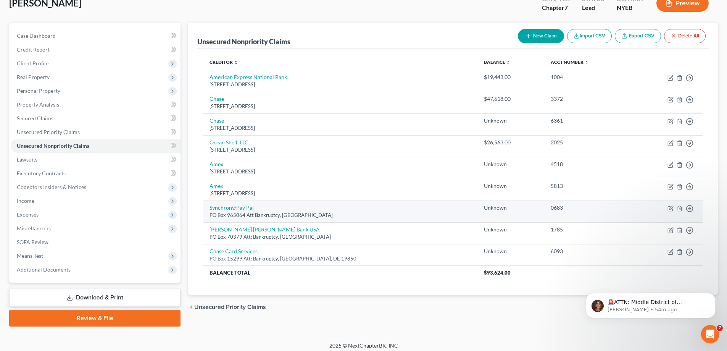
scroll to position [55, 0]
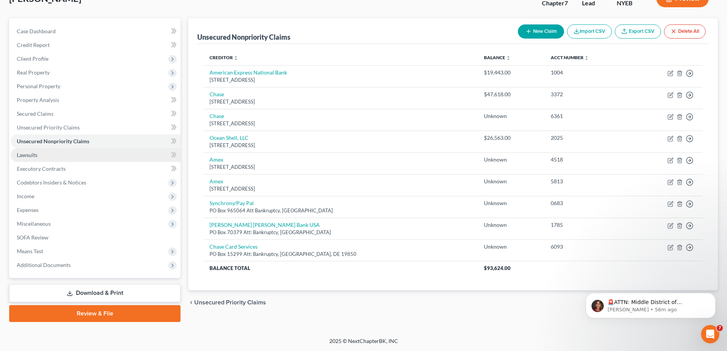
click at [37, 154] on link "Lawsuits" at bounding box center [96, 155] width 170 height 14
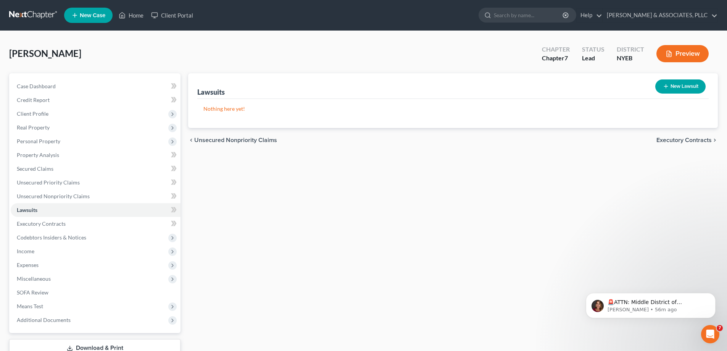
click at [668, 85] on button "New Lawsuit" at bounding box center [680, 86] width 50 height 14
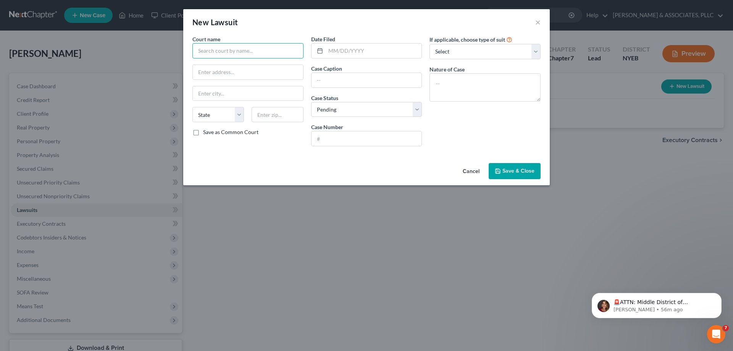
click at [213, 47] on input "text" at bounding box center [247, 50] width 111 height 15
click at [326, 51] on input "text" at bounding box center [373, 50] width 96 height 14
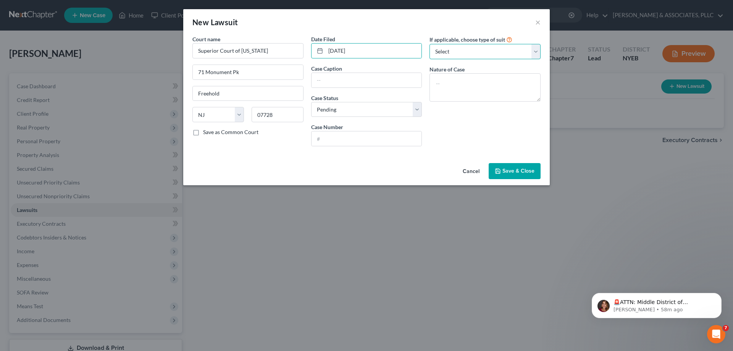
click at [535, 52] on select "Select Repossession Garnishment Foreclosure Attached, Seized, Or Levied Other" at bounding box center [484, 51] width 111 height 15
click at [429, 44] on select "Select Repossession Garnishment Foreclosure Attached, Seized, Or Levied Other" at bounding box center [484, 51] width 111 height 15
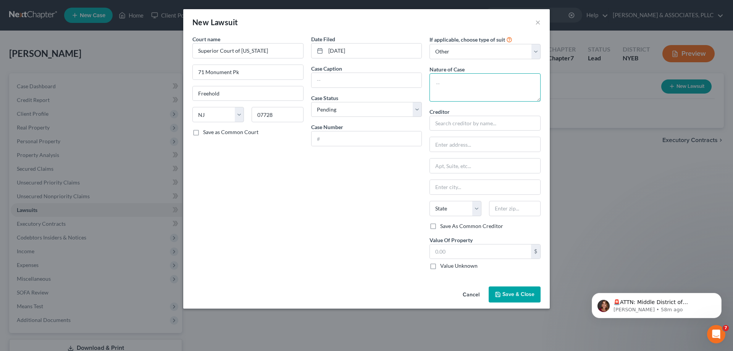
click at [437, 80] on textarea at bounding box center [484, 87] width 111 height 28
click at [317, 80] on input "text" at bounding box center [366, 80] width 110 height 14
click at [327, 139] on input "text" at bounding box center [366, 138] width 110 height 14
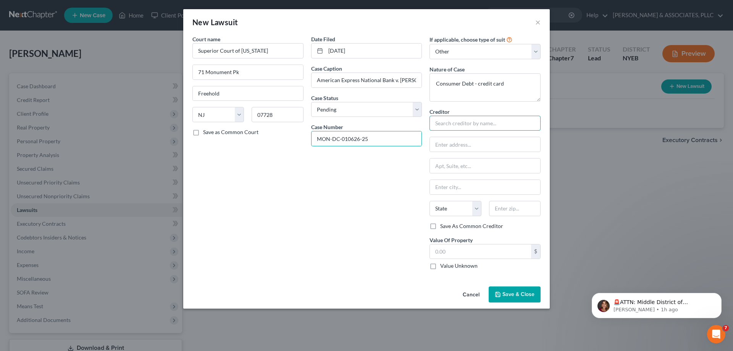
click at [445, 125] on input "text" at bounding box center [484, 123] width 111 height 15
click at [447, 144] on input "text" at bounding box center [485, 144] width 110 height 14
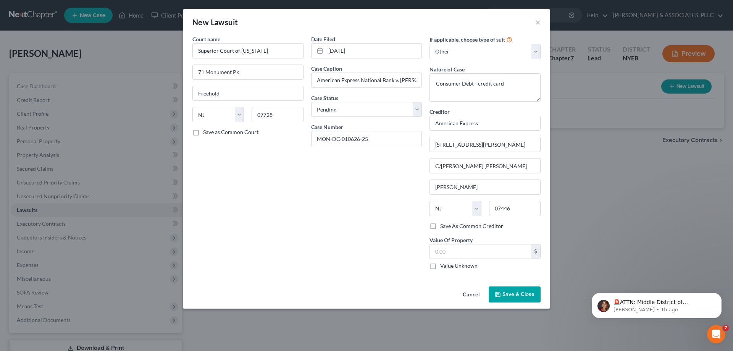
click at [440, 265] on label "Value Unknown" at bounding box center [458, 266] width 37 height 8
click at [443, 265] on input "Value Unknown" at bounding box center [445, 264] width 5 height 5
click at [515, 291] on span "Save & Close" at bounding box center [518, 294] width 32 height 6
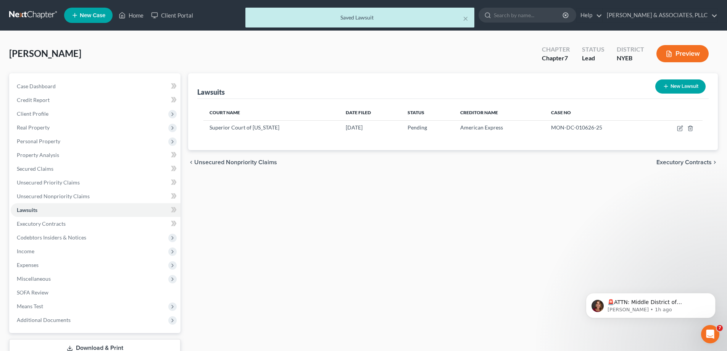
click at [679, 85] on button "New Lawsuit" at bounding box center [680, 86] width 50 height 14
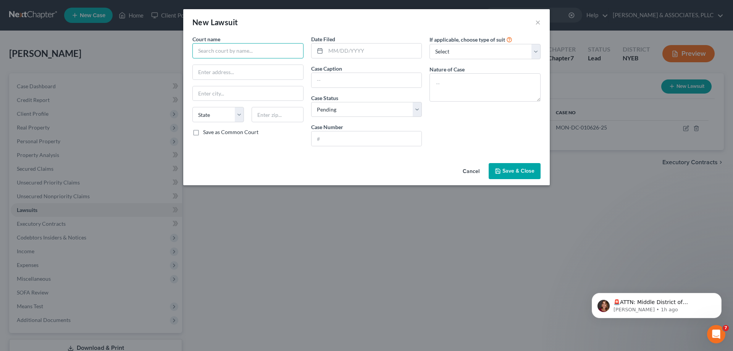
click at [232, 51] on input "text" at bounding box center [247, 50] width 111 height 15
click at [328, 52] on input "text" at bounding box center [373, 50] width 96 height 14
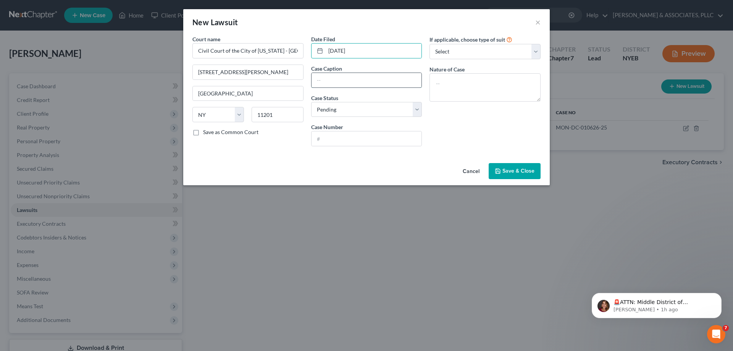
click at [312, 81] on input "text" at bounding box center [366, 80] width 110 height 14
click at [315, 138] on input "text" at bounding box center [366, 138] width 110 height 14
click at [536, 52] on select "Select Repossession Garnishment Foreclosure Attached, Seized, Or Levied Other" at bounding box center [484, 51] width 111 height 15
click at [429, 44] on select "Select Repossession Garnishment Foreclosure Attached, Seized, Or Levied Other" at bounding box center [484, 51] width 111 height 15
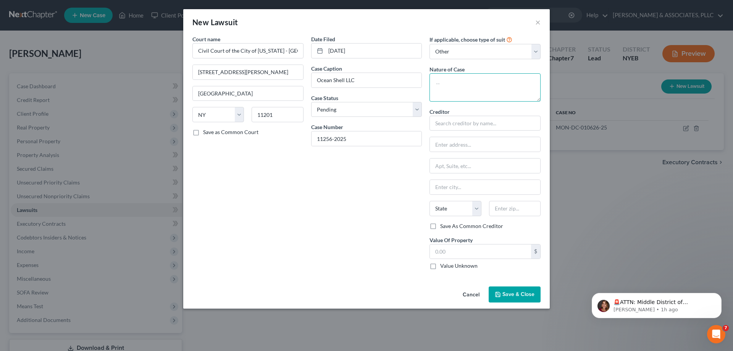
click at [438, 81] on textarea at bounding box center [484, 87] width 111 height 28
click at [453, 127] on input "text" at bounding box center [484, 123] width 111 height 15
click at [361, 78] on input "Ocean Shell LLC" at bounding box center [366, 80] width 110 height 14
click at [472, 83] on textarea "Consumer - Credit Card" at bounding box center [484, 87] width 111 height 28
click at [533, 50] on select "Select Repossession Garnishment Foreclosure Attached, Seized, Or Levied Other" at bounding box center [484, 51] width 111 height 15
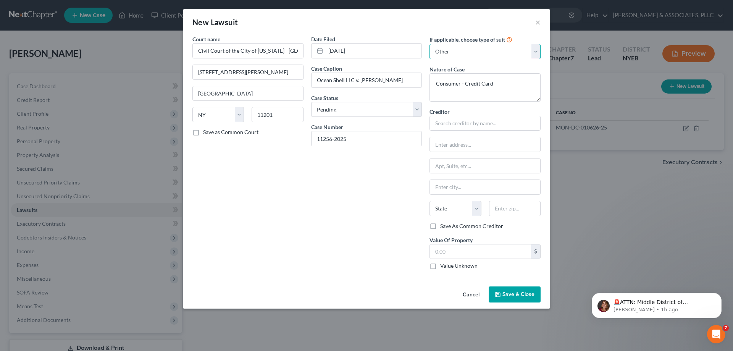
click at [429, 44] on select "Select Repossession Garnishment Foreclosure Attached, Seized, Or Levied Other" at bounding box center [484, 51] width 111 height 15
drag, startPoint x: 494, startPoint y: 84, endPoint x: 393, endPoint y: 84, distance: 101.5
click at [393, 84] on div "Court name * Civil Court of the City of New York - Kings County 141 Livingston …" at bounding box center [366, 155] width 356 height 240
click at [438, 121] on input "text" at bounding box center [484, 123] width 111 height 15
click at [440, 266] on label "Value Unknown" at bounding box center [458, 266] width 37 height 8
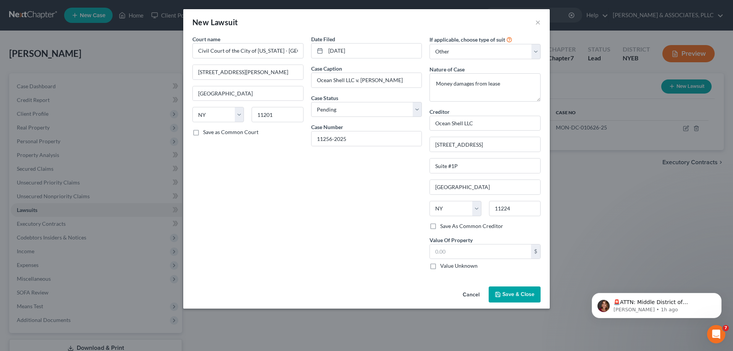
click at [443, 266] on input "Value Unknown" at bounding box center [445, 264] width 5 height 5
click at [515, 291] on span "Save & Close" at bounding box center [518, 294] width 32 height 6
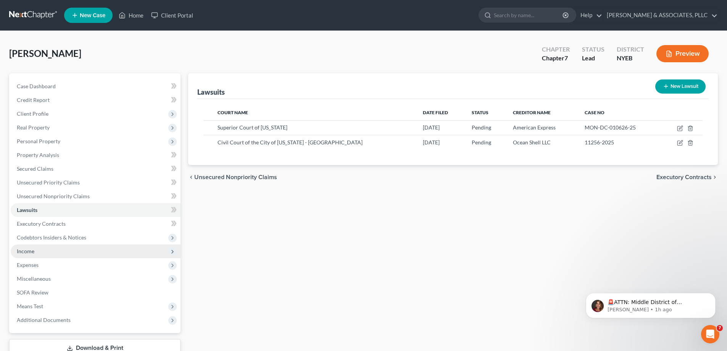
click at [31, 248] on span "Income" at bounding box center [26, 251] width 18 height 6
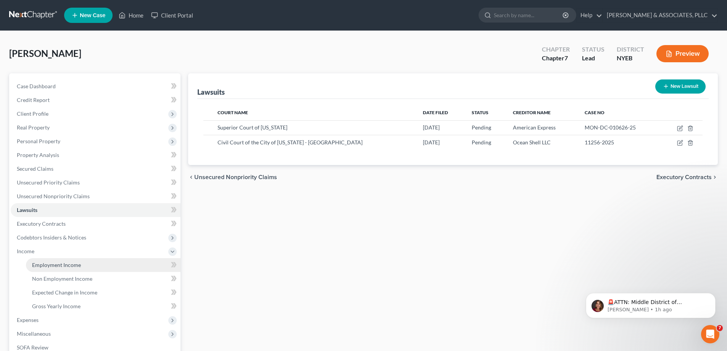
click at [53, 263] on span "Employment Income" at bounding box center [56, 264] width 49 height 6
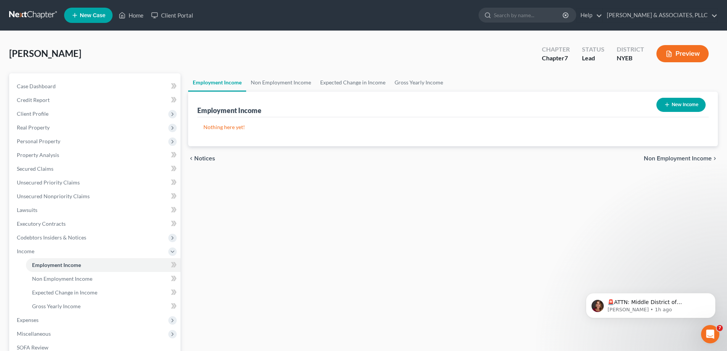
click at [674, 101] on button "New Income" at bounding box center [680, 105] width 49 height 14
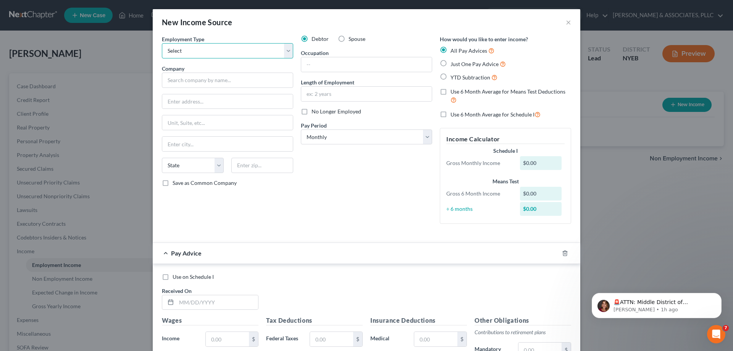
click at [284, 51] on select "Select Full or Part Time Employment Self Employment" at bounding box center [227, 50] width 131 height 15
click at [162, 43] on select "Select Full or Part Time Employment Self Employment" at bounding box center [227, 50] width 131 height 15
click at [199, 84] on input "text" at bounding box center [227, 79] width 131 height 15
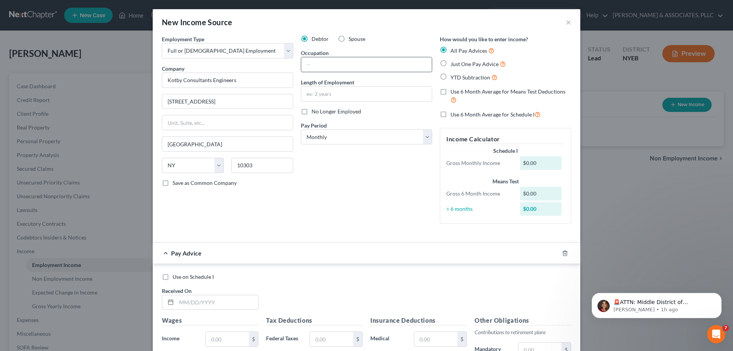
click at [304, 66] on input "text" at bounding box center [366, 64] width 130 height 14
click at [423, 136] on select "Select Monthly Twice Monthly Every Other Week Weekly" at bounding box center [366, 136] width 131 height 15
click at [301, 129] on select "Select Monthly Twice Monthly Every Other Week Weekly" at bounding box center [366, 136] width 131 height 15
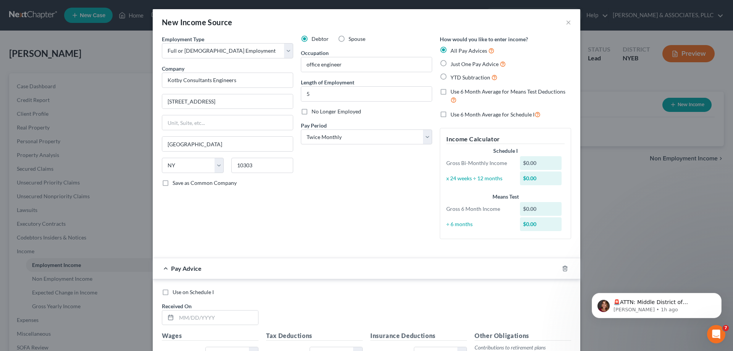
click at [521, 164] on div "$0.00" at bounding box center [541, 163] width 42 height 14
click at [516, 163] on div "$0.00" at bounding box center [542, 163] width 53 height 14
click at [522, 163] on div "$0.00" at bounding box center [541, 163] width 42 height 14
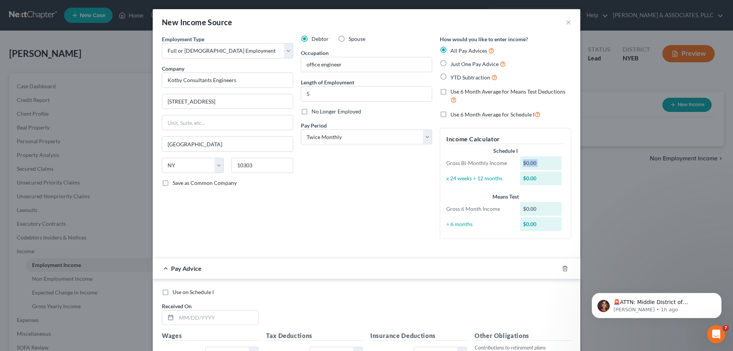
click at [534, 161] on div "$0.00" at bounding box center [541, 163] width 42 height 14
click at [532, 163] on div "$0.00" at bounding box center [541, 163] width 42 height 14
click at [520, 163] on div "$0.00" at bounding box center [541, 163] width 42 height 14
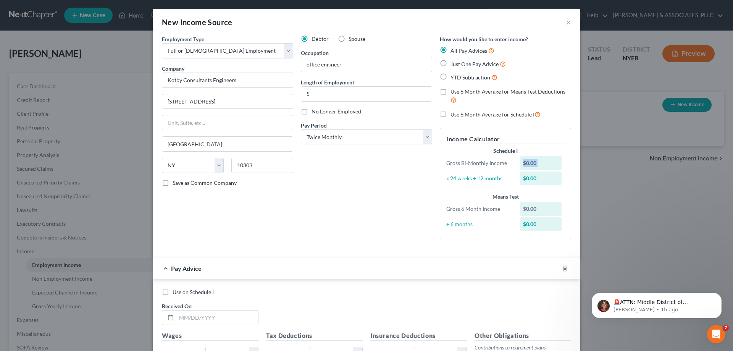
click at [520, 163] on div "$0.00" at bounding box center [541, 163] width 42 height 14
click at [450, 64] on label "Just One Pay Advice" at bounding box center [477, 64] width 55 height 9
click at [453, 64] on input "Just One Pay Advice" at bounding box center [455, 62] width 5 height 5
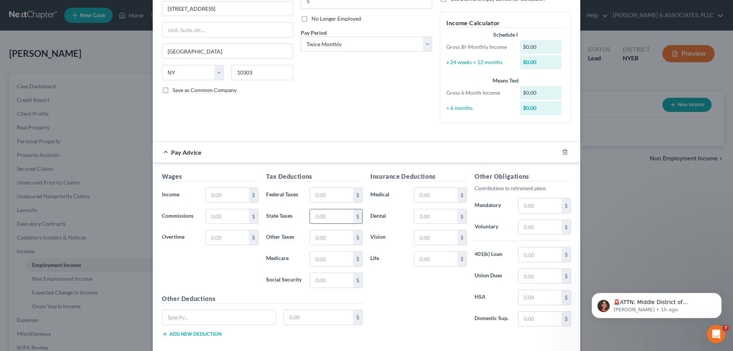
scroll to position [114, 0]
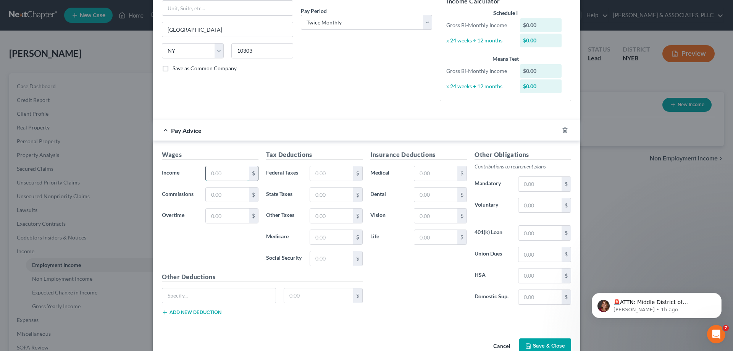
click at [219, 172] on input "text" at bounding box center [227, 173] width 43 height 14
click at [331, 175] on input "text" at bounding box center [331, 173] width 43 height 14
click at [327, 195] on input "text" at bounding box center [331, 194] width 43 height 14
click at [327, 215] on input "text" at bounding box center [331, 215] width 43 height 14
click at [356, 257] on div "$" at bounding box center [357, 258] width 9 height 14
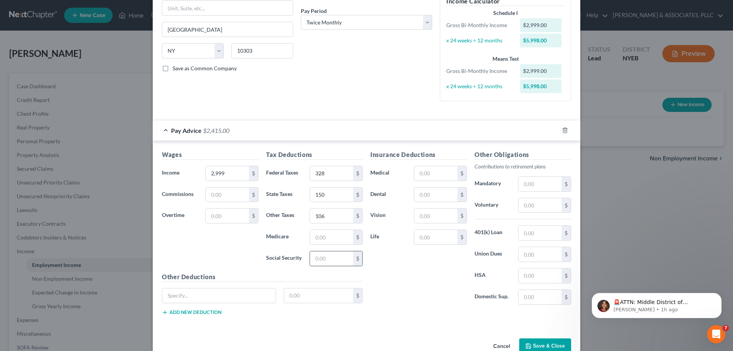
click at [317, 262] on input "text" at bounding box center [331, 258] width 43 height 14
click at [322, 259] on input "236" at bounding box center [331, 258] width 43 height 14
click at [313, 240] on input "text" at bounding box center [331, 237] width 43 height 14
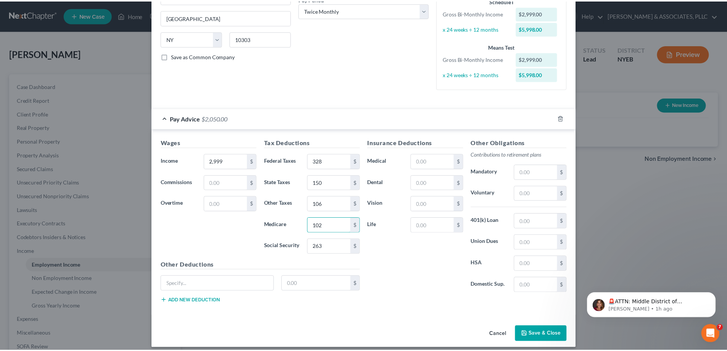
scroll to position [133, 0]
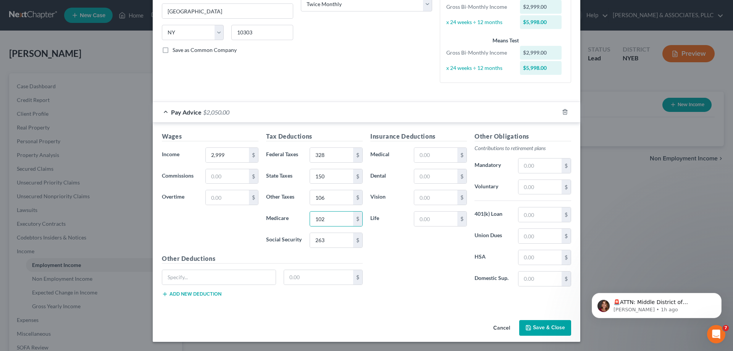
click at [543, 329] on button "Save & Close" at bounding box center [545, 328] width 52 height 16
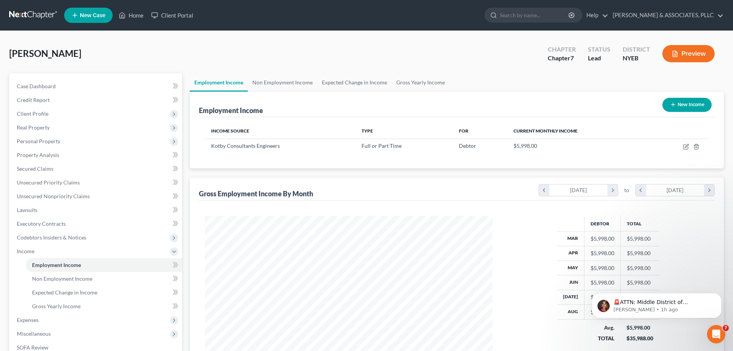
scroll to position [381374, 381216]
click at [659, 106] on button "New Income" at bounding box center [680, 105] width 49 height 14
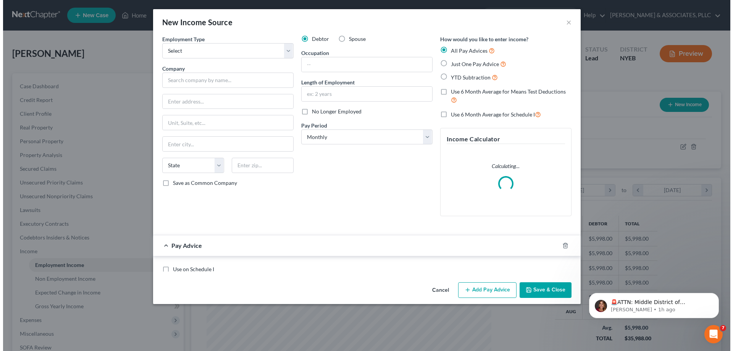
scroll to position [143, 303]
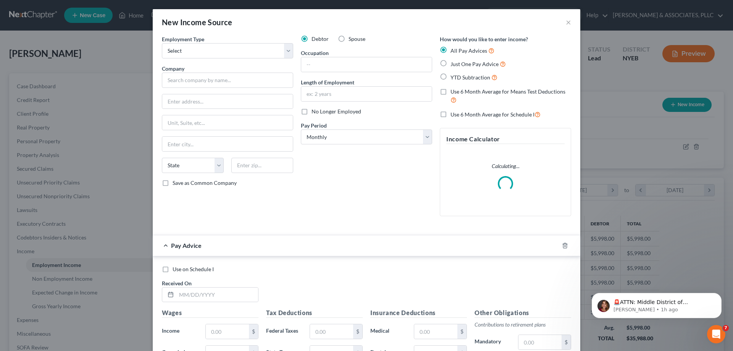
click at [348, 38] on label "Spouse" at bounding box center [356, 39] width 17 height 8
click at [351, 38] on input "Spouse" at bounding box center [353, 37] width 5 height 5
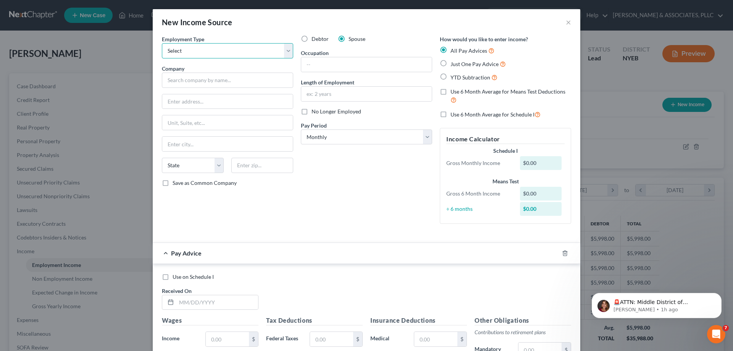
click at [286, 52] on select "Select Full or Part Time Employment Self Employment" at bounding box center [227, 50] width 131 height 15
click at [162, 43] on select "Select Full or Part Time Employment Self Employment" at bounding box center [227, 50] width 131 height 15
click at [196, 79] on input "text" at bounding box center [227, 79] width 131 height 15
click at [310, 66] on input "text" at bounding box center [366, 64] width 130 height 14
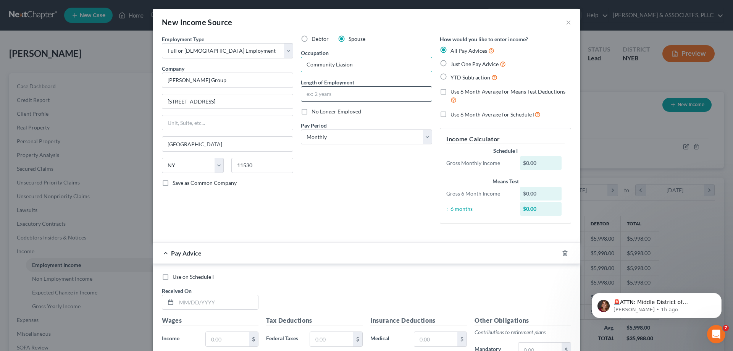
click at [312, 90] on input "text" at bounding box center [366, 94] width 130 height 14
click at [450, 63] on label "Just One Pay Advice" at bounding box center [477, 64] width 55 height 9
click at [453, 63] on input "Just One Pay Advice" at bounding box center [455, 62] width 5 height 5
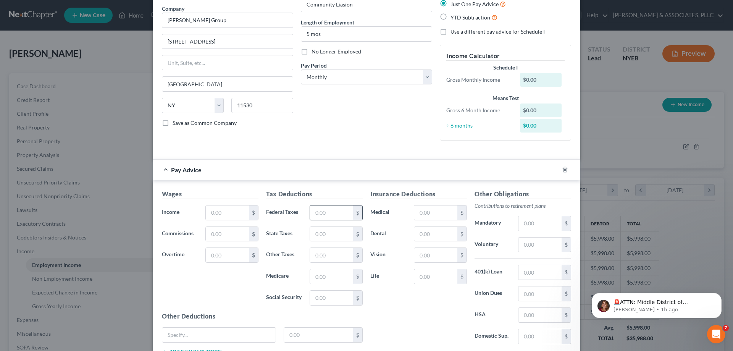
scroll to position [76, 0]
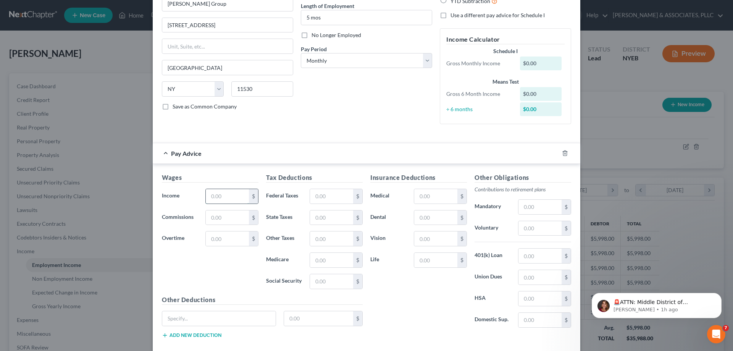
click at [227, 196] on input "text" at bounding box center [227, 196] width 43 height 14
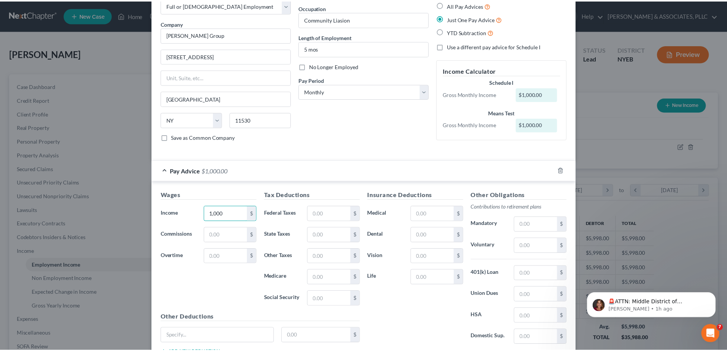
scroll to position [104, 0]
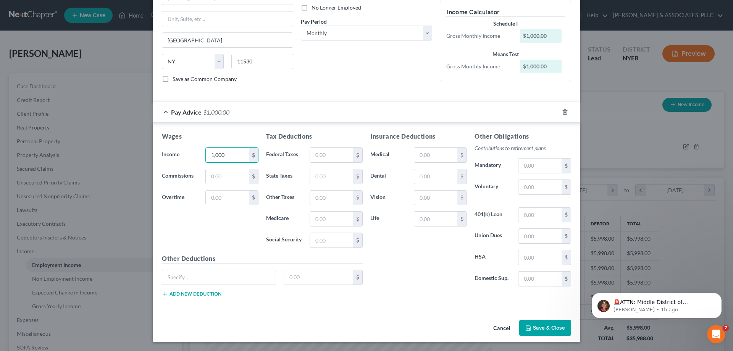
click at [547, 321] on button "Save & Close" at bounding box center [545, 328] width 52 height 16
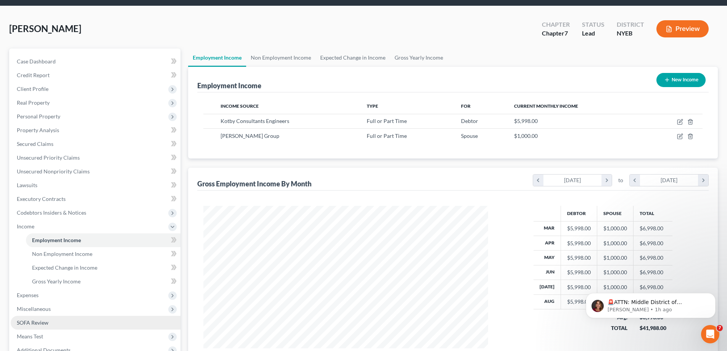
scroll to position [38, 0]
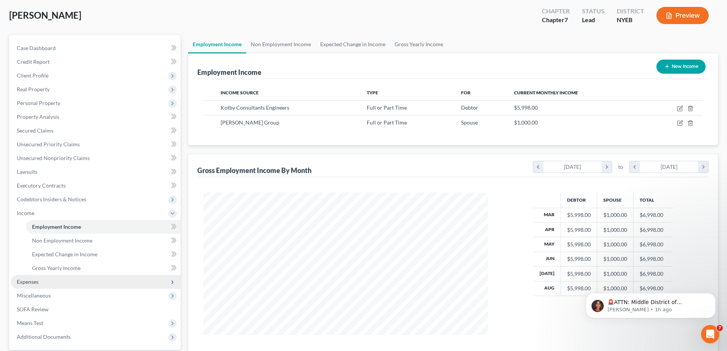
click at [84, 279] on span "Expenses" at bounding box center [96, 282] width 170 height 14
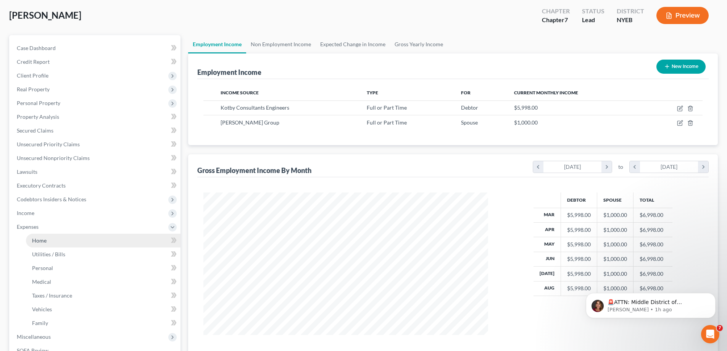
click at [83, 240] on link "Home" at bounding box center [103, 240] width 155 height 14
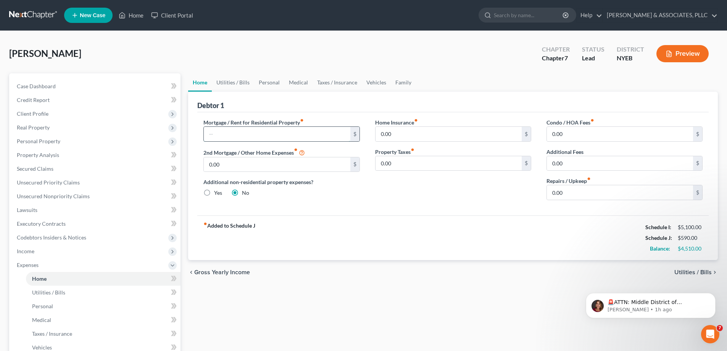
click at [232, 134] on input "text" at bounding box center [277, 134] width 146 height 14
click at [553, 195] on input "0.00" at bounding box center [620, 192] width 146 height 14
click at [228, 80] on link "Utilities / Bills" at bounding box center [233, 82] width 42 height 18
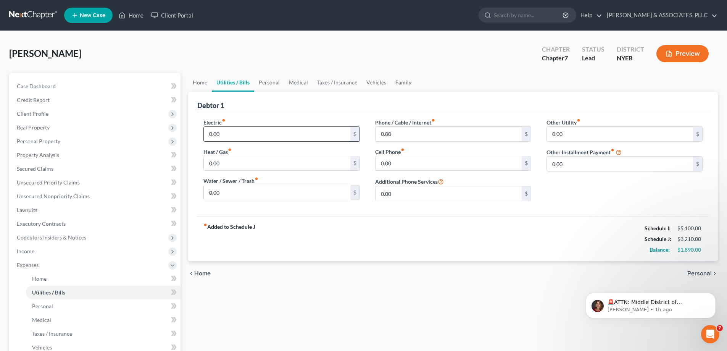
click at [233, 130] on input "0.00" at bounding box center [277, 134] width 146 height 14
click at [217, 164] on input "0.00" at bounding box center [277, 163] width 146 height 14
click at [402, 136] on input "0.00" at bounding box center [448, 134] width 146 height 14
click at [396, 160] on input "0.00" at bounding box center [448, 163] width 146 height 14
click at [400, 82] on link "Family" at bounding box center [403, 82] width 25 height 18
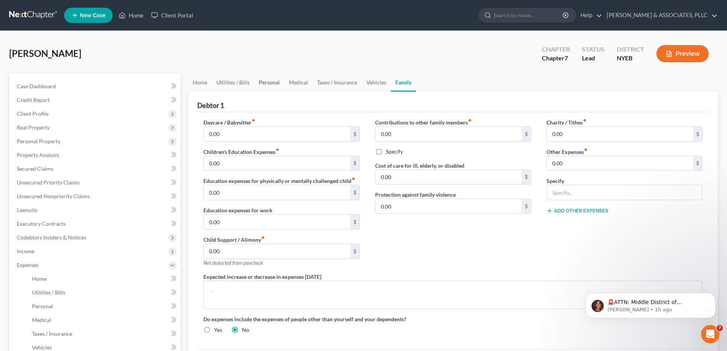
click at [263, 79] on link "Personal" at bounding box center [269, 82] width 30 height 18
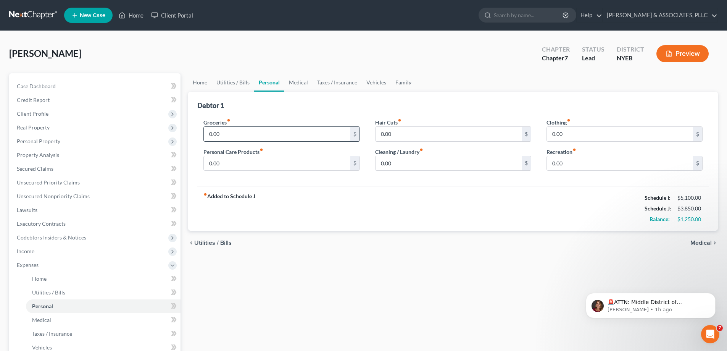
click at [261, 131] on input "0.00" at bounding box center [277, 134] width 146 height 14
click at [568, 134] on input "0.00" at bounding box center [620, 134] width 146 height 14
click at [405, 164] on input "0.00" at bounding box center [448, 163] width 146 height 14
click at [565, 162] on input "0.00" at bounding box center [620, 163] width 146 height 14
click at [304, 82] on link "Medical" at bounding box center [298, 82] width 28 height 18
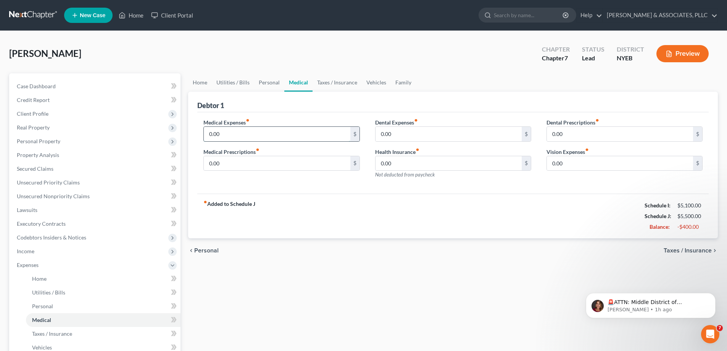
click at [237, 132] on input "0.00" at bounding box center [277, 134] width 146 height 14
click at [325, 84] on link "Taxes / Insurance" at bounding box center [336, 82] width 49 height 18
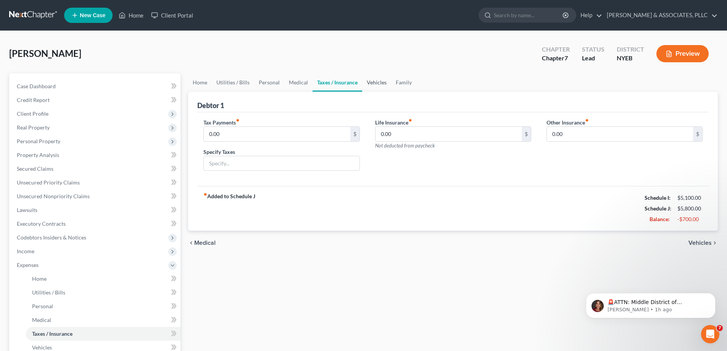
click at [378, 79] on link "Vehicles" at bounding box center [376, 82] width 29 height 18
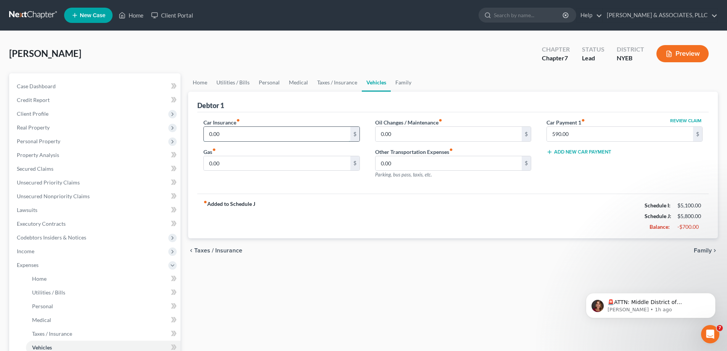
click at [245, 134] on input "0.00" at bounding box center [277, 134] width 146 height 14
click at [405, 136] on input "0.00" at bounding box center [448, 134] width 146 height 14
click at [402, 167] on input "0.00" at bounding box center [448, 163] width 146 height 14
click at [226, 162] on input "0.00" at bounding box center [277, 163] width 146 height 14
click at [399, 82] on link "Family" at bounding box center [403, 82] width 25 height 18
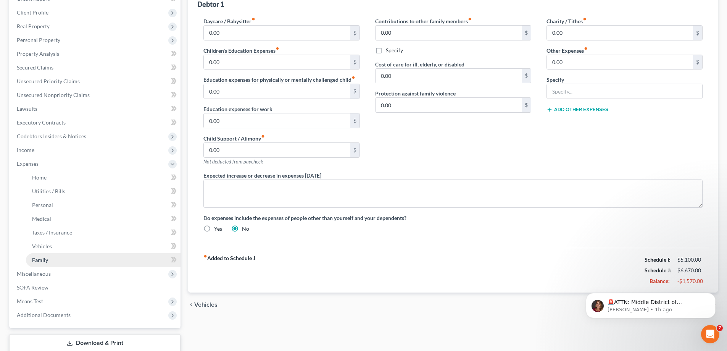
scroll to position [114, 0]
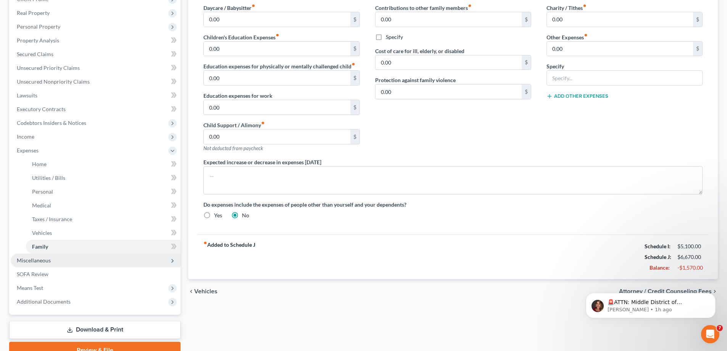
click at [38, 261] on span "Miscellaneous" at bounding box center [34, 260] width 34 height 6
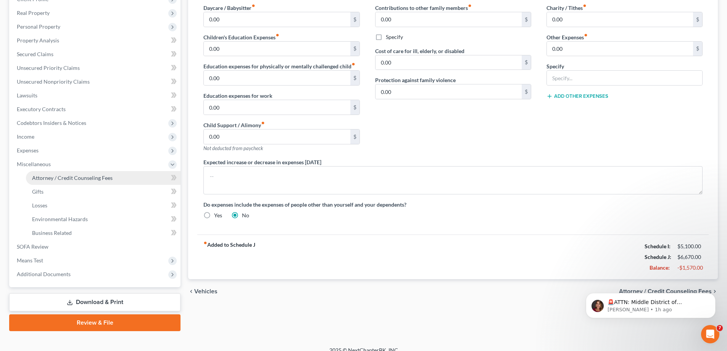
click at [74, 179] on span "Attorney / Credit Counseling Fees" at bounding box center [72, 177] width 80 height 6
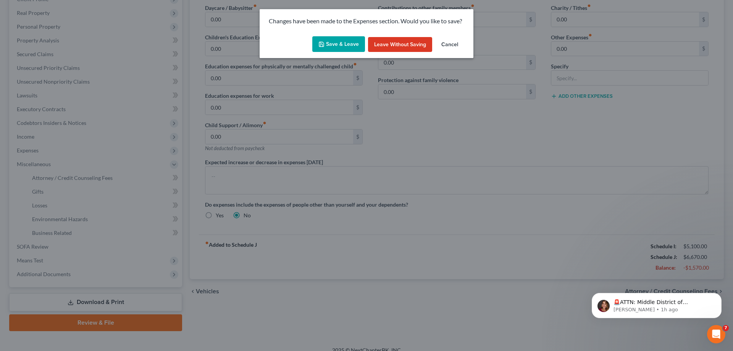
click at [341, 42] on button "Save & Leave" at bounding box center [338, 44] width 53 height 16
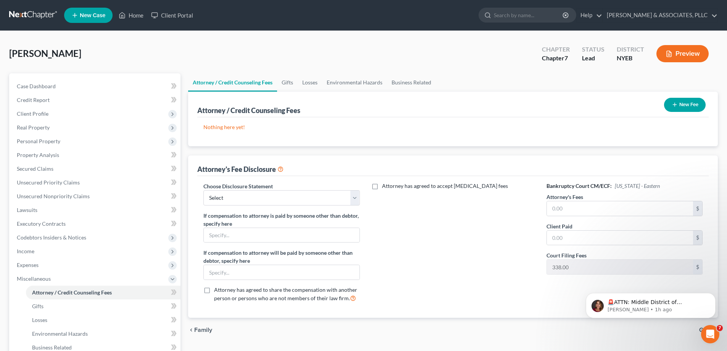
click at [678, 103] on button "New Fee" at bounding box center [685, 105] width 42 height 14
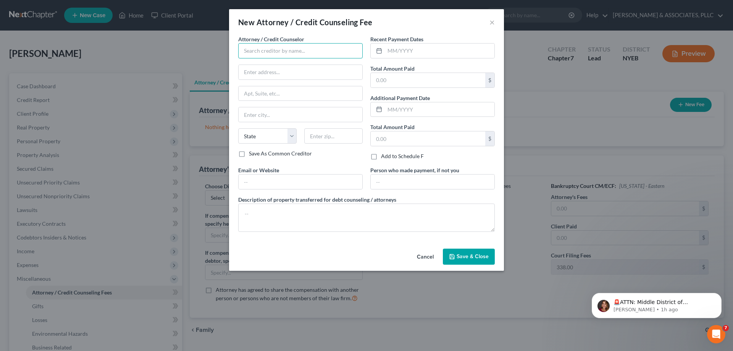
click at [259, 47] on input "text" at bounding box center [300, 50] width 124 height 15
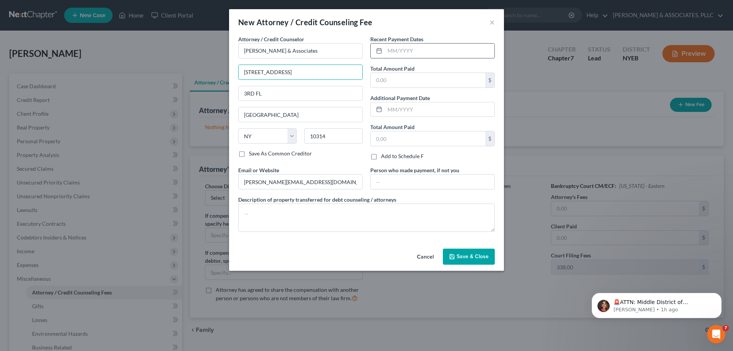
click at [389, 52] on input "text" at bounding box center [439, 50] width 109 height 14
click at [374, 76] on input "text" at bounding box center [427, 80] width 114 height 14
click at [389, 140] on input "text" at bounding box center [427, 138] width 114 height 14
click at [382, 80] on input "550" at bounding box center [427, 80] width 114 height 14
click at [384, 80] on input "550" at bounding box center [427, 80] width 114 height 14
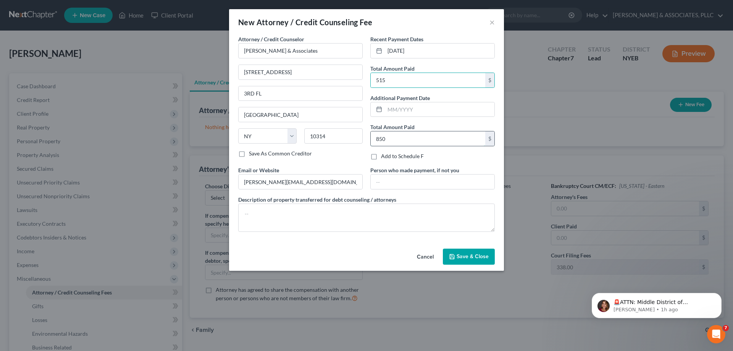
click at [388, 138] on input "850" at bounding box center [427, 138] width 114 height 14
click at [410, 109] on input "text" at bounding box center [439, 109] width 109 height 14
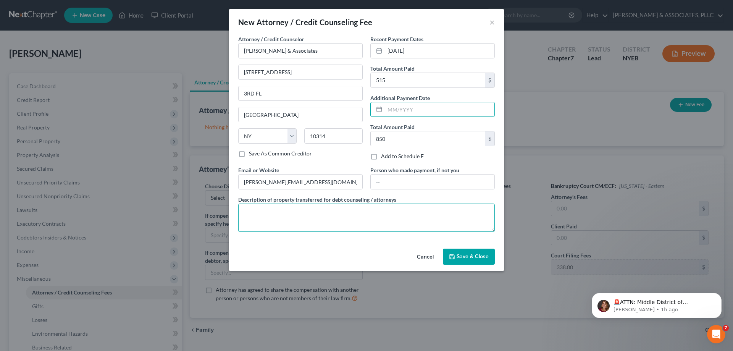
click at [388, 216] on textarea at bounding box center [366, 217] width 256 height 28
click at [464, 256] on span "Save & Close" at bounding box center [472, 256] width 32 height 6
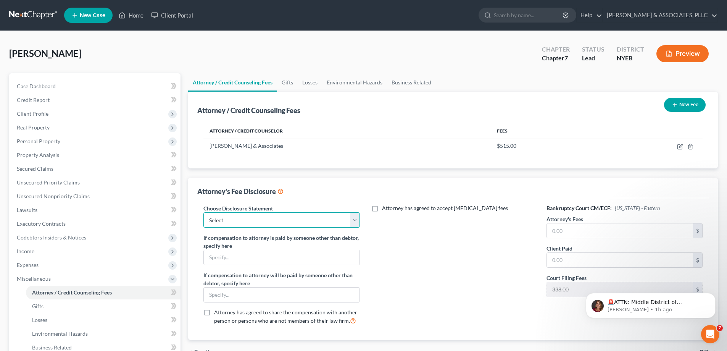
click at [356, 220] on select "Select Chapter 7" at bounding box center [281, 219] width 156 height 15
click at [203, 212] on select "Select Chapter 7" at bounding box center [281, 219] width 156 height 15
click at [571, 229] on input "text" at bounding box center [620, 230] width 146 height 14
click at [571, 259] on input "text" at bounding box center [620, 260] width 146 height 14
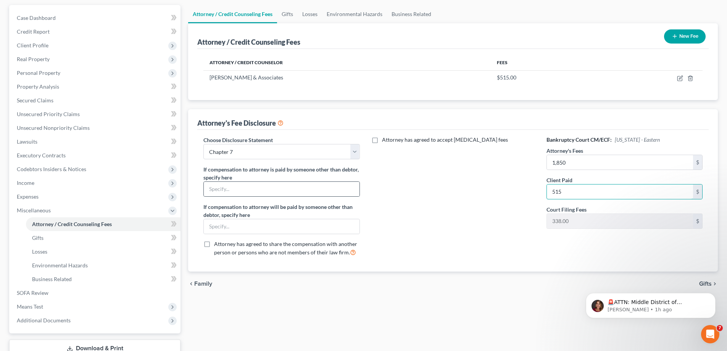
scroll to position [76, 0]
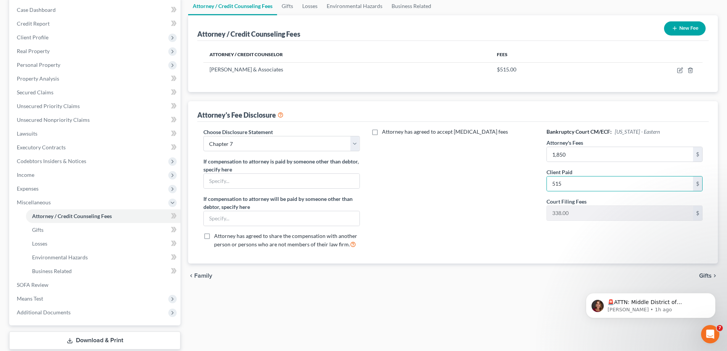
click at [542, 222] on div "Bankruptcy Court CM/ECF: New York - Eastern Attorney's Fees 1,850 $ Client Paid…" at bounding box center [624, 191] width 171 height 126
click at [466, 236] on div "Attorney has agreed to accept retainer fees" at bounding box center [452, 191] width 171 height 126
click at [567, 186] on input "515" at bounding box center [620, 183] width 146 height 14
click at [461, 214] on div "Attorney has agreed to accept retainer fees" at bounding box center [452, 191] width 171 height 126
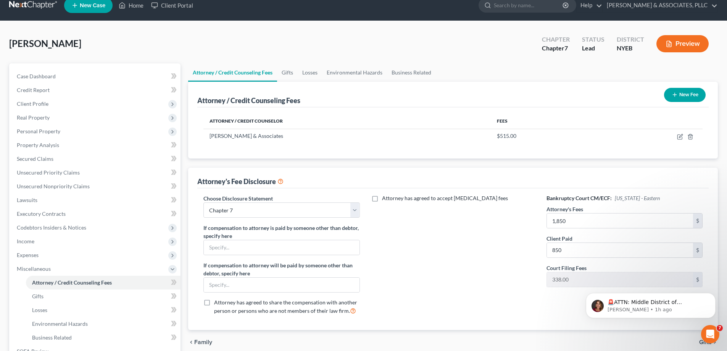
scroll to position [0, 0]
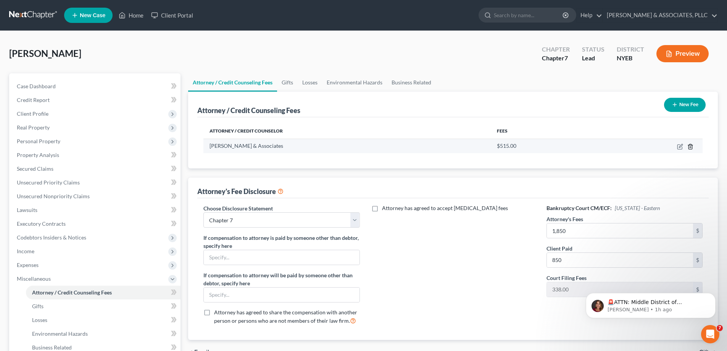
click at [689, 147] on icon "button" at bounding box center [689, 146] width 3 height 5
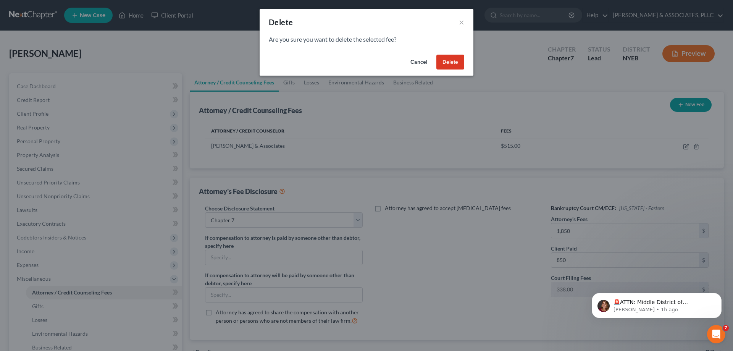
click at [447, 60] on button "Delete" at bounding box center [450, 62] width 28 height 15
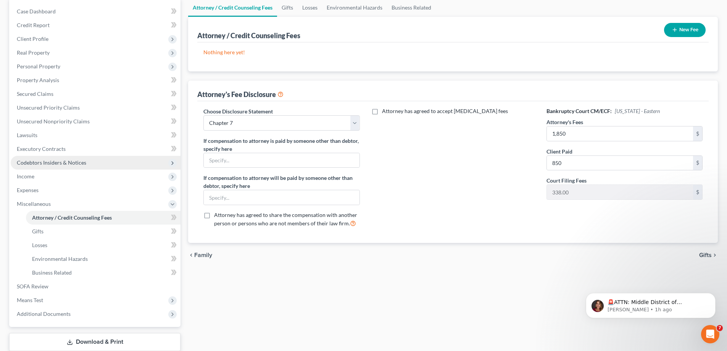
scroll to position [76, 0]
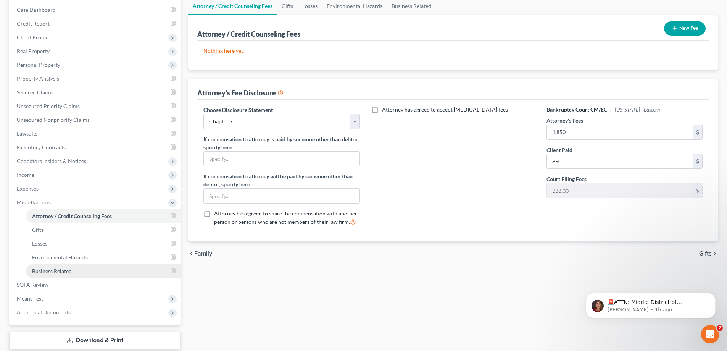
click at [69, 269] on span "Business Related" at bounding box center [52, 270] width 40 height 6
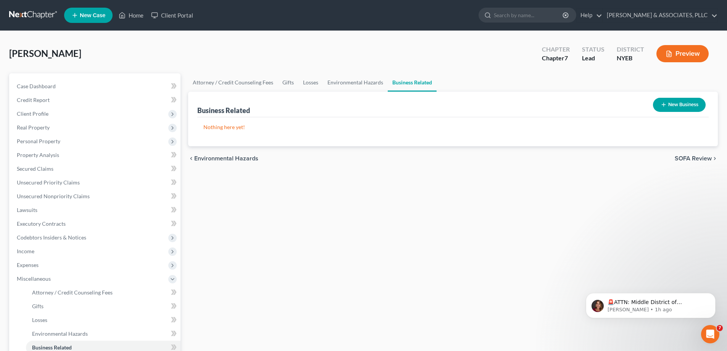
click at [662, 101] on icon "button" at bounding box center [663, 104] width 6 height 6
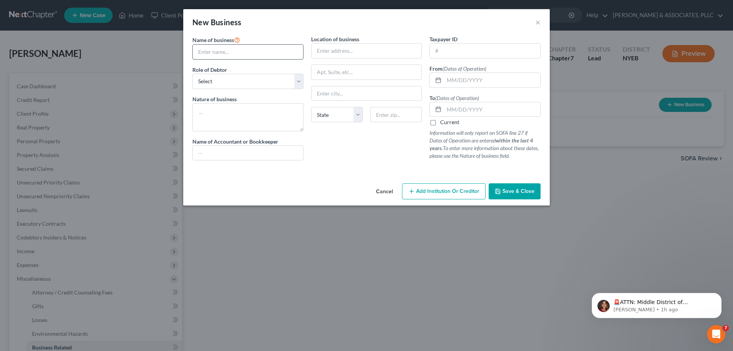
drag, startPoint x: 213, startPoint y: 53, endPoint x: 211, endPoint y: 56, distance: 3.9
click at [213, 53] on input "text" at bounding box center [248, 52] width 110 height 14
click at [305, 85] on div "Name of business * Ainalif Logistics, Inc Role of Debtor * Select A member of a…" at bounding box center [247, 100] width 119 height 131
click at [297, 85] on select "Select A member of a limited liability company (LLC) or limited liability partn…" at bounding box center [247, 81] width 111 height 15
click at [192, 74] on select "Select A member of a limited liability company (LLC) or limited liability partn…" at bounding box center [247, 81] width 111 height 15
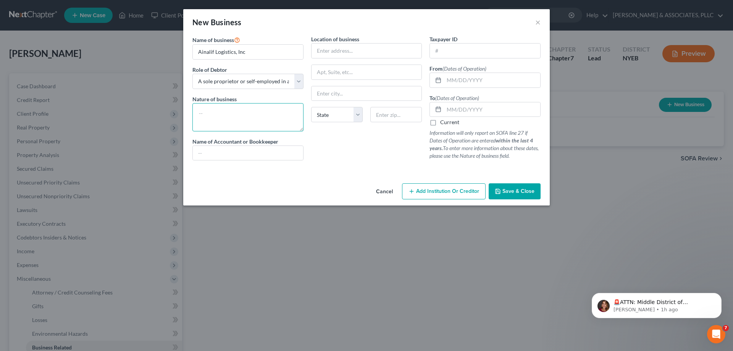
click at [217, 107] on textarea at bounding box center [247, 117] width 111 height 28
click at [342, 48] on input "text" at bounding box center [366, 50] width 110 height 14
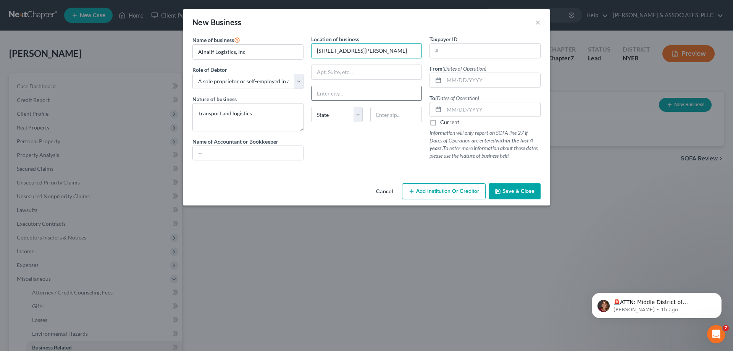
click at [342, 88] on input "text" at bounding box center [366, 93] width 110 height 14
click at [435, 51] on input "text" at bounding box center [485, 50] width 110 height 14
click at [440, 123] on label "Current" at bounding box center [449, 122] width 19 height 8
click at [443, 123] on input "Current" at bounding box center [445, 120] width 5 height 5
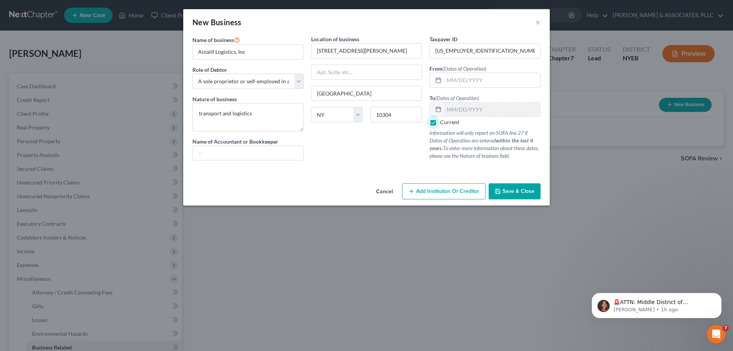
click at [439, 190] on span "Add Institution Or Creditor" at bounding box center [447, 191] width 63 height 6
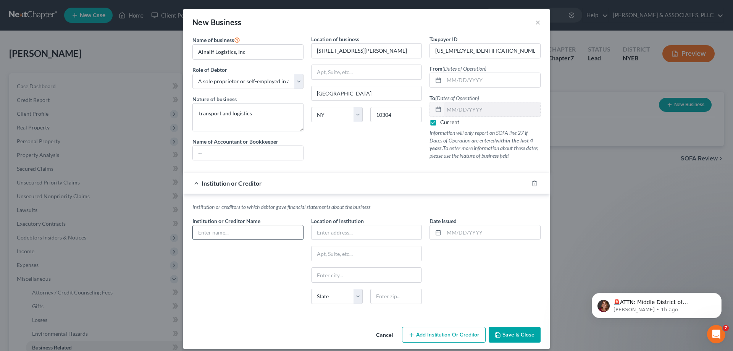
click at [208, 231] on input "text" at bounding box center [248, 232] width 110 height 14
drag, startPoint x: 355, startPoint y: 298, endPoint x: 356, endPoint y: 289, distance: 8.8
click at [355, 298] on select "State AL AK AR AZ CA CO CT DE DC FL GA GU HI ID IL IN IA KS KY LA ME MD MA MI M…" at bounding box center [337, 295] width 52 height 15
click at [311, 288] on select "State AL AK AR AZ CA CO CT DE DC FL GA GU HI ID IL IN IA KS KY LA ME MD MA MI M…" at bounding box center [337, 295] width 52 height 15
click at [378, 294] on input "text" at bounding box center [396, 295] width 52 height 15
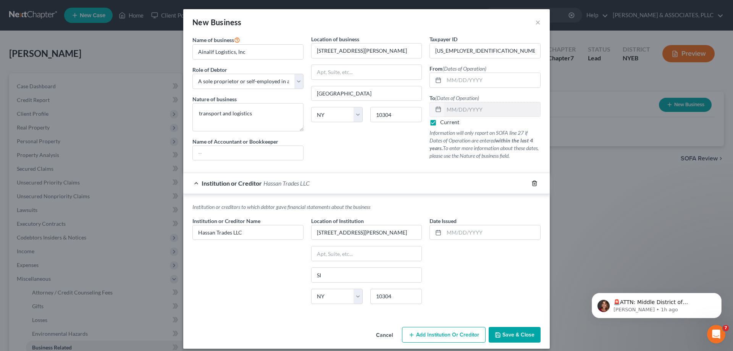
click at [532, 182] on icon "button" at bounding box center [534, 183] width 6 height 6
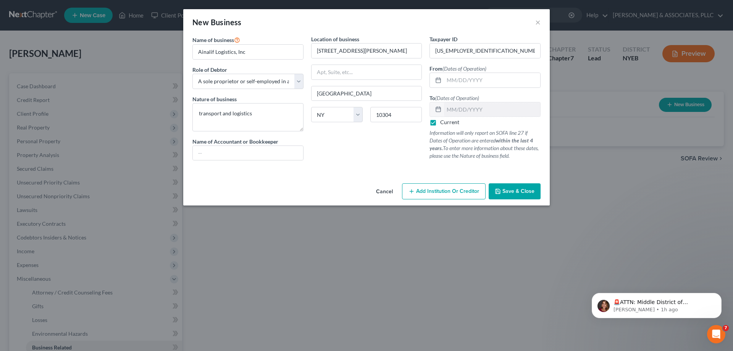
click at [512, 190] on span "Save & Close" at bounding box center [518, 191] width 32 height 6
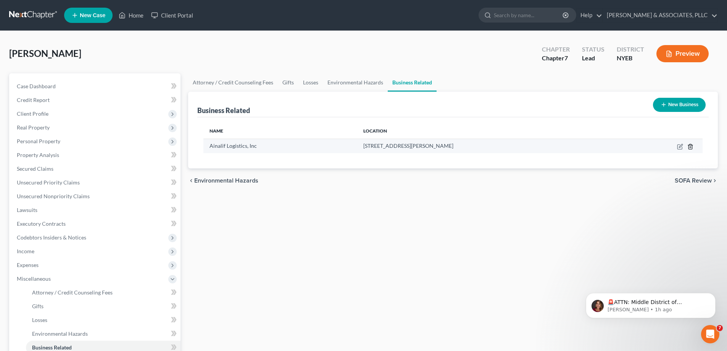
click at [688, 145] on icon "button" at bounding box center [690, 146] width 6 height 6
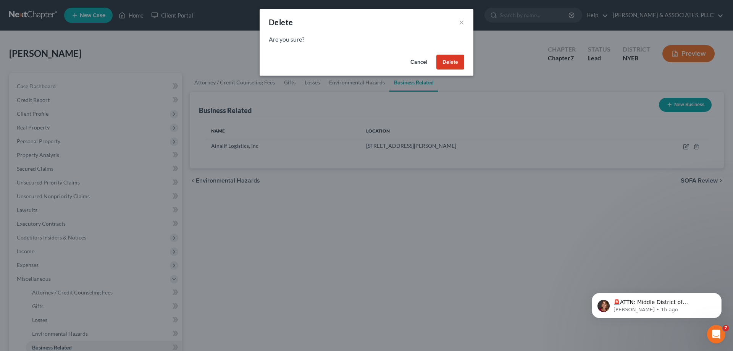
click at [459, 61] on button "Delete" at bounding box center [450, 62] width 28 height 15
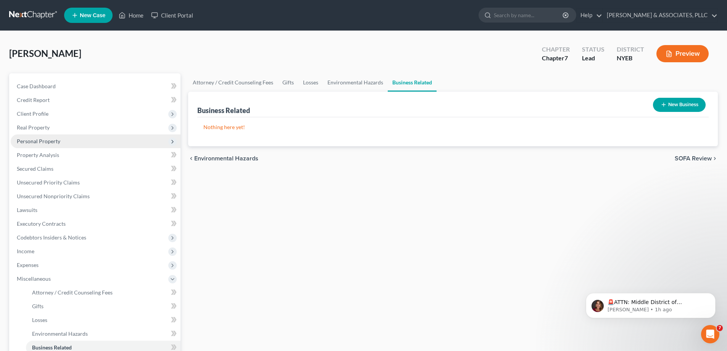
click at [72, 142] on span "Personal Property" at bounding box center [96, 141] width 170 height 14
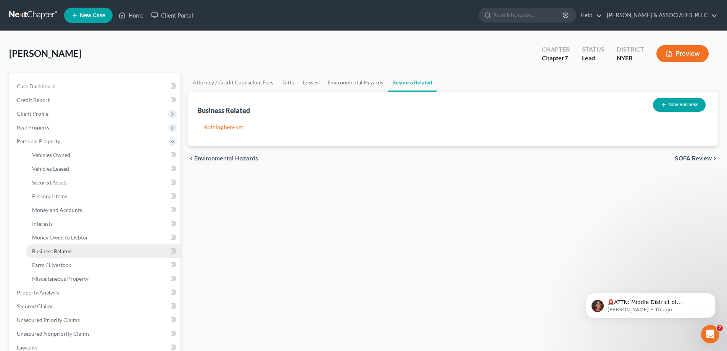
click at [64, 253] on span "Business Related" at bounding box center [52, 251] width 40 height 6
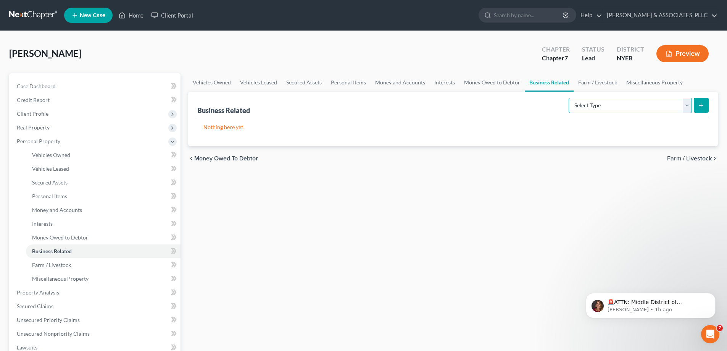
click at [684, 107] on select "Select Type Customer Lists Franchises Inventory Licenses Machinery Office Equip…" at bounding box center [629, 105] width 123 height 15
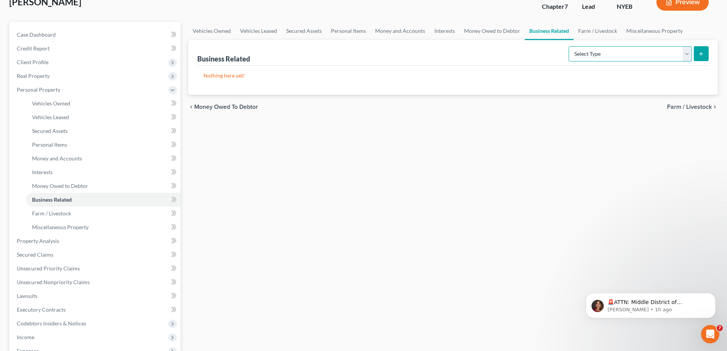
scroll to position [38, 0]
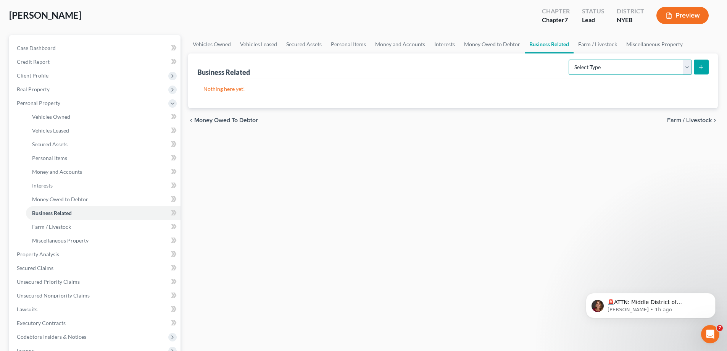
click at [687, 68] on select "Select Type Customer Lists Franchises Inventory Licenses Machinery Office Equip…" at bounding box center [629, 67] width 123 height 15
click at [516, 150] on div "Vehicles Owned Vehicles Leased Secured Assets Personal Items Money and Accounts…" at bounding box center [452, 255] width 537 height 441
click at [687, 67] on select "Select Type Customer Lists Franchises Inventory Licenses Machinery Office Equip…" at bounding box center [629, 67] width 123 height 15
click at [689, 69] on select "Select Type Customer Lists Franchises Inventory Licenses Machinery Office Equip…" at bounding box center [629, 67] width 123 height 15
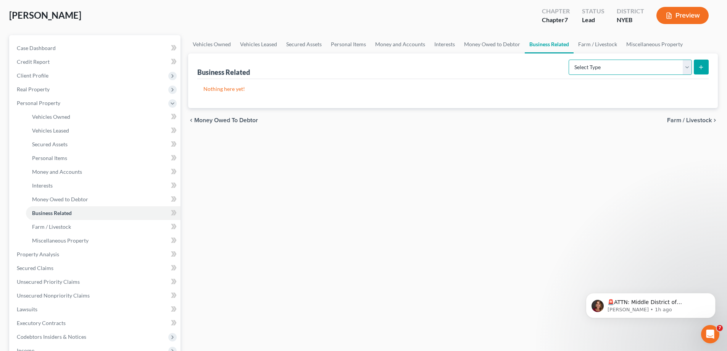
click at [689, 69] on select "Select Type Customer Lists Franchises Inventory Licenses Machinery Office Equip…" at bounding box center [629, 67] width 123 height 15
click at [700, 67] on icon "submit" at bounding box center [701, 67] width 6 height 6
click at [686, 68] on select "Select Type Customer Lists Franchises Inventory Licenses Machinery Office Equip…" at bounding box center [629, 67] width 123 height 15
click at [569, 60] on select "Select Type Customer Lists Franchises Inventory Licenses Machinery Office Equip…" at bounding box center [629, 67] width 123 height 15
click at [707, 64] on button "submit" at bounding box center [701, 67] width 15 height 15
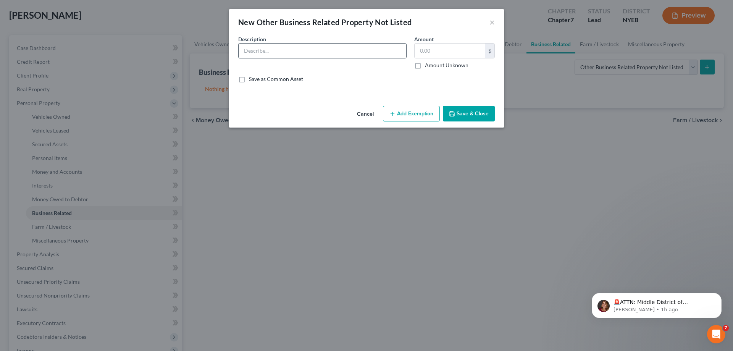
click at [270, 47] on input "text" at bounding box center [321, 50] width 167 height 14
click at [468, 113] on button "Save & Close" at bounding box center [469, 114] width 52 height 16
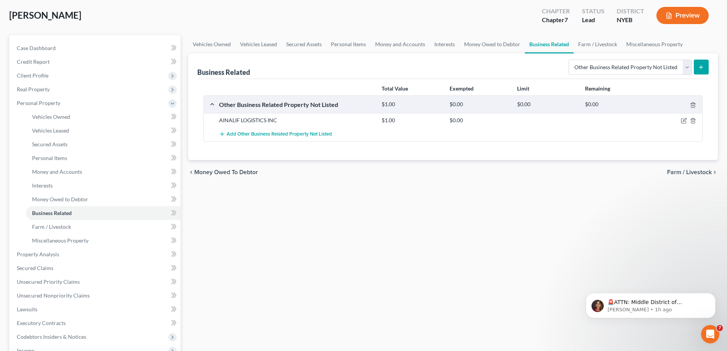
click at [700, 66] on icon "submit" at bounding box center [701, 67] width 6 height 6
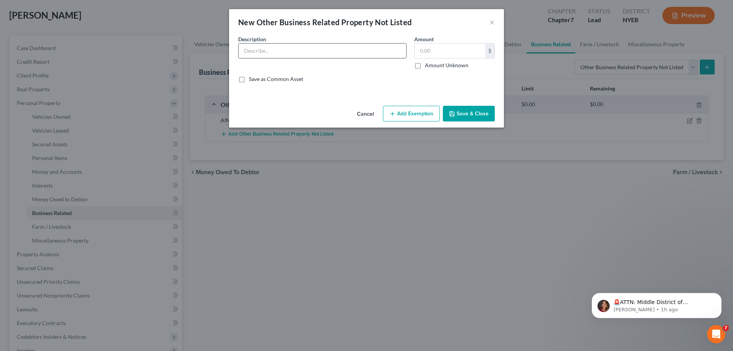
click at [277, 49] on input "text" at bounding box center [321, 50] width 167 height 14
click at [473, 113] on button "Save & Close" at bounding box center [469, 114] width 52 height 16
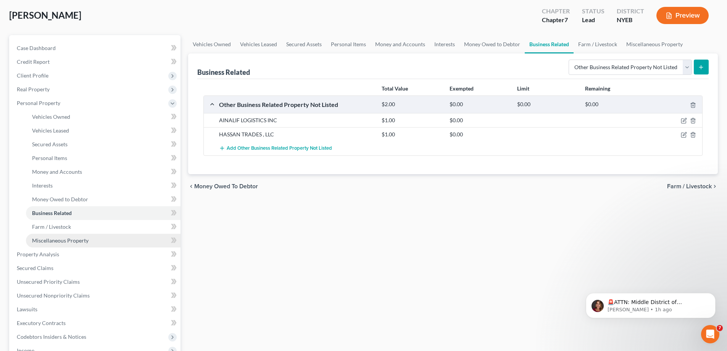
click at [64, 240] on span "Miscellaneous Property" at bounding box center [60, 240] width 56 height 6
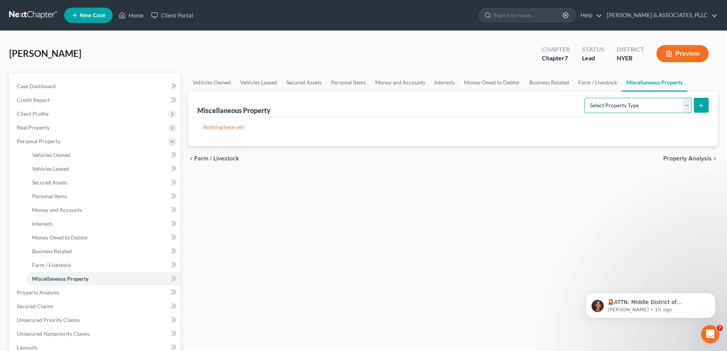
click at [686, 106] on select "Select Property Type Assigned for Creditor Benefit Within 1 Year Holding for An…" at bounding box center [638, 105] width 108 height 15
click at [624, 102] on select "Select Property Type Assigned for Creditor Benefit Within 1 Year Holding for An…" at bounding box center [638, 105] width 108 height 15
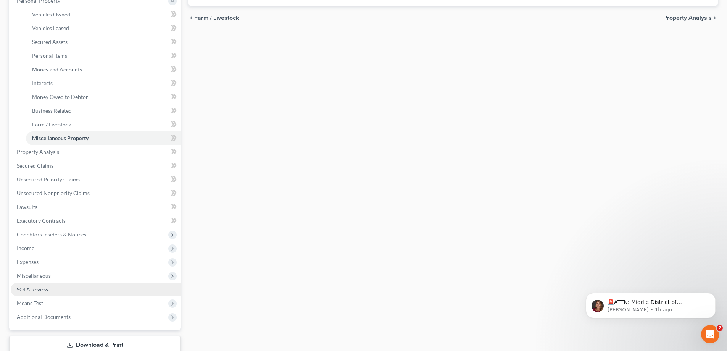
scroll to position [153, 0]
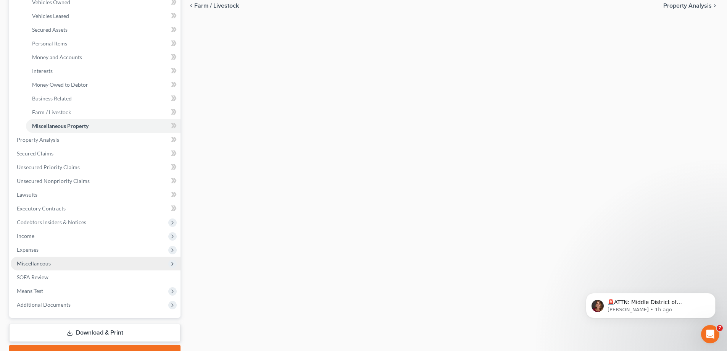
click at [46, 264] on span "Miscellaneous" at bounding box center [34, 263] width 34 height 6
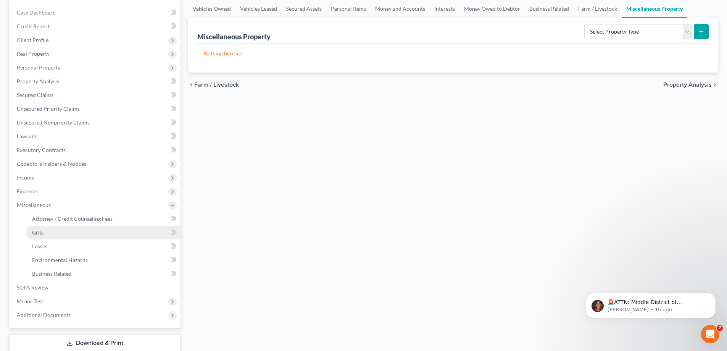
scroll to position [85, 0]
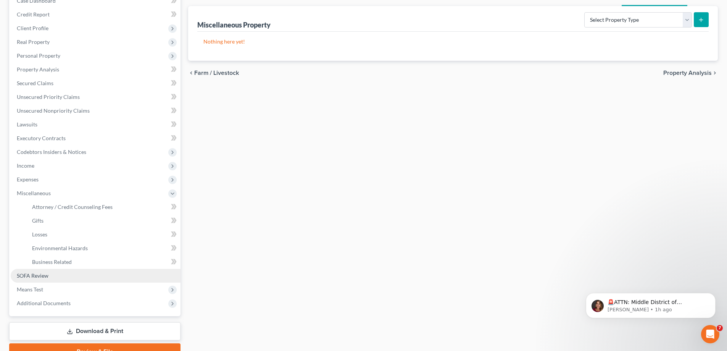
click at [40, 274] on span "SOFA Review" at bounding box center [33, 275] width 32 height 6
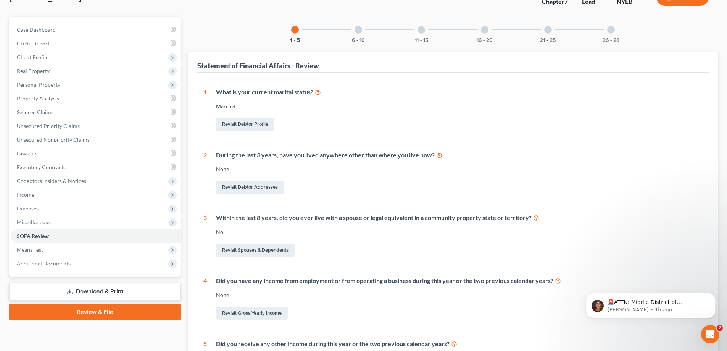
scroll to position [56, 0]
click at [37, 250] on span "Means Test" at bounding box center [30, 249] width 26 height 6
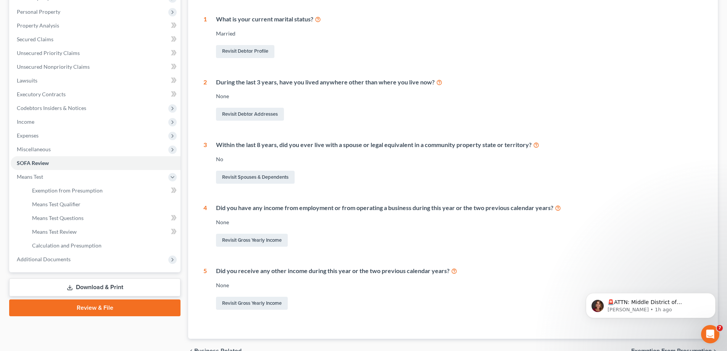
scroll to position [132, 0]
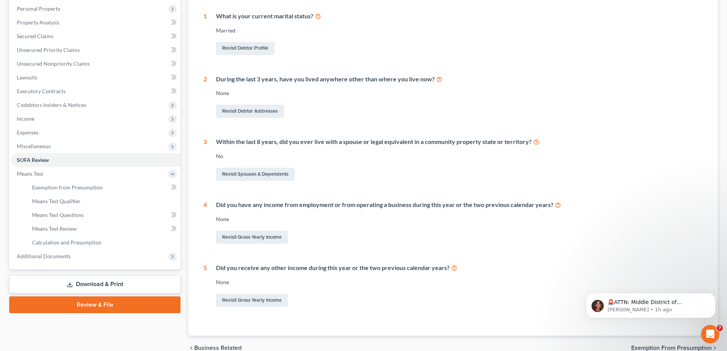
click at [116, 304] on link "Review & File" at bounding box center [94, 304] width 171 height 17
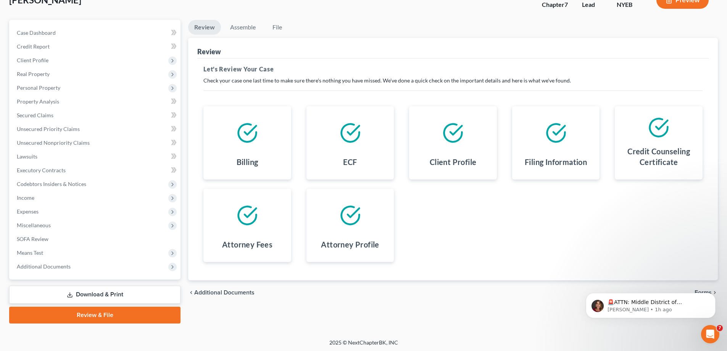
scroll to position [55, 0]
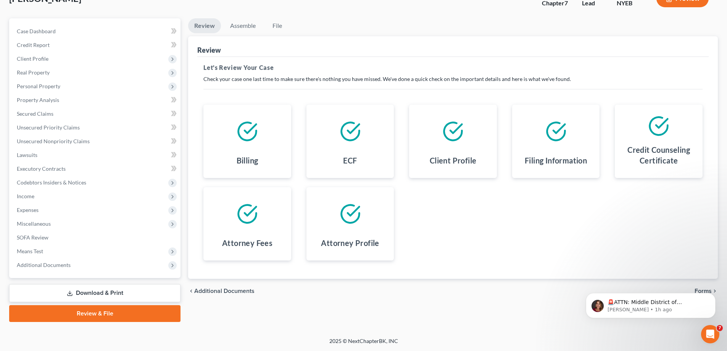
click at [350, 140] on icon at bounding box center [350, 131] width 18 height 18
click at [251, 24] on link "Assemble" at bounding box center [243, 25] width 38 height 15
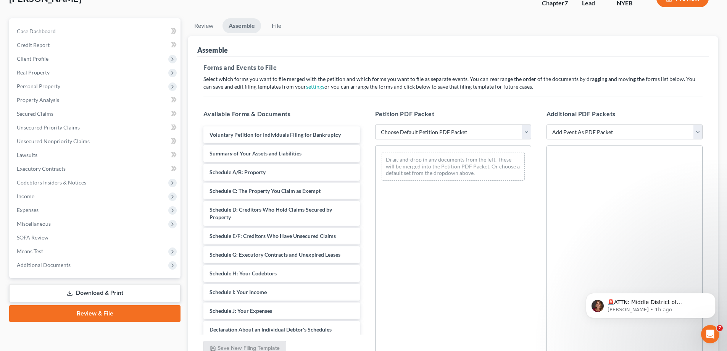
click at [525, 132] on select "Choose Default Petition PDF Packet Complete Bankruptcy Petition (all forms and …" at bounding box center [453, 131] width 156 height 15
click at [375, 124] on select "Choose Default Petition PDF Packet Complete Bankruptcy Petition (all forms and …" at bounding box center [453, 131] width 156 height 15
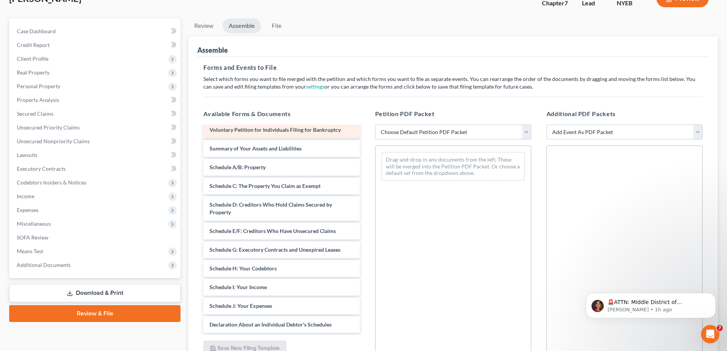
scroll to position [0, 0]
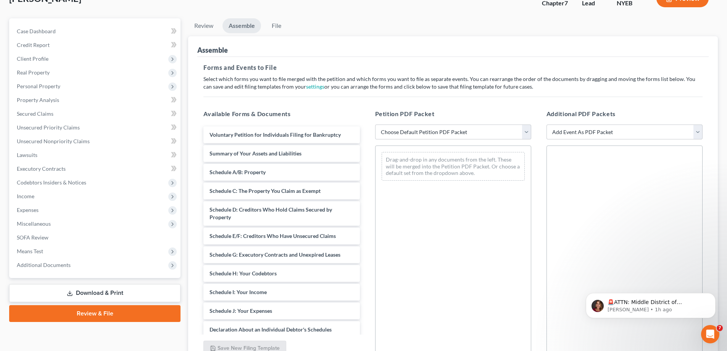
click at [472, 172] on div "Drag-and-drop in any documents from the left. These will be merged into the Pet…" at bounding box center [453, 166] width 143 height 29
click at [462, 169] on div "Drag-and-drop in any documents from the left. These will be merged into the Pet…" at bounding box center [453, 166] width 143 height 29
click at [456, 169] on div "Drag-and-drop in any documents from the left. These will be merged into the Pet…" at bounding box center [453, 166] width 143 height 29
click at [527, 130] on select "Choose Default Petition PDF Packet Complete Bankruptcy Petition (all forms and …" at bounding box center [453, 131] width 156 height 15
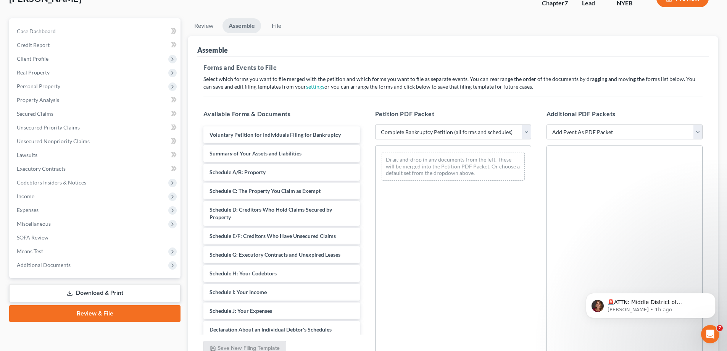
click at [375, 124] on select "Choose Default Petition PDF Packet Complete Bankruptcy Petition (all forms and …" at bounding box center [453, 131] width 156 height 15
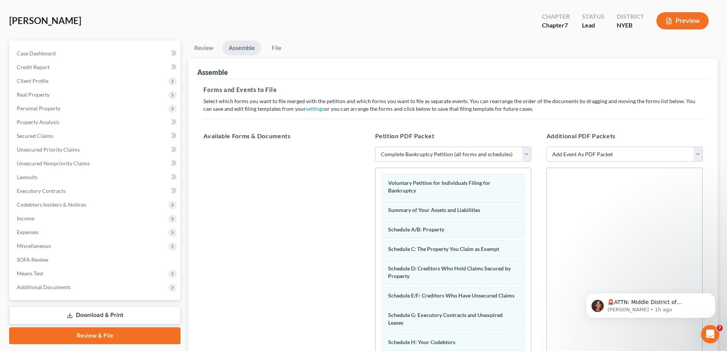
scroll to position [14, 0]
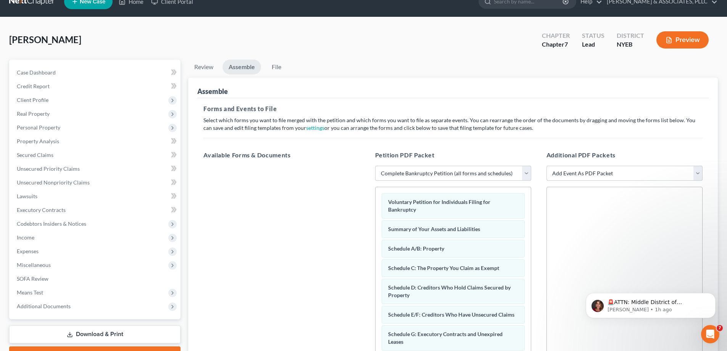
click at [697, 174] on select "Add Event As PDF Packet Certificate of Credit Counseling Employee Income Record…" at bounding box center [624, 173] width 156 height 15
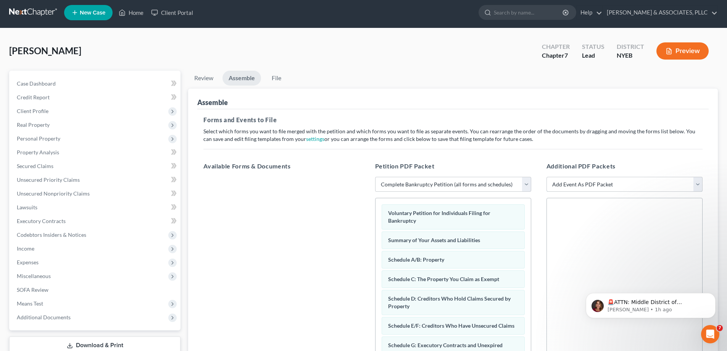
scroll to position [0, 0]
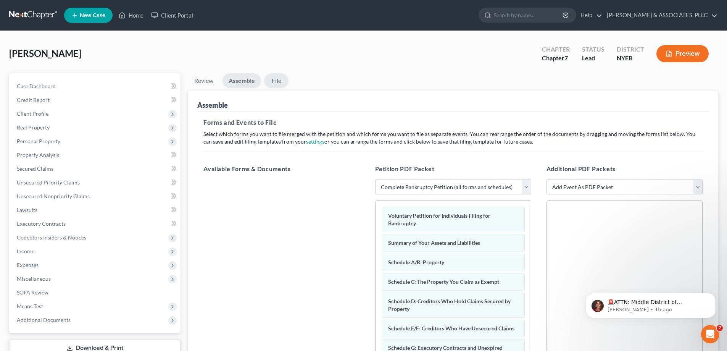
click at [277, 82] on link "File" at bounding box center [276, 80] width 24 height 15
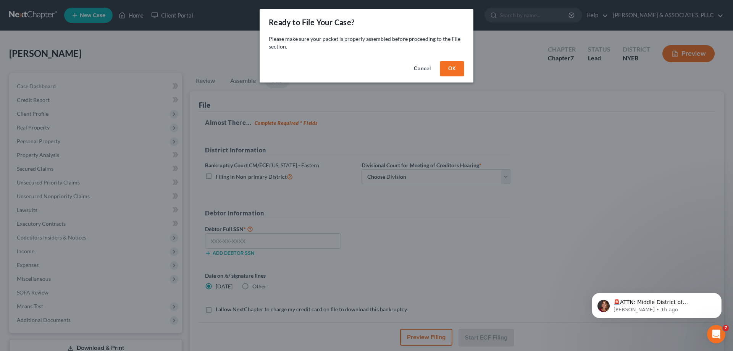
click at [448, 71] on button "OK" at bounding box center [452, 68] width 24 height 15
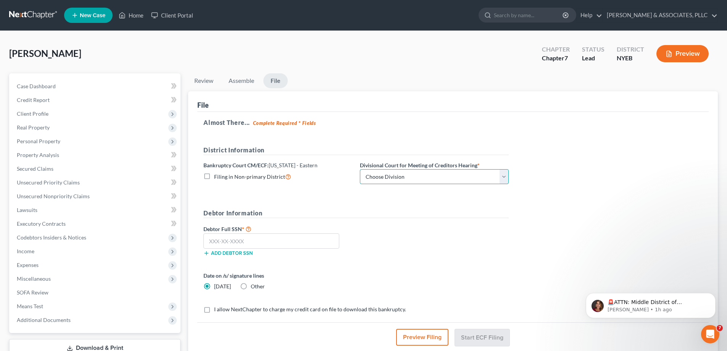
click at [501, 178] on select "Choose Division Brooklyn Central Islip" at bounding box center [434, 176] width 149 height 15
click at [360, 169] on select "Choose Division Brooklyn Central Islip" at bounding box center [434, 176] width 149 height 15
click at [217, 238] on input "text" at bounding box center [271, 240] width 136 height 15
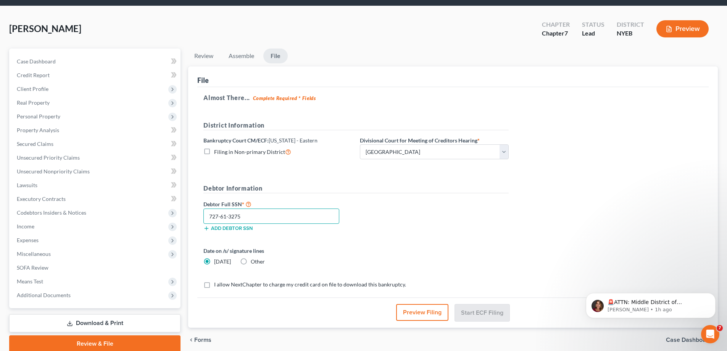
scroll to position [55, 0]
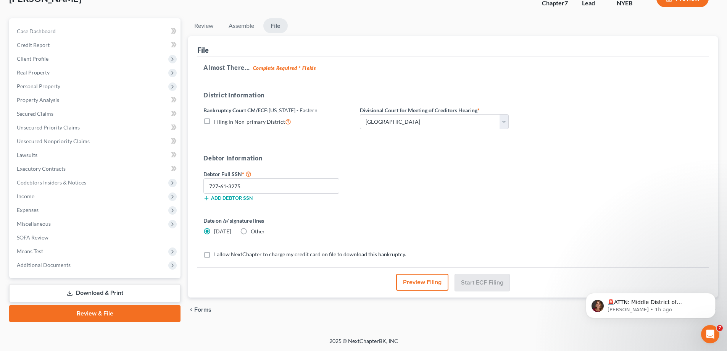
click at [214, 256] on label "I allow NextChapter to charge my credit card on file to download this bankruptc…" at bounding box center [310, 254] width 192 height 8
click at [217, 255] on input "I allow NextChapter to charge my credit card on file to download this bankruptc…" at bounding box center [219, 252] width 5 height 5
click at [481, 281] on button "Start ECF Filing" at bounding box center [482, 282] width 55 height 17
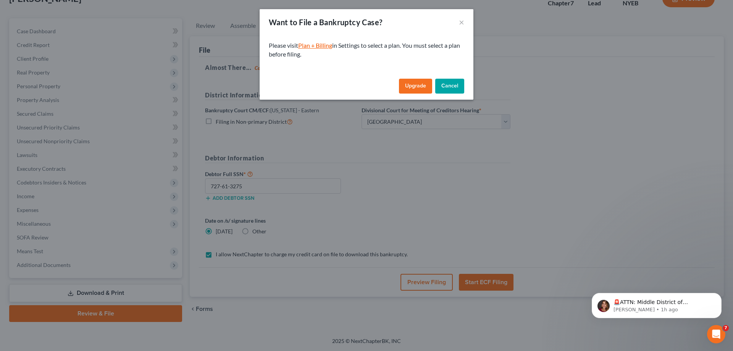
click at [322, 45] on link "Plan + Billing" at bounding box center [315, 45] width 34 height 7
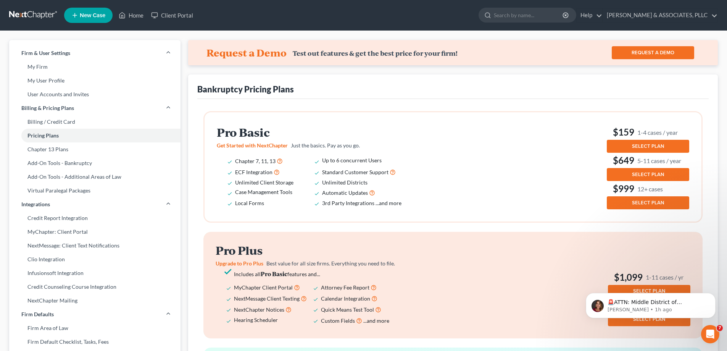
click at [642, 142] on button "SELECT PLAN" at bounding box center [648, 146] width 82 height 13
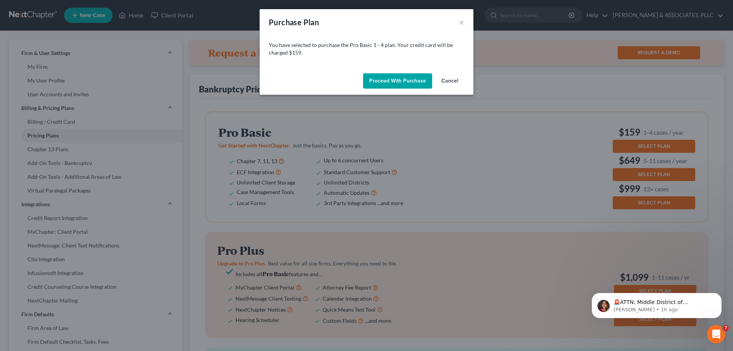
click at [446, 78] on button "Cancel" at bounding box center [449, 80] width 29 height 15
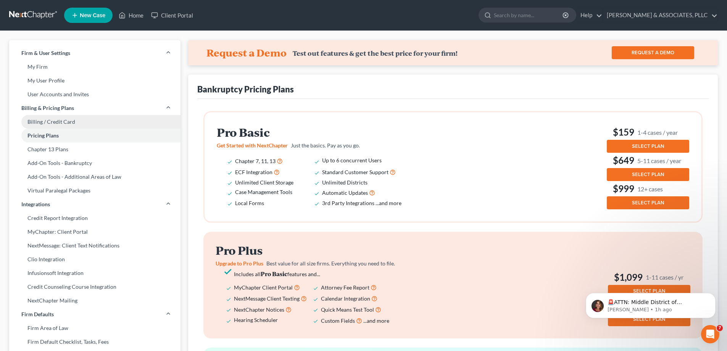
click at [48, 120] on link "Billing / Credit Card" at bounding box center [94, 122] width 171 height 14
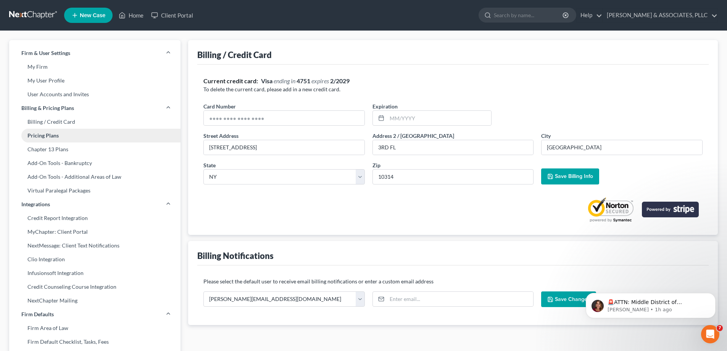
click at [49, 132] on link "Pricing Plans" at bounding box center [94, 136] width 171 height 14
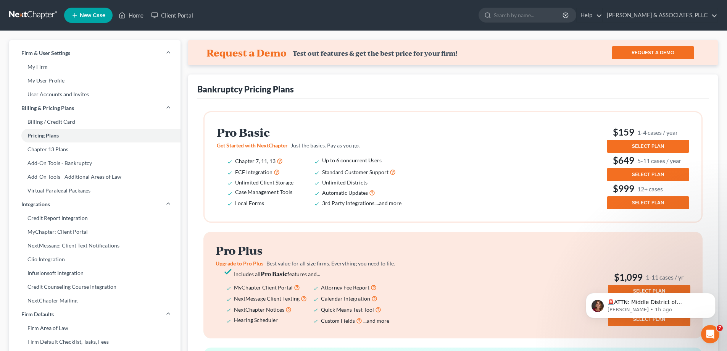
click at [648, 143] on span "SELECT PLAN" at bounding box center [648, 146] width 32 height 6
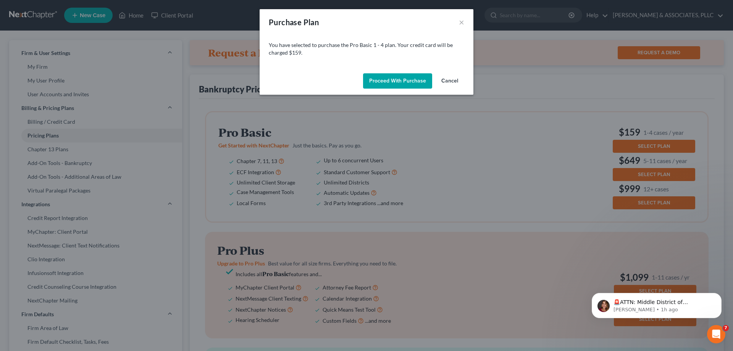
click at [404, 80] on button "Proceed with Purchase" at bounding box center [397, 80] width 69 height 15
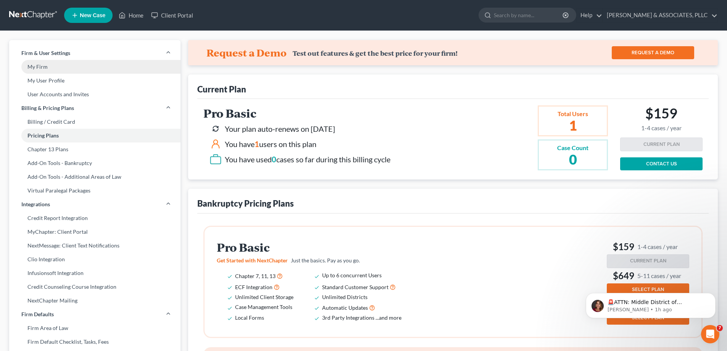
click at [44, 64] on link "My Firm" at bounding box center [94, 67] width 171 height 14
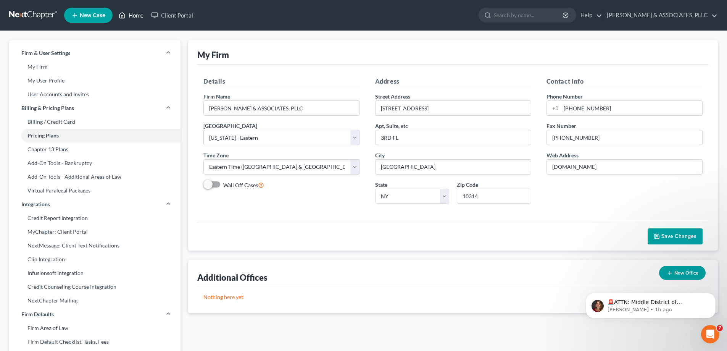
click at [135, 16] on link "Home" at bounding box center [131, 15] width 32 height 14
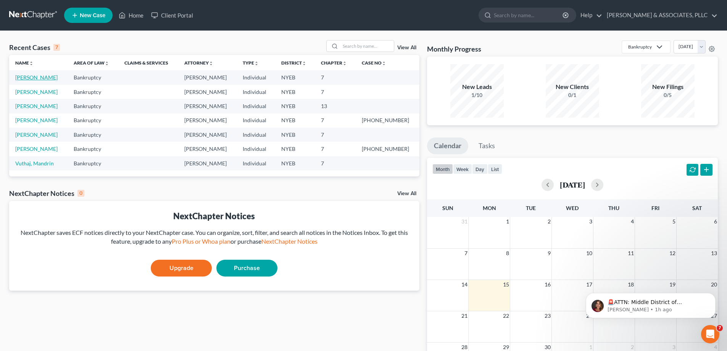
click at [43, 76] on link "Ahmed, Usman" at bounding box center [36, 77] width 42 height 6
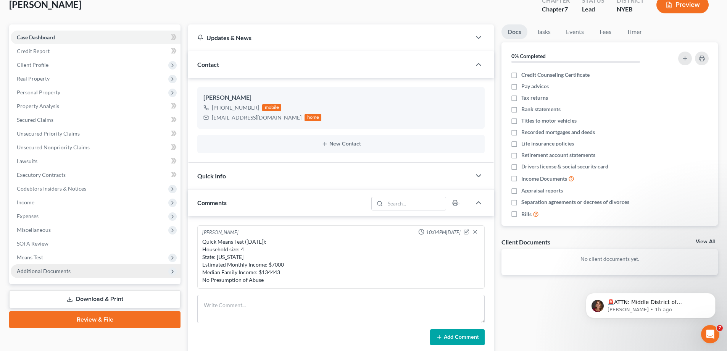
scroll to position [114, 0]
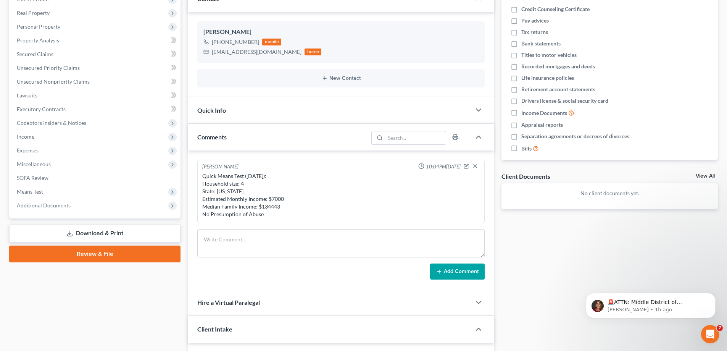
click at [95, 250] on link "Review & File" at bounding box center [94, 253] width 171 height 17
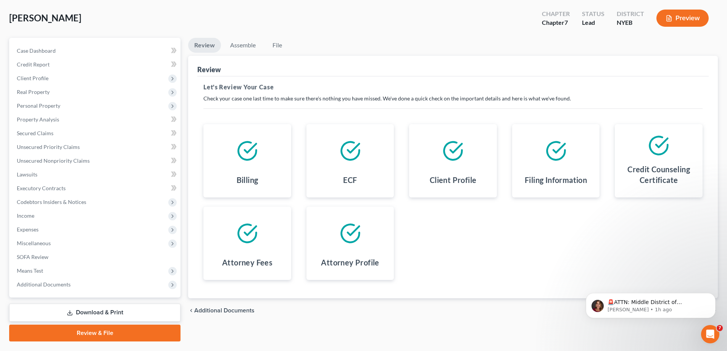
scroll to position [17, 0]
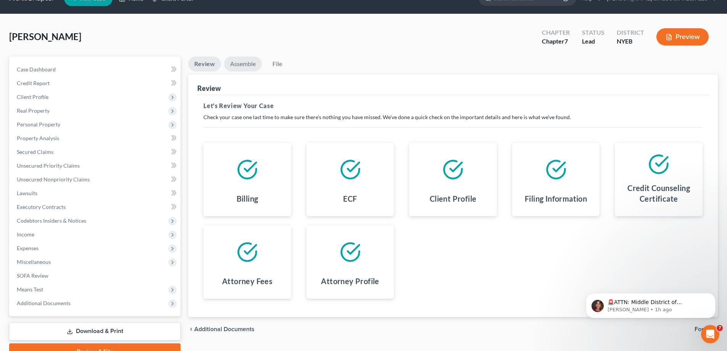
click at [243, 65] on link "Assemble" at bounding box center [243, 63] width 38 height 15
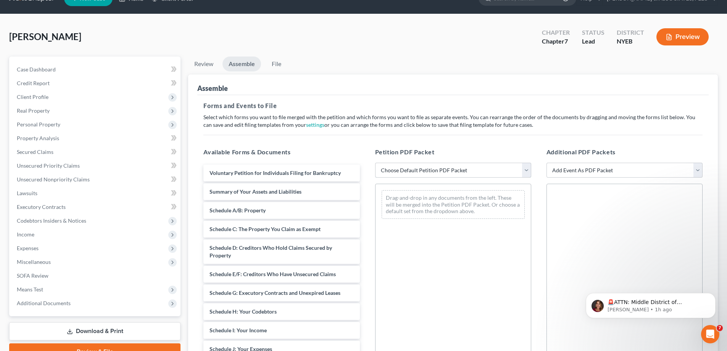
click at [429, 171] on select "Choose Default Petition PDF Packet Complete Bankruptcy Petition (all forms and …" at bounding box center [453, 170] width 156 height 15
click at [375, 163] on select "Choose Default Petition PDF Packet Complete Bankruptcy Petition (all forms and …" at bounding box center [453, 170] width 156 height 15
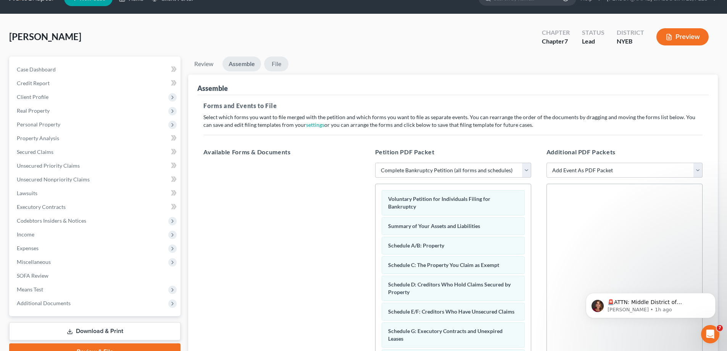
click at [272, 60] on link "File" at bounding box center [276, 63] width 24 height 15
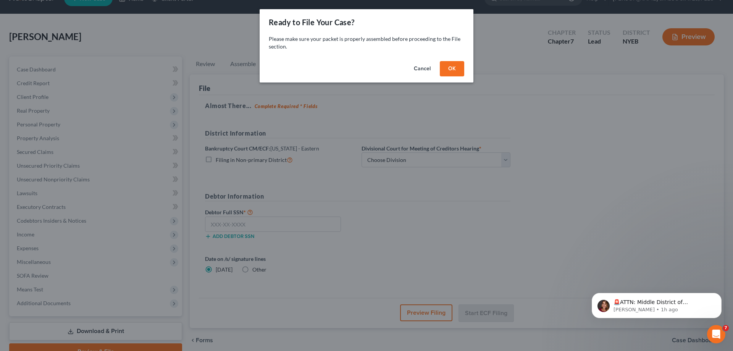
click at [450, 68] on button "OK" at bounding box center [452, 68] width 24 height 15
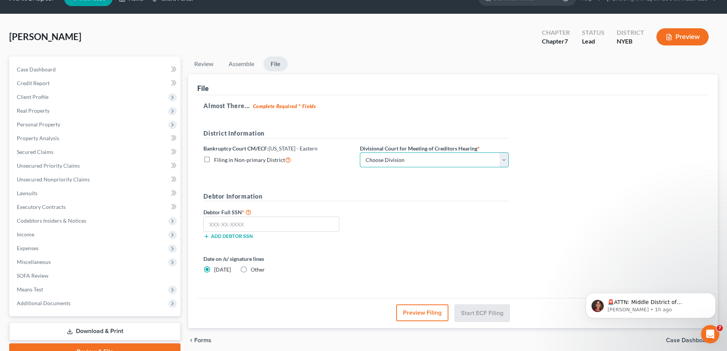
click at [505, 159] on select "Choose Division Brooklyn Central Islip" at bounding box center [434, 159] width 149 height 15
click at [360, 152] on select "Choose Division Brooklyn Central Islip" at bounding box center [434, 159] width 149 height 15
click at [219, 227] on input "text" at bounding box center [271, 223] width 136 height 15
click at [481, 312] on button "Start ECF Filing" at bounding box center [482, 312] width 55 height 17
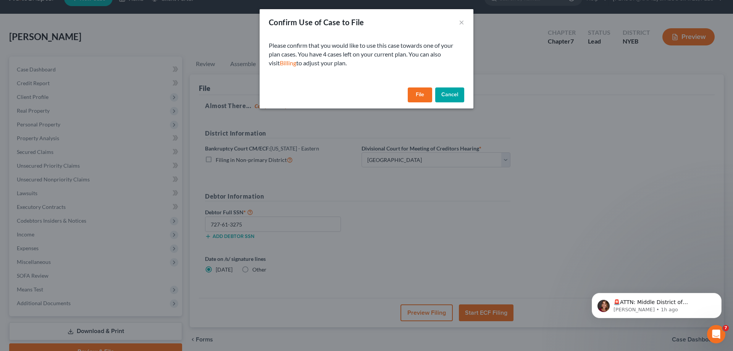
click at [420, 95] on button "File" at bounding box center [419, 94] width 24 height 15
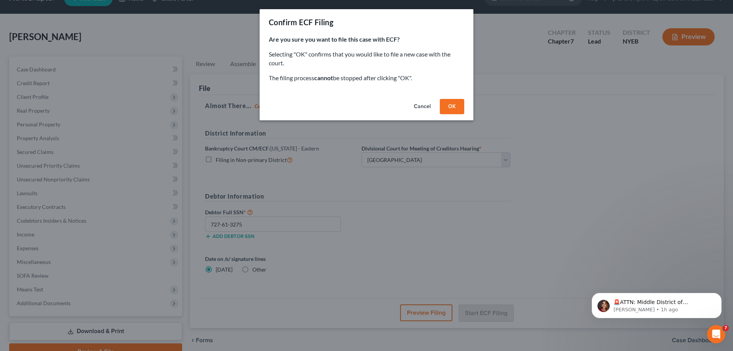
click at [456, 105] on button "OK" at bounding box center [452, 106] width 24 height 15
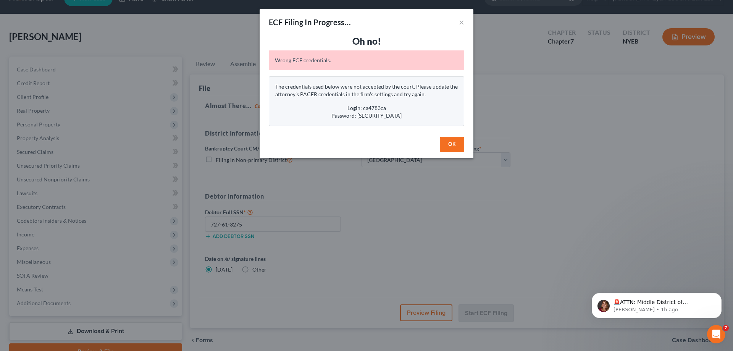
click at [450, 142] on button "OK" at bounding box center [452, 144] width 24 height 15
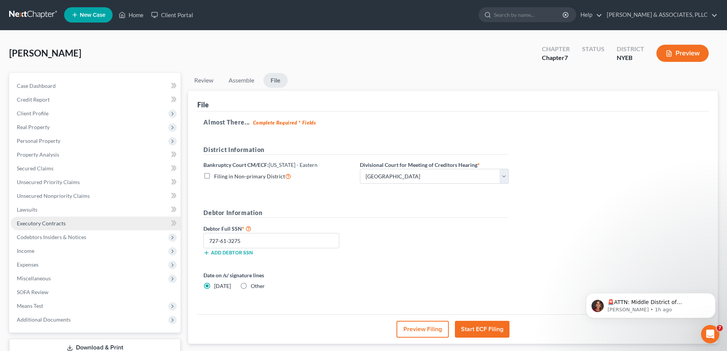
scroll to position [0, 0]
click at [127, 13] on link "Home" at bounding box center [131, 15] width 32 height 14
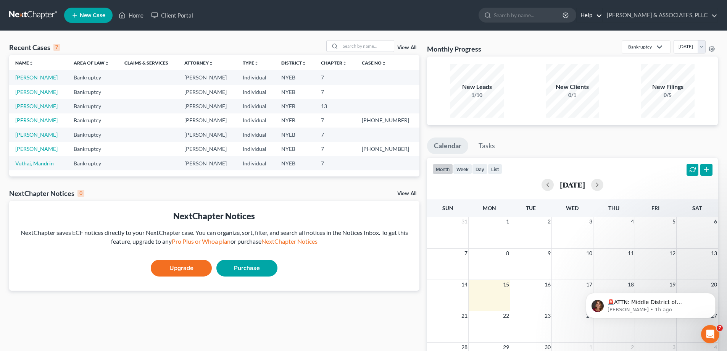
click at [602, 18] on link "Help" at bounding box center [589, 15] width 26 height 14
click at [679, 14] on link "CALCAGNO & ASSOCIATES, PLLC" at bounding box center [660, 15] width 114 height 14
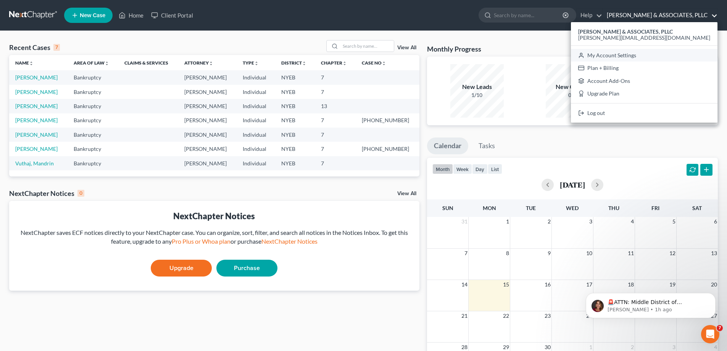
click at [652, 53] on link "My Account Settings" at bounding box center [644, 55] width 147 height 13
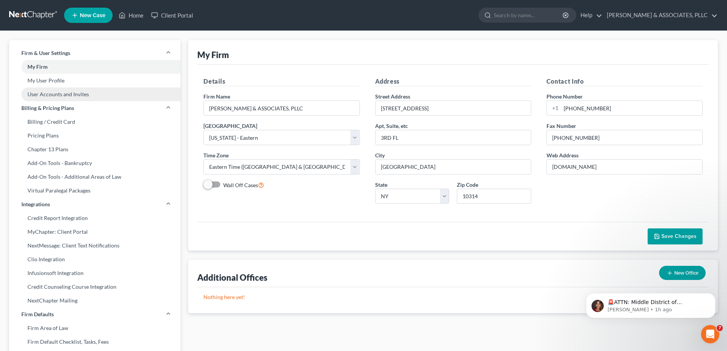
click at [60, 92] on link "User Accounts and Invites" at bounding box center [94, 94] width 171 height 14
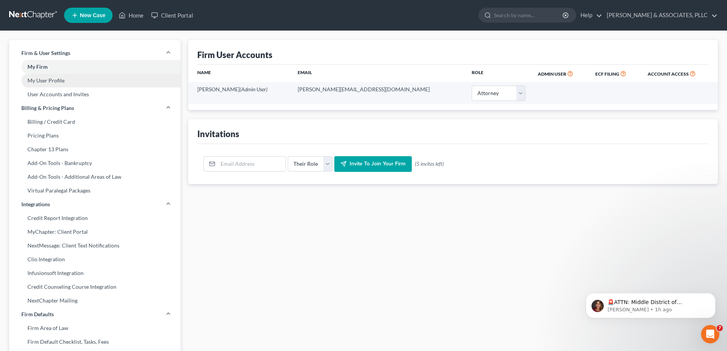
click at [52, 79] on link "My User Profile" at bounding box center [94, 81] width 171 height 14
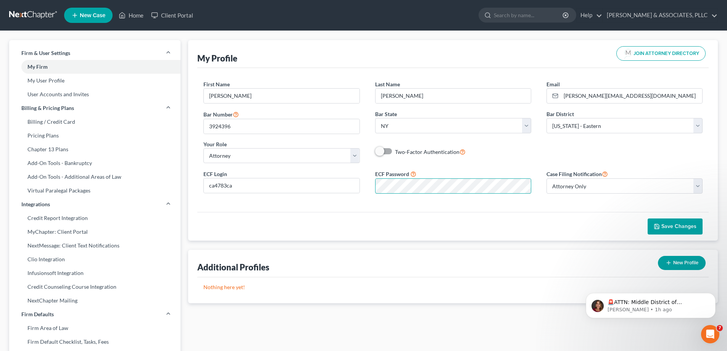
click at [362, 184] on div "ECF Login ca4783ca ECF Password Case Filing Notification Select Attorney Only A…" at bounding box center [453, 184] width 514 height 31
click at [670, 229] on span "Save Changes" at bounding box center [678, 226] width 35 height 6
click at [132, 15] on link "Home" at bounding box center [131, 15] width 32 height 14
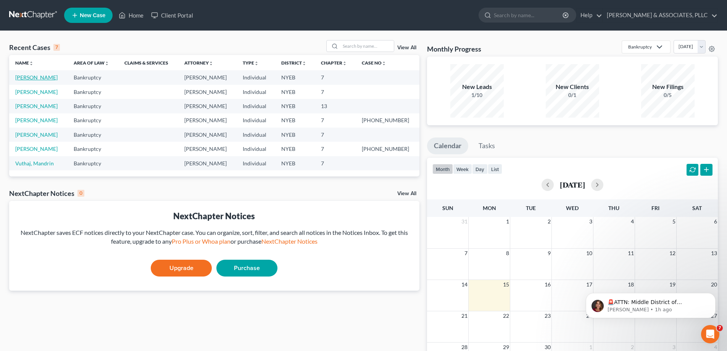
click at [30, 75] on link "Ahmed, Usman" at bounding box center [36, 77] width 42 height 6
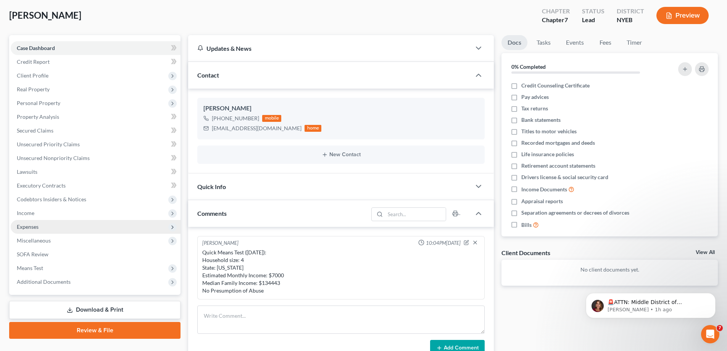
scroll to position [229, 0]
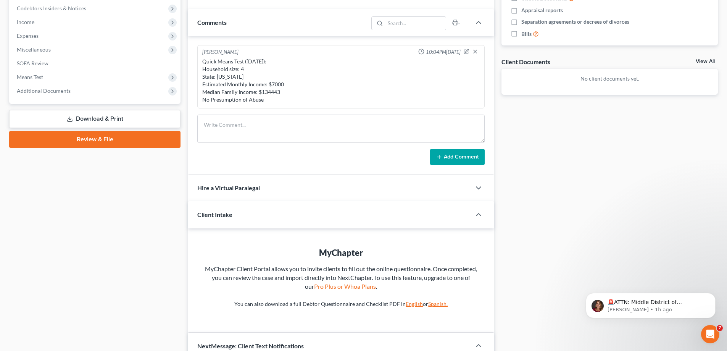
click at [105, 139] on link "Review & File" at bounding box center [94, 139] width 171 height 17
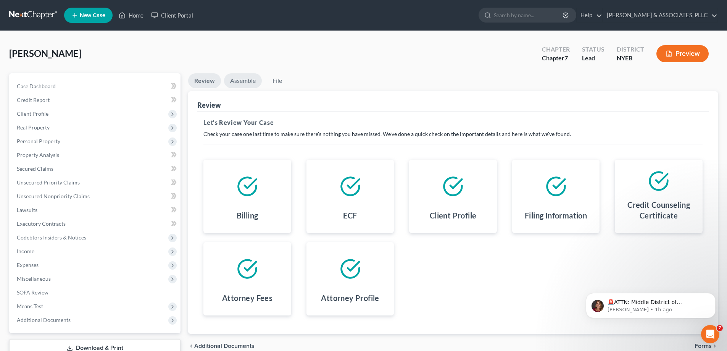
click at [243, 77] on link "Assemble" at bounding box center [243, 80] width 38 height 15
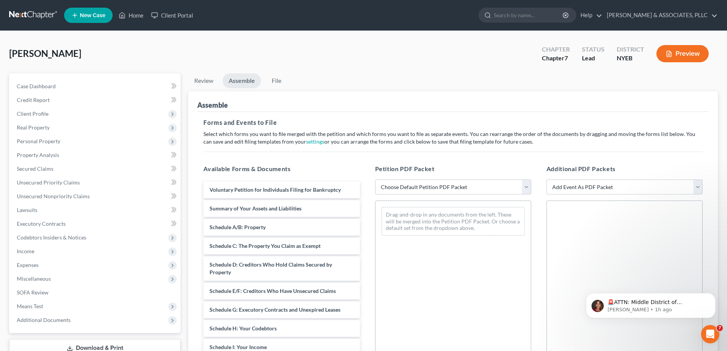
click at [419, 189] on select "Choose Default Petition PDF Packet Complete Bankruptcy Petition (all forms and …" at bounding box center [453, 186] width 156 height 15
click at [375, 179] on select "Choose Default Petition PDF Packet Complete Bankruptcy Petition (all forms and …" at bounding box center [453, 186] width 156 height 15
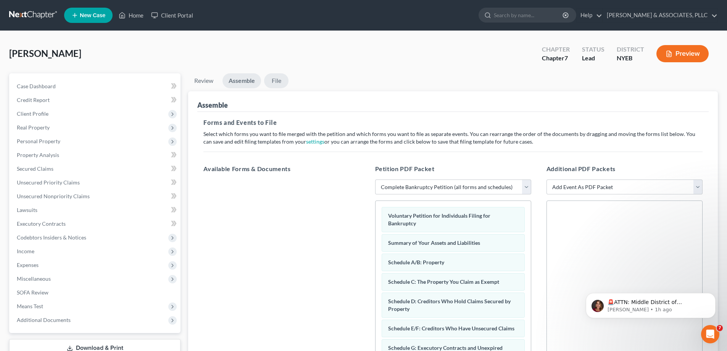
click at [280, 82] on link "File" at bounding box center [276, 80] width 24 height 15
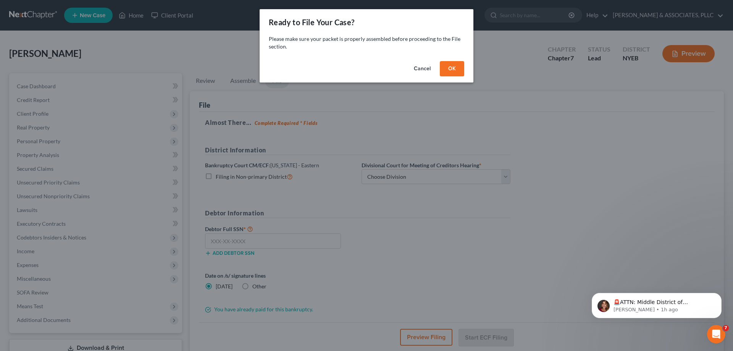
click at [453, 68] on button "OK" at bounding box center [452, 68] width 24 height 15
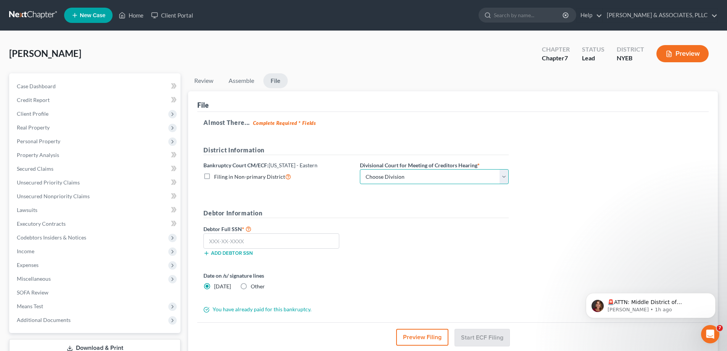
drag, startPoint x: 504, startPoint y: 179, endPoint x: 474, endPoint y: 179, distance: 30.1
click at [504, 179] on select "Choose Division Brooklyn Central Islip" at bounding box center [434, 176] width 149 height 15
click at [360, 169] on select "Choose Division Brooklyn Central Islip" at bounding box center [434, 176] width 149 height 15
click at [240, 238] on input "text" at bounding box center [271, 240] width 136 height 15
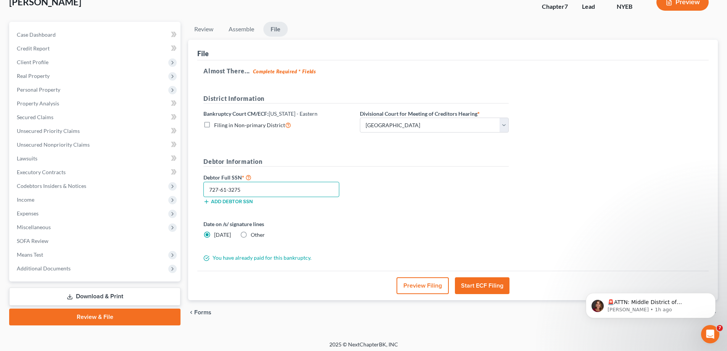
scroll to position [55, 0]
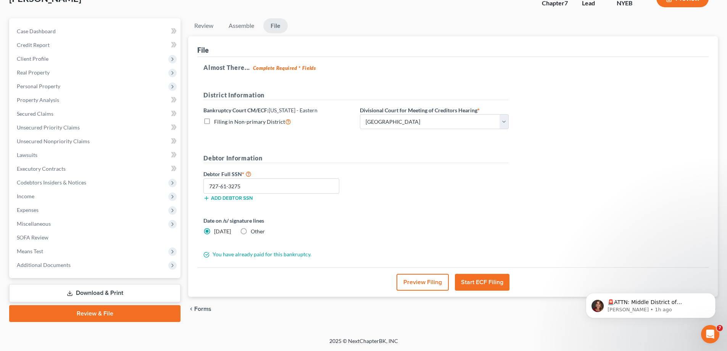
click at [479, 283] on button "Start ECF Filing" at bounding box center [482, 282] width 55 height 17
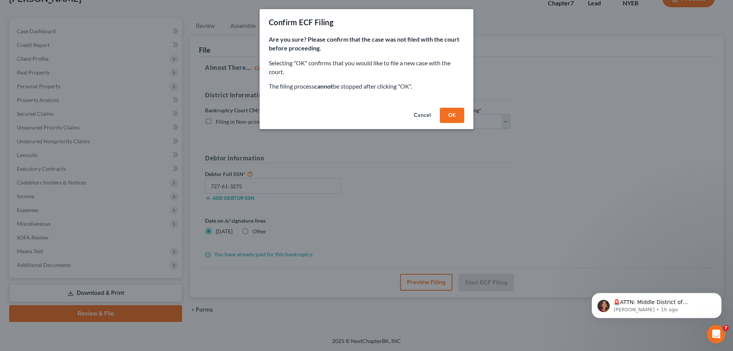
click at [452, 115] on button "OK" at bounding box center [452, 115] width 24 height 15
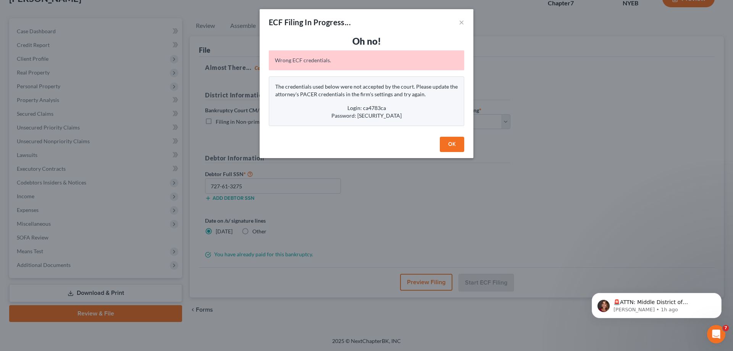
click at [451, 141] on button "OK" at bounding box center [452, 144] width 24 height 15
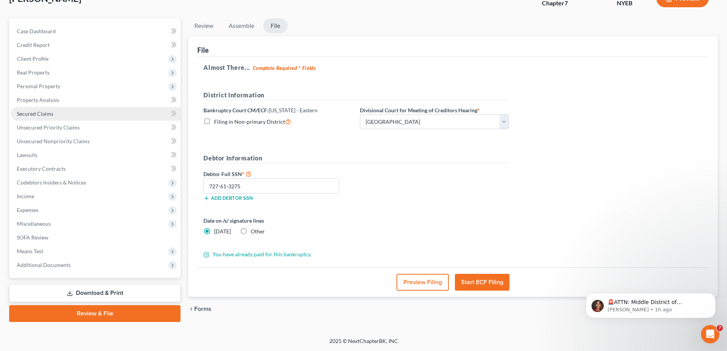
scroll to position [0, 0]
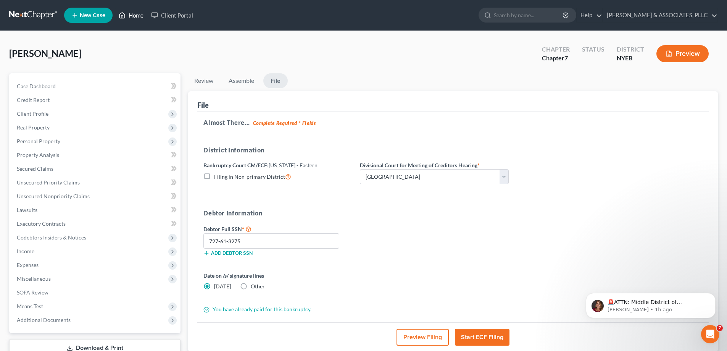
click at [137, 16] on link "Home" at bounding box center [131, 15] width 32 height 14
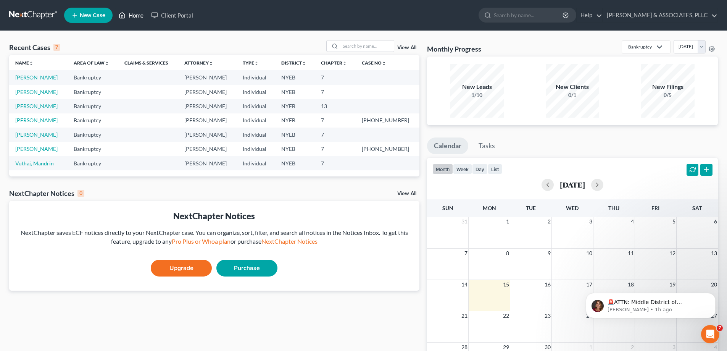
click at [139, 14] on link "Home" at bounding box center [131, 15] width 32 height 14
click at [649, 13] on link "CALCAGNO & ASSOCIATES, PLLC" at bounding box center [660, 15] width 114 height 14
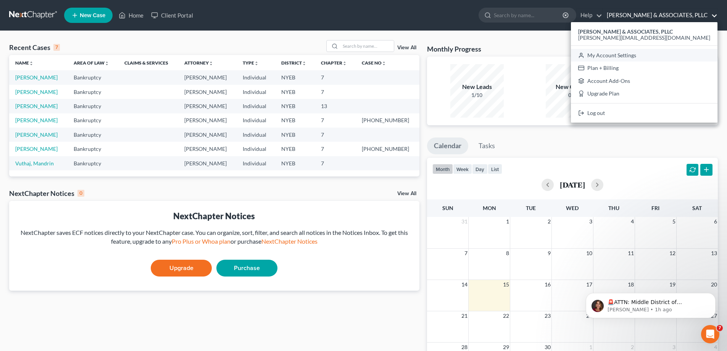
click at [653, 54] on link "My Account Settings" at bounding box center [644, 55] width 147 height 13
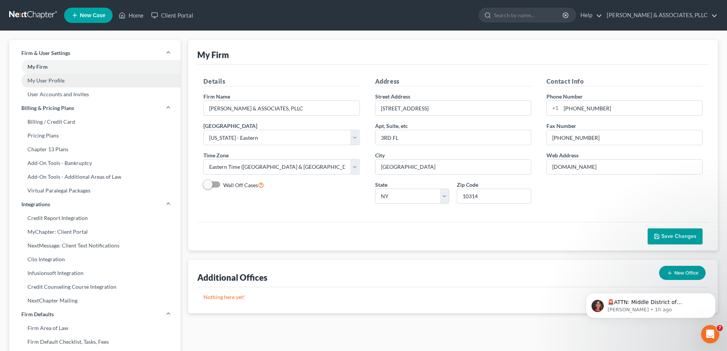
click at [57, 78] on link "My User Profile" at bounding box center [94, 81] width 171 height 14
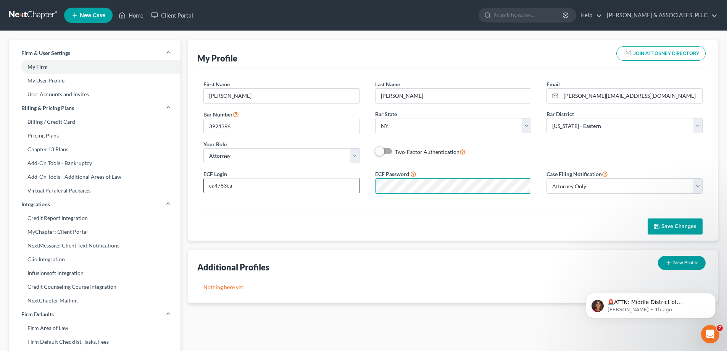
click at [295, 187] on div "ECF Login ca4783ca ECF Password Case Filing Notification Select Attorney Only A…" at bounding box center [453, 184] width 514 height 31
click at [669, 226] on span "Save Changes" at bounding box center [678, 226] width 35 height 6
click at [130, 15] on link "Home" at bounding box center [131, 15] width 32 height 14
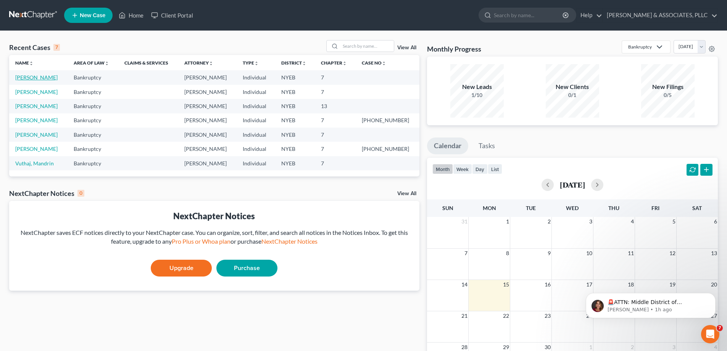
click at [42, 79] on link "Ahmed, Usman" at bounding box center [36, 77] width 42 height 6
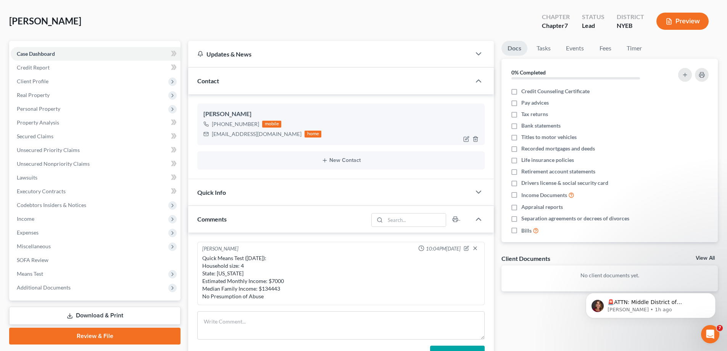
scroll to position [114, 0]
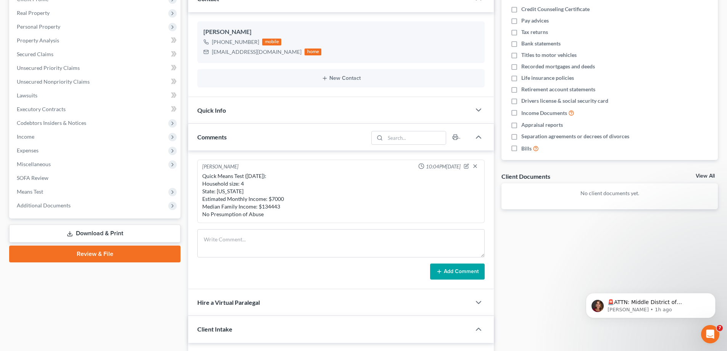
click at [110, 254] on link "Review & File" at bounding box center [94, 253] width 171 height 17
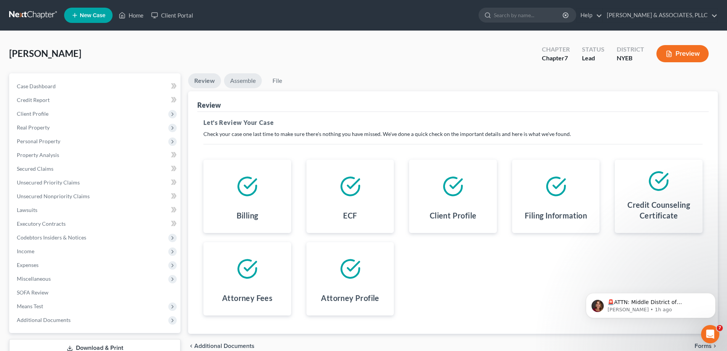
click at [239, 77] on link "Assemble" at bounding box center [243, 80] width 38 height 15
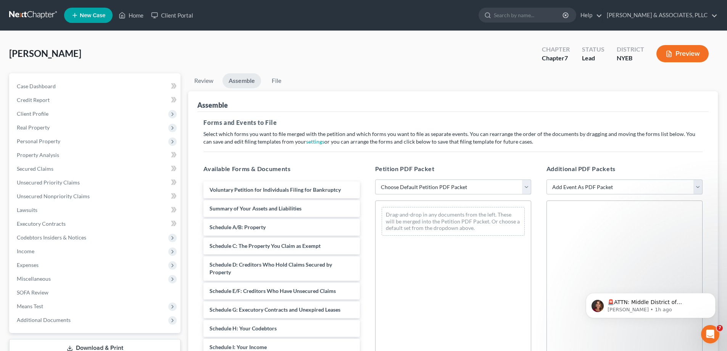
click at [414, 189] on select "Choose Default Petition PDF Packet Complete Bankruptcy Petition (all forms and …" at bounding box center [453, 186] width 156 height 15
click at [375, 179] on select "Choose Default Petition PDF Packet Complete Bankruptcy Petition (all forms and …" at bounding box center [453, 186] width 156 height 15
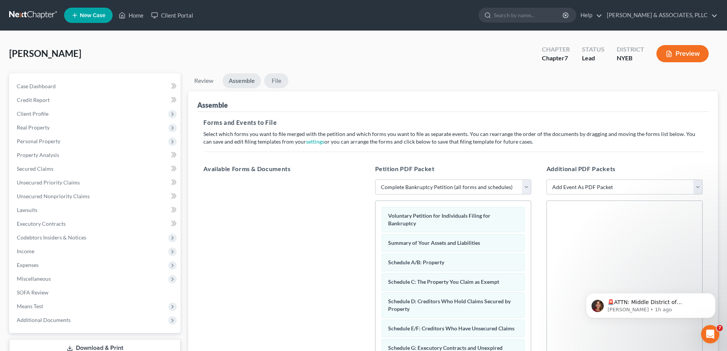
click at [275, 80] on link "File" at bounding box center [276, 80] width 24 height 15
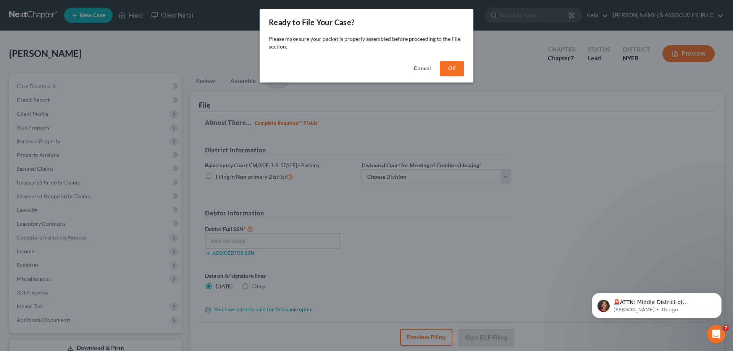
click at [450, 66] on button "OK" at bounding box center [452, 68] width 24 height 15
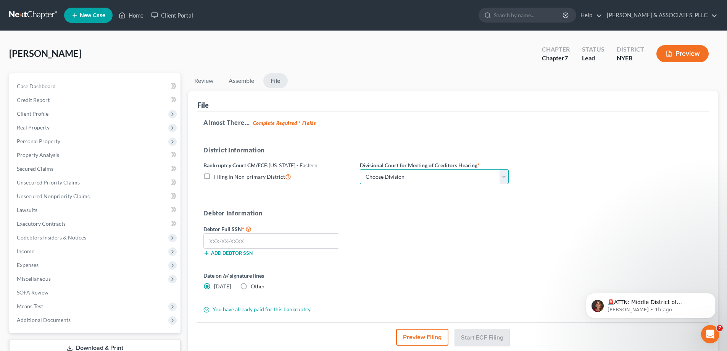
drag, startPoint x: 504, startPoint y: 177, endPoint x: 482, endPoint y: 180, distance: 22.0
click at [503, 177] on select "Choose Division Brooklyn Central Islip" at bounding box center [434, 176] width 149 height 15
click at [360, 169] on select "Choose Division Brooklyn Central Islip" at bounding box center [434, 176] width 149 height 15
click at [240, 237] on input "text" at bounding box center [271, 240] width 136 height 15
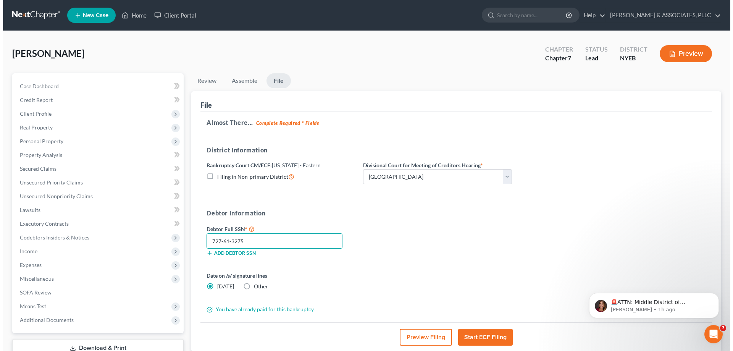
scroll to position [38, 0]
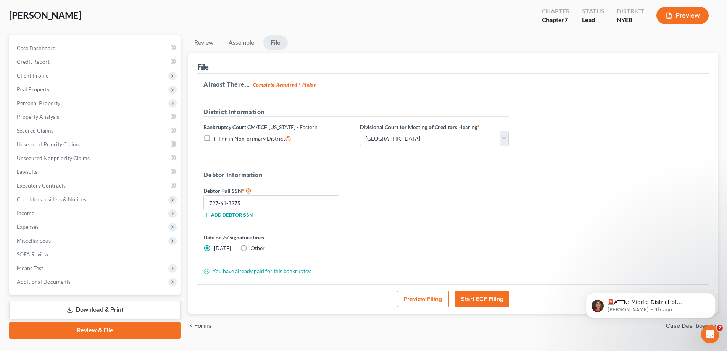
click at [477, 293] on button "Start ECF Filing" at bounding box center [482, 298] width 55 height 17
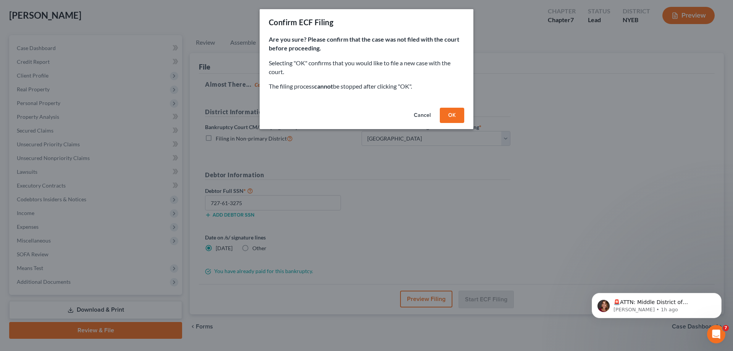
click at [453, 113] on button "OK" at bounding box center [452, 115] width 24 height 15
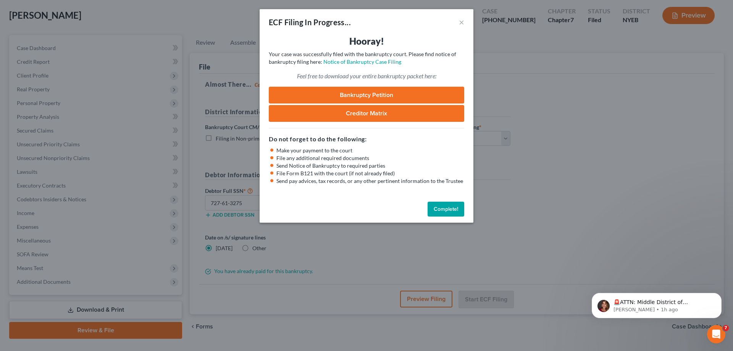
click at [370, 90] on link "Bankruptcy Petition" at bounding box center [366, 95] width 195 height 17
click at [367, 112] on link "Creditor Matrix" at bounding box center [366, 113] width 195 height 17
click at [349, 62] on link "Notice of Bankruptcy Case Filing" at bounding box center [362, 61] width 78 height 6
